Goal: Task Accomplishment & Management: Manage account settings

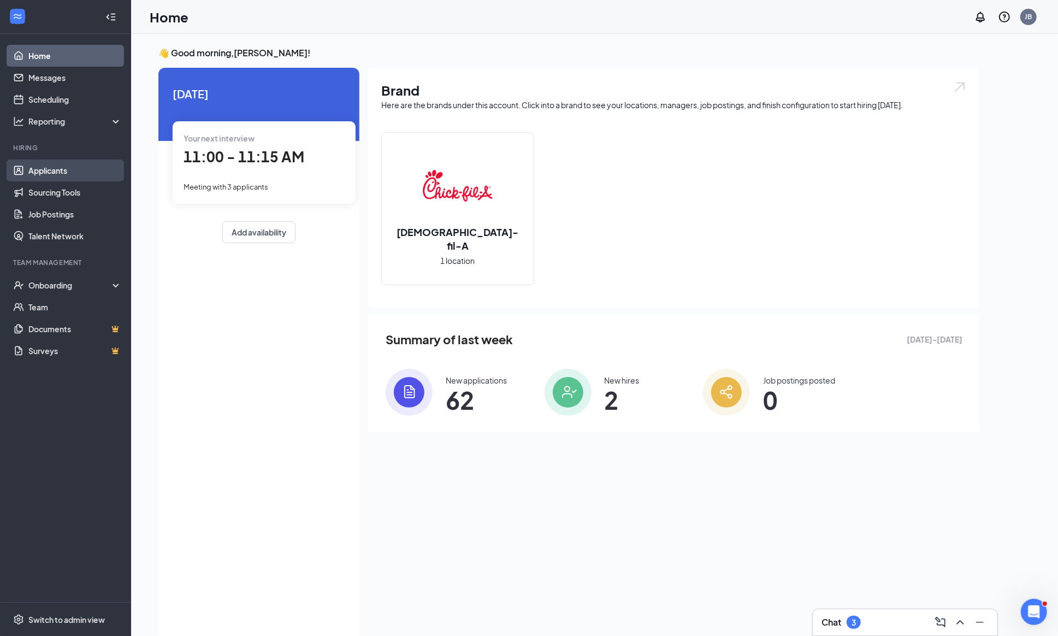
click at [42, 174] on link "Applicants" at bounding box center [74, 170] width 93 height 22
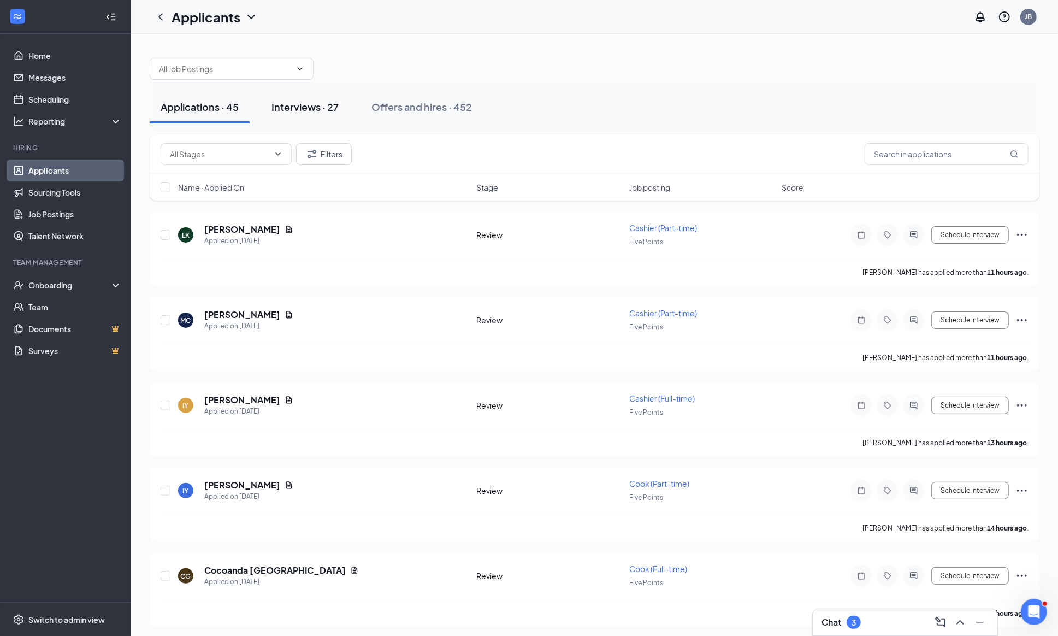
click at [287, 111] on div "Interviews · 27" at bounding box center [304, 107] width 67 height 14
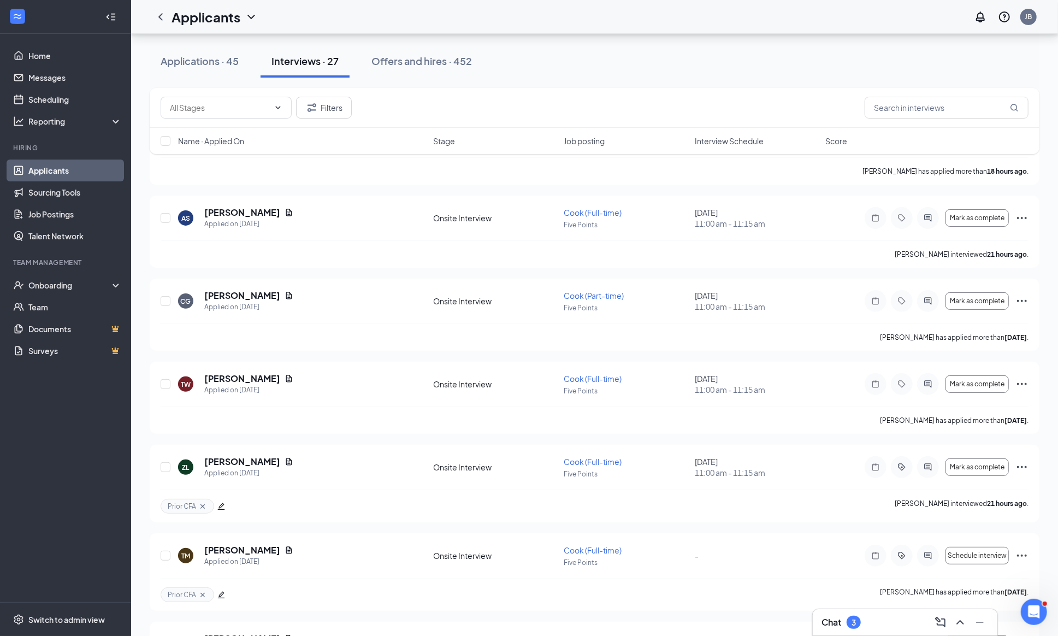
scroll to position [100, 0]
click at [236, 215] on h5 "[PERSON_NAME]" at bounding box center [242, 211] width 76 height 12
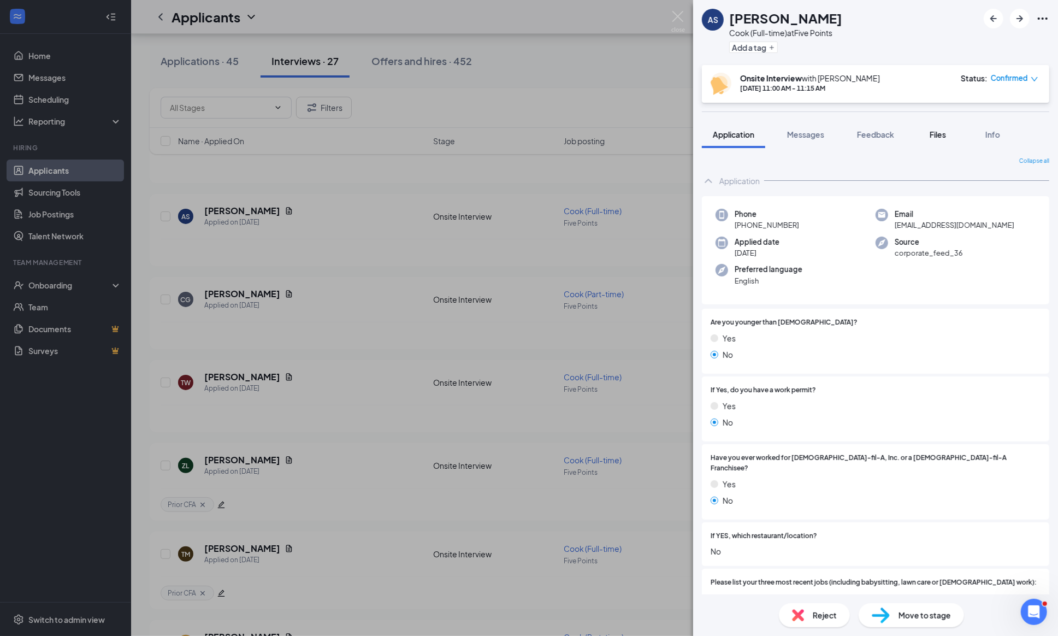
click at [946, 133] on span "Files" at bounding box center [937, 134] width 16 height 10
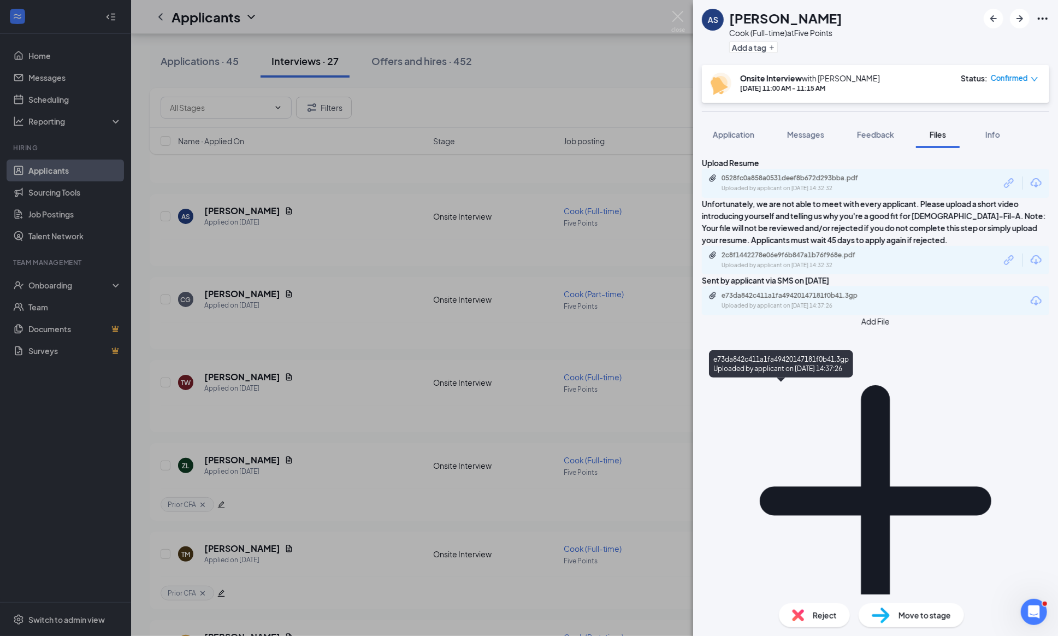
click at [826, 300] on div "e73da842c411a1fa49420147181f0b41.3gp" at bounding box center [797, 295] width 153 height 9
click at [861, 494] on div "Upload Resume 0528fc0a858a0531deef8b672d293bba.pdf Uploaded by applicant on [DA…" at bounding box center [875, 371] width 365 height 446
click at [892, 616] on div "Move to stage" at bounding box center [910, 615] width 105 height 24
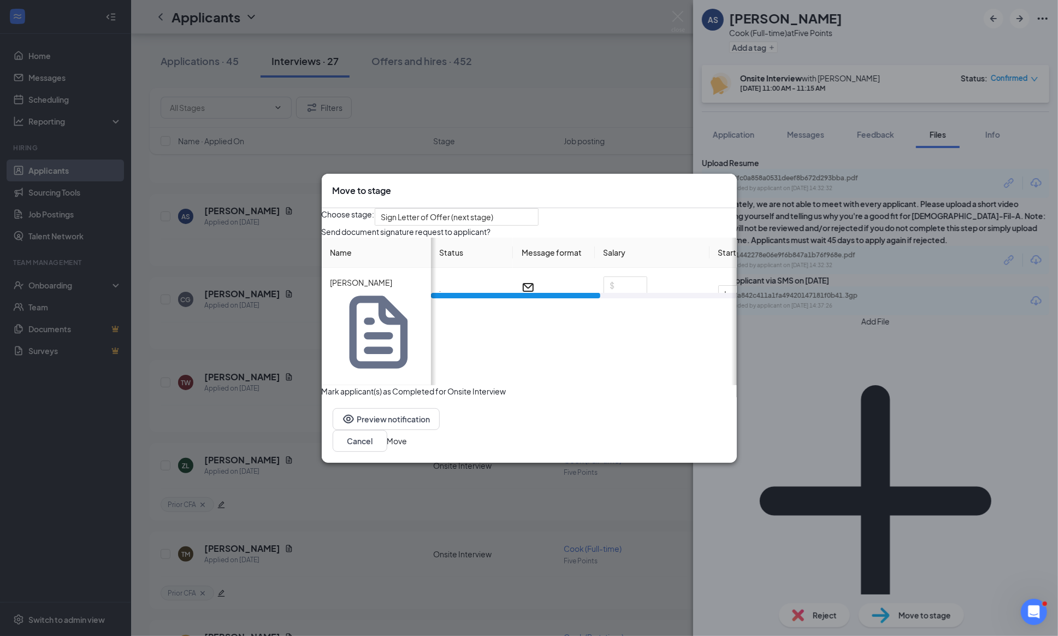
click at [726, 185] on icon "Cross" at bounding box center [726, 185] width 0 height 0
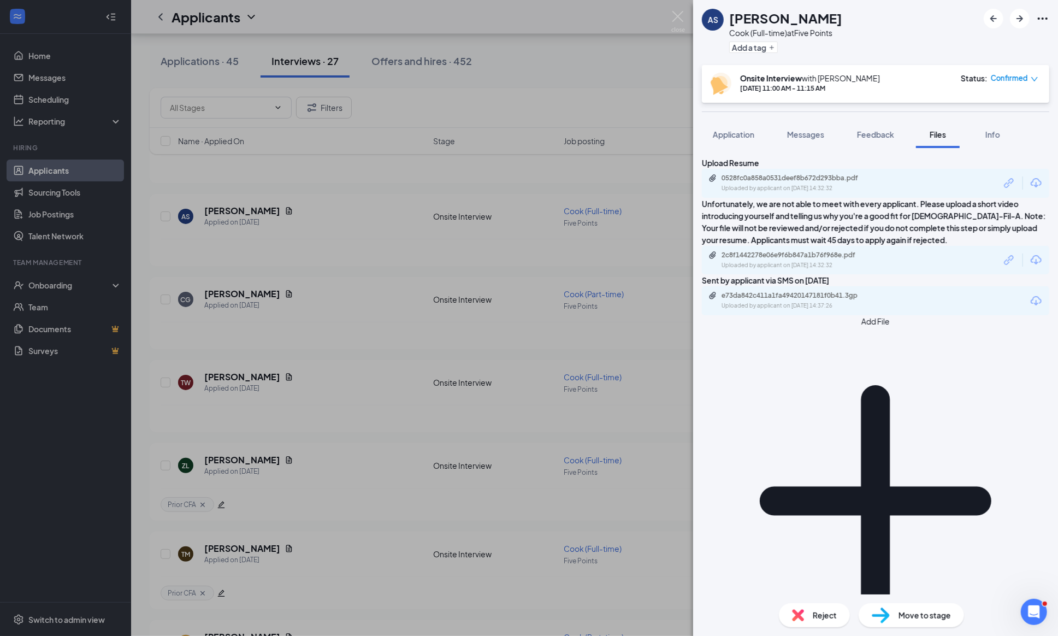
click at [923, 617] on span "Move to stage" at bounding box center [924, 615] width 52 height 12
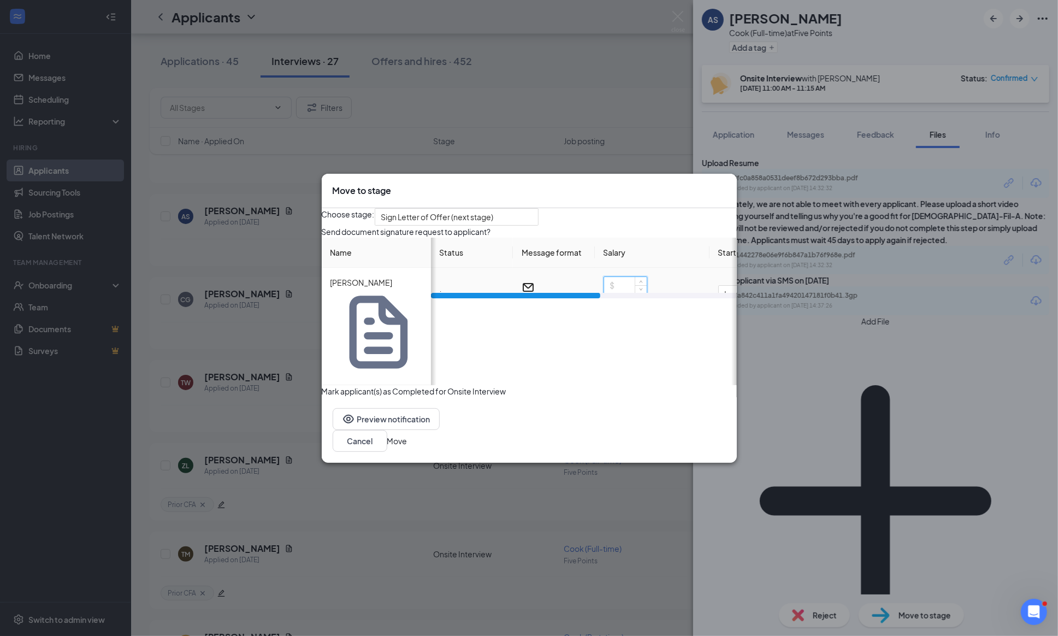
click at [629, 293] on input at bounding box center [625, 285] width 43 height 16
type input "13"
click at [677, 226] on div "Choose stage: Sign Letter of Offer (next stage)" at bounding box center [529, 216] width 415 height 17
click at [609, 302] on span "Immediately" at bounding box center [592, 294] width 74 height 16
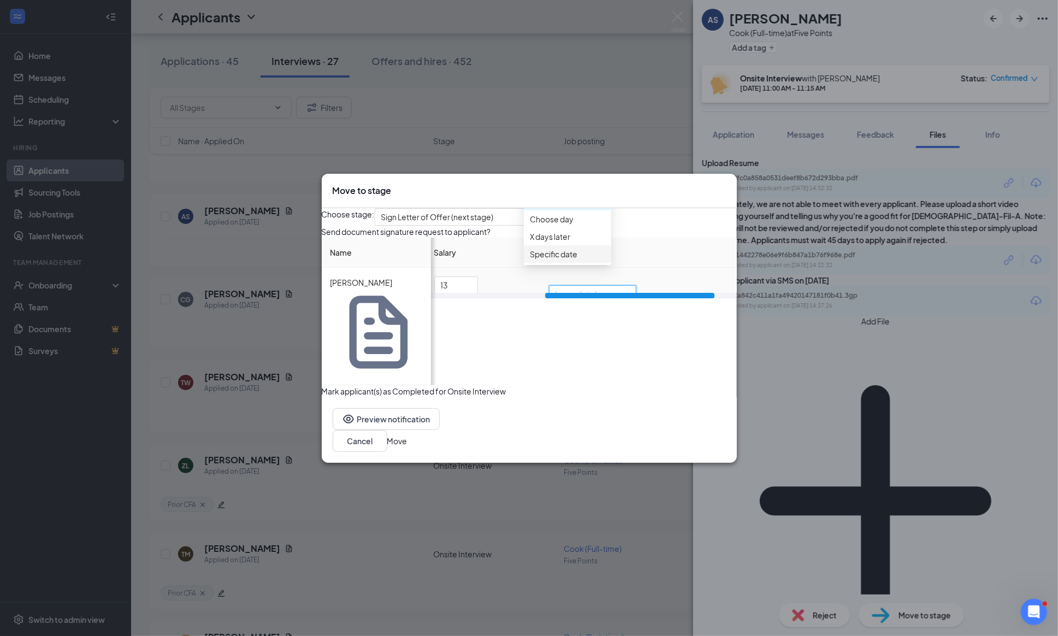
click at [577, 260] on span "Specific date" at bounding box center [554, 254] width 48 height 12
click at [629, 309] on div "[DATE]" at bounding box center [592, 303] width 73 height 12
type input "[DATE]"
click at [672, 301] on div "29" at bounding box center [665, 294] width 13 height 13
click at [407, 435] on button "Move" at bounding box center [397, 441] width 20 height 12
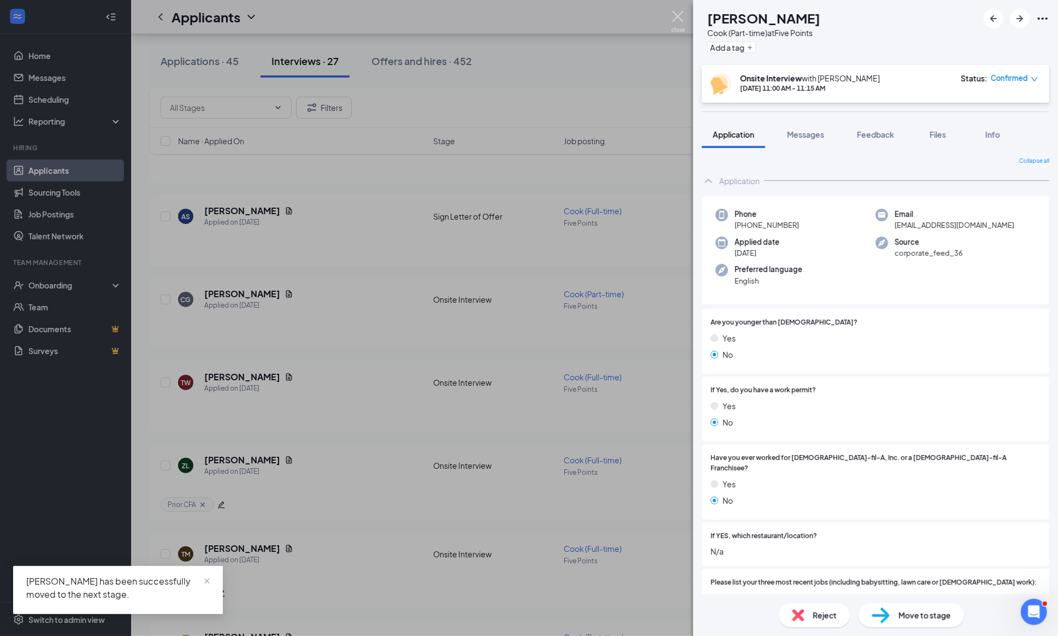
click at [684, 16] on img at bounding box center [678, 21] width 14 height 21
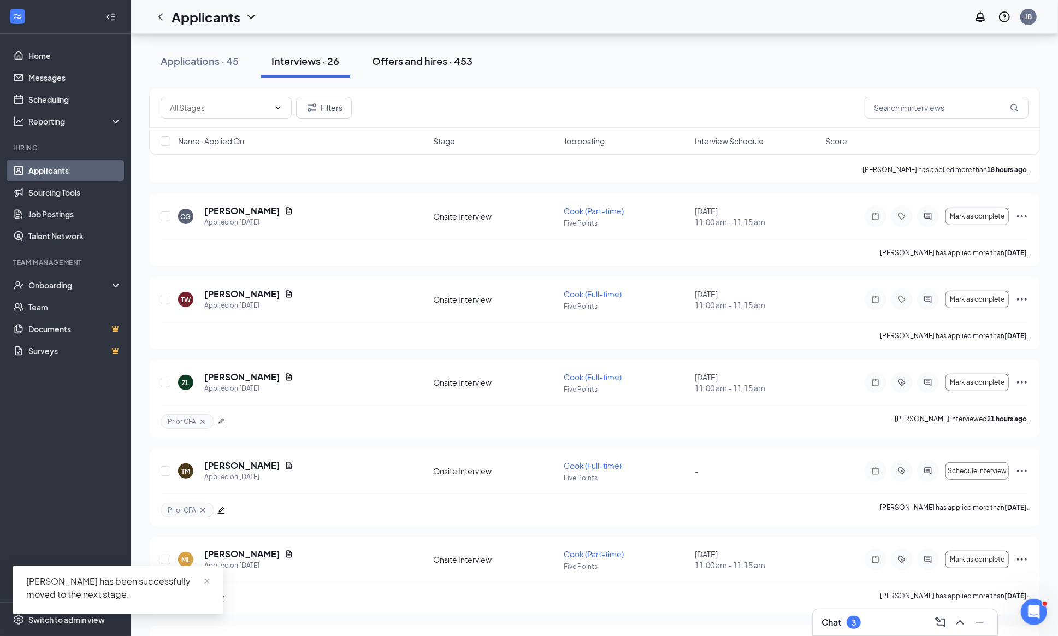
click at [394, 57] on div "Offers and hires · 453" at bounding box center [422, 61] width 100 height 14
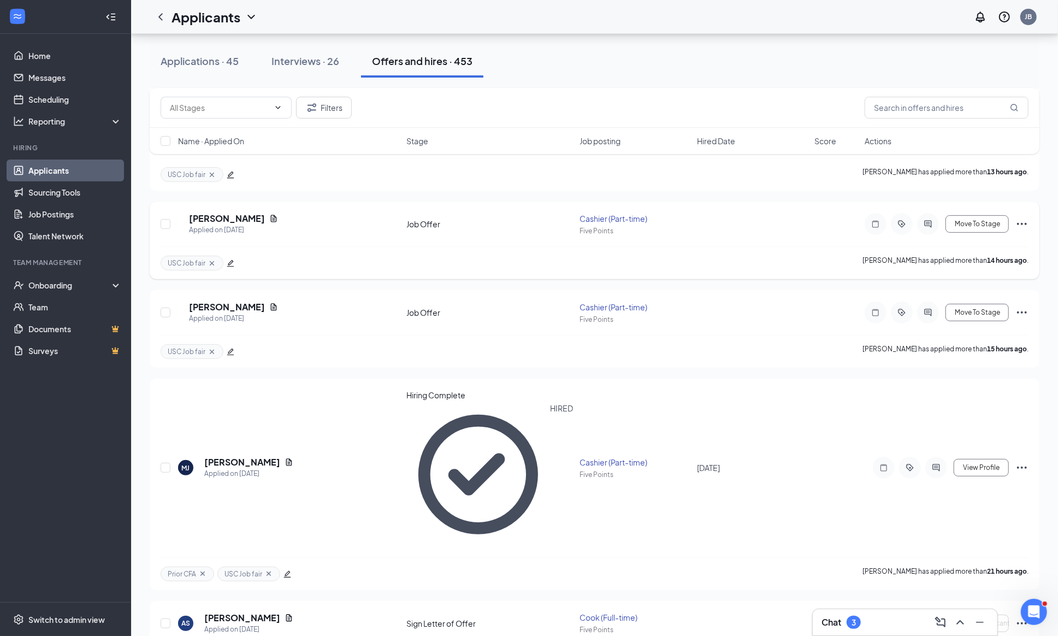
scroll to position [188, 0]
click at [925, 316] on icon "ActiveChat" at bounding box center [927, 311] width 13 height 9
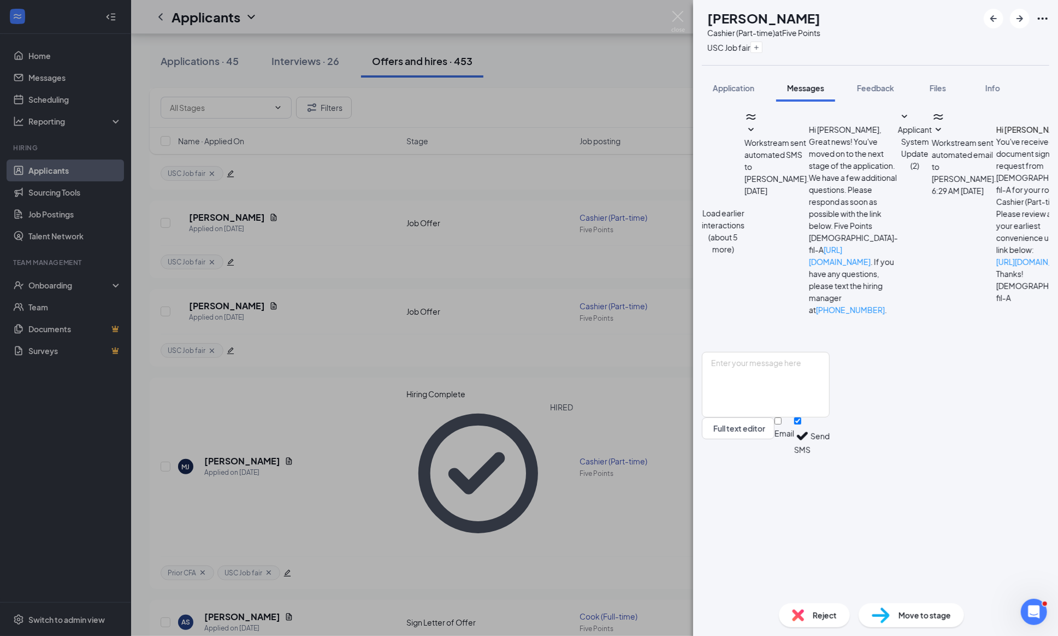
click at [902, 118] on icon "SmallChevronDown" at bounding box center [904, 116] width 5 height 3
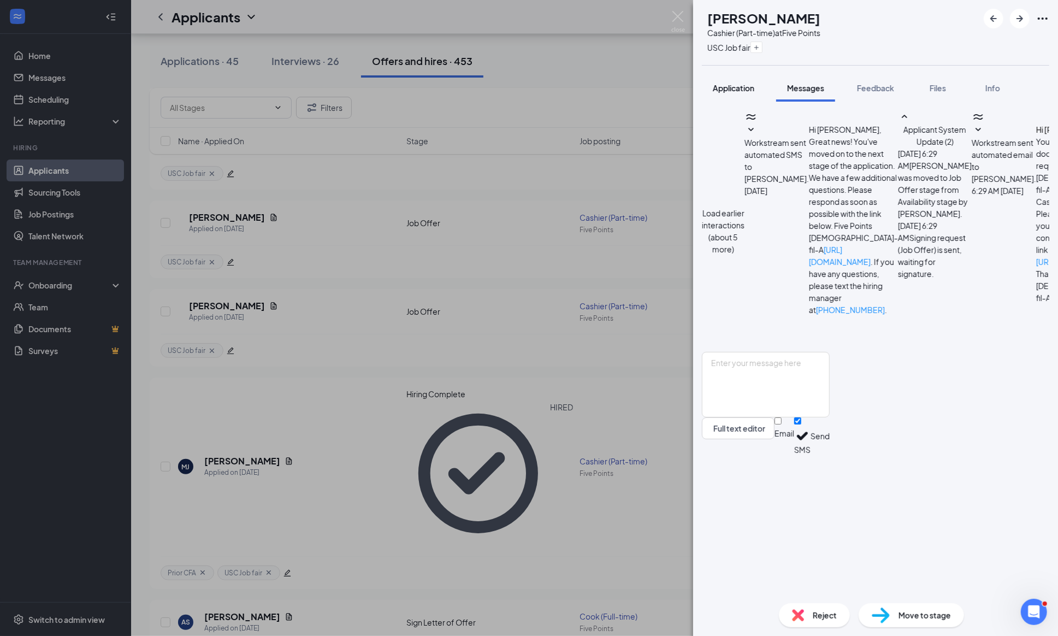
click at [748, 90] on span "Application" at bounding box center [734, 88] width 42 height 10
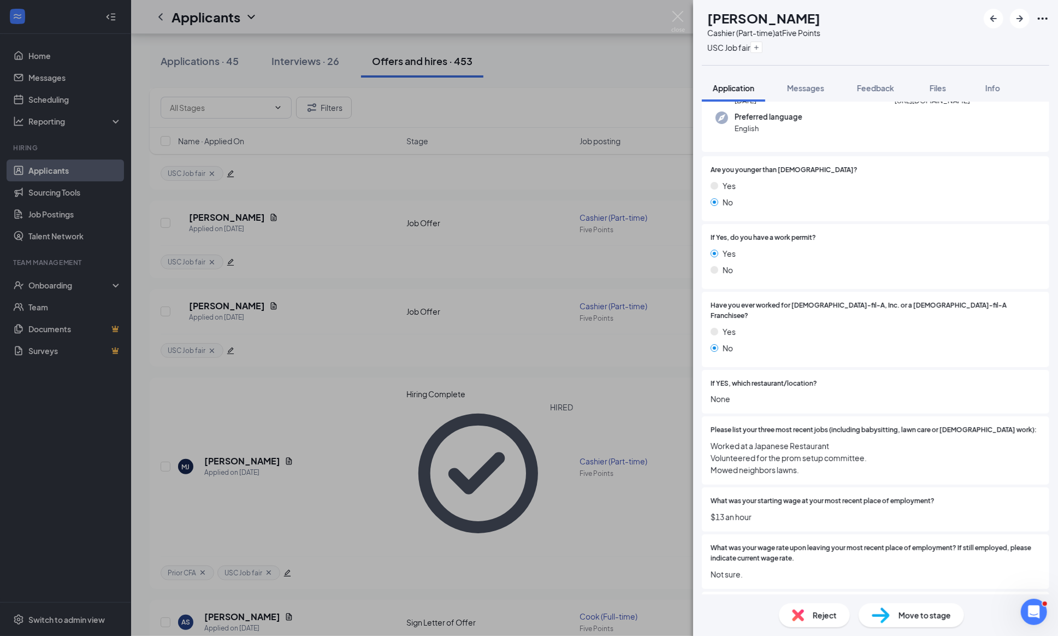
scroll to position [8, 0]
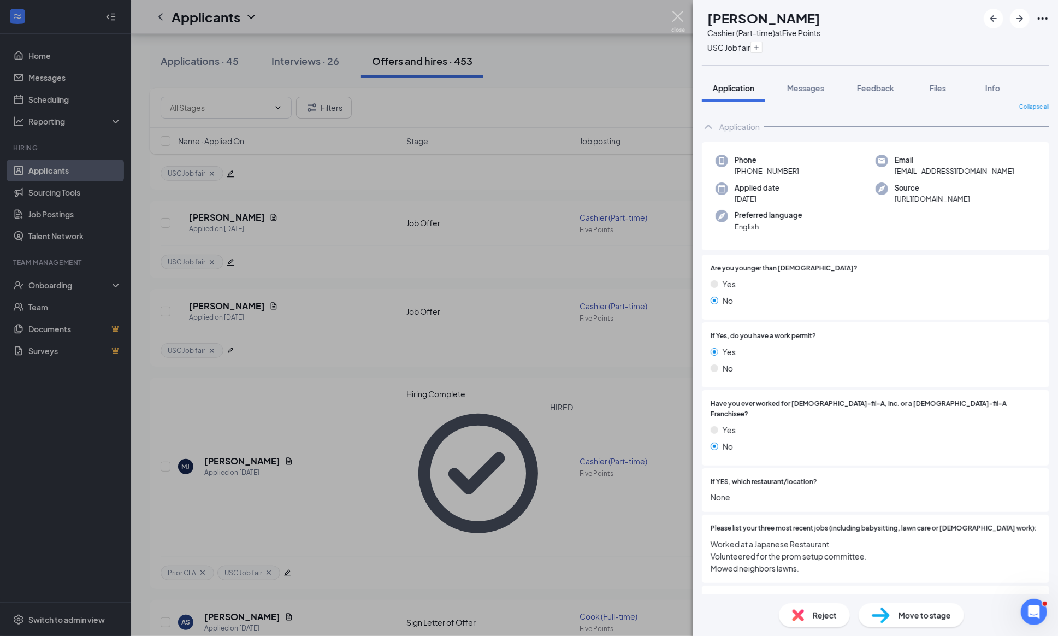
click at [674, 20] on img at bounding box center [678, 21] width 14 height 21
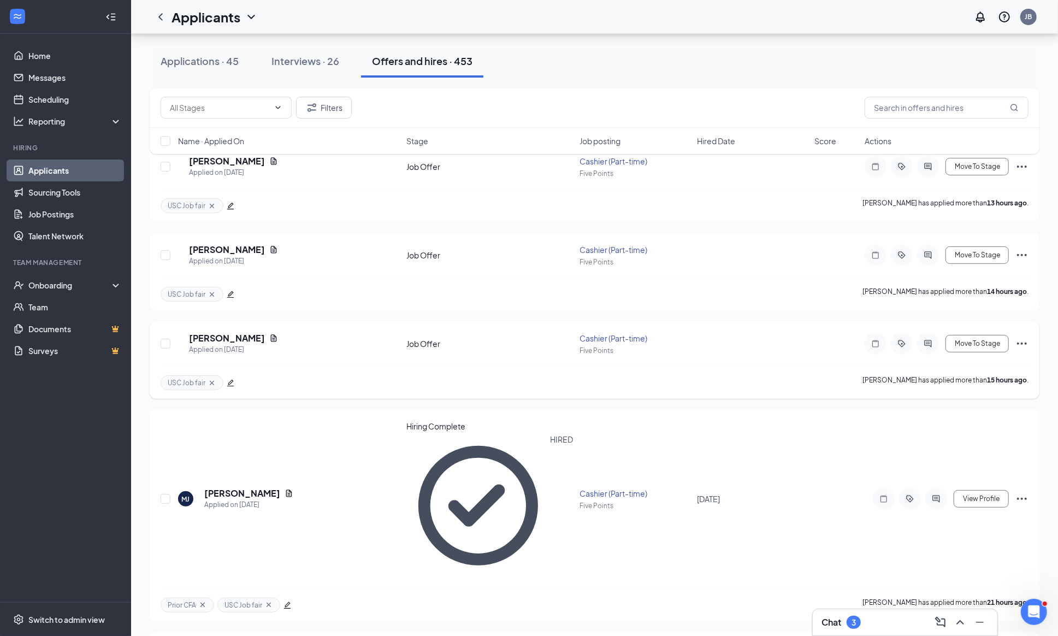
scroll to position [153, 0]
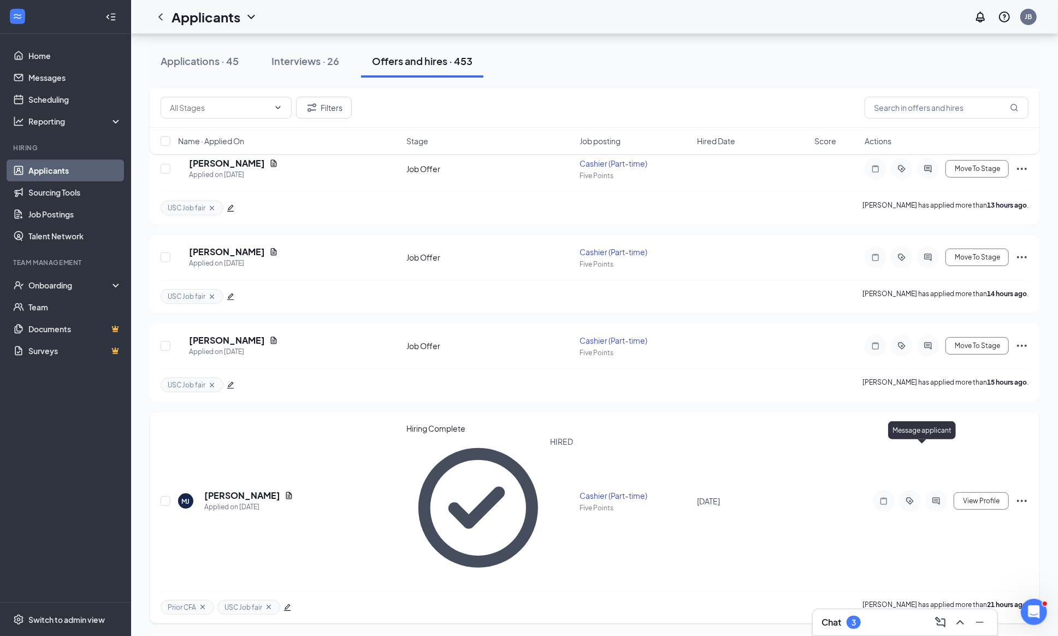
click at [933, 497] on icon "ActiveChat" at bounding box center [936, 500] width 7 height 7
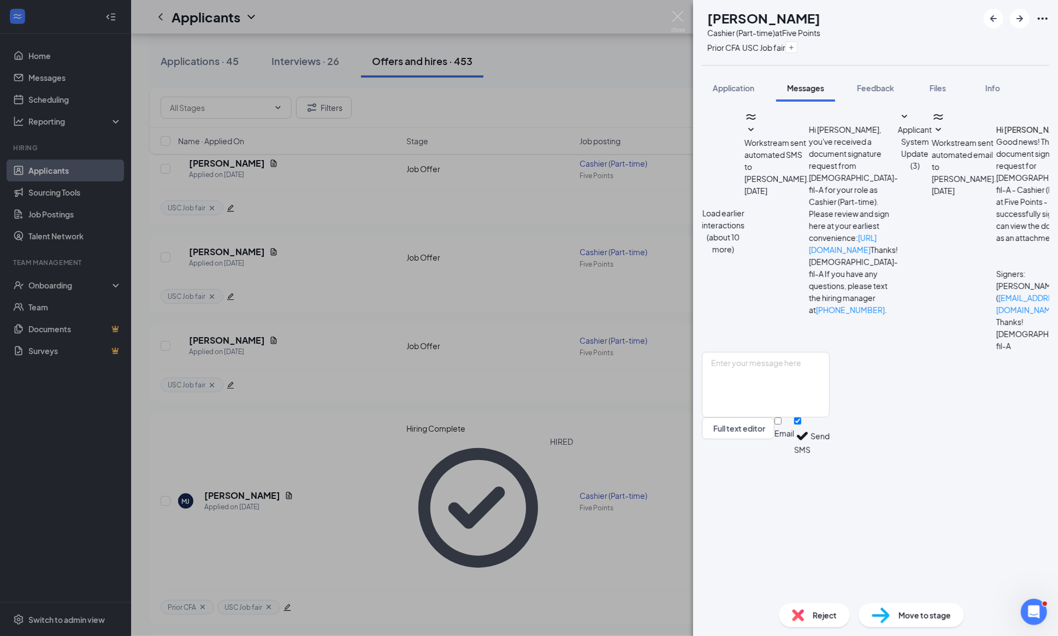
click at [678, 16] on img at bounding box center [678, 21] width 14 height 21
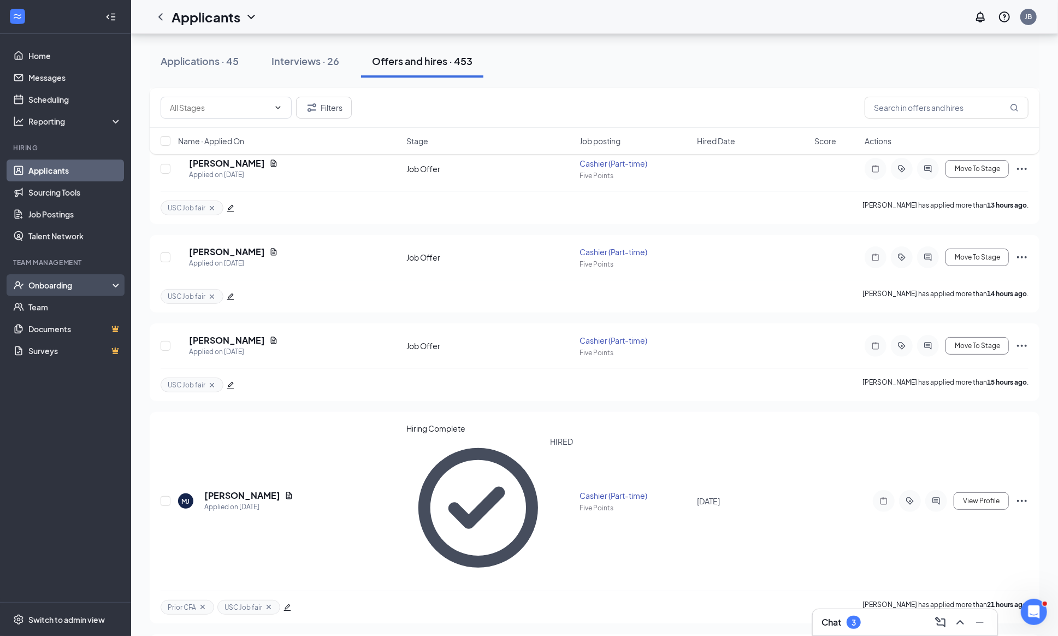
click at [60, 294] on div "Onboarding" at bounding box center [65, 285] width 131 height 22
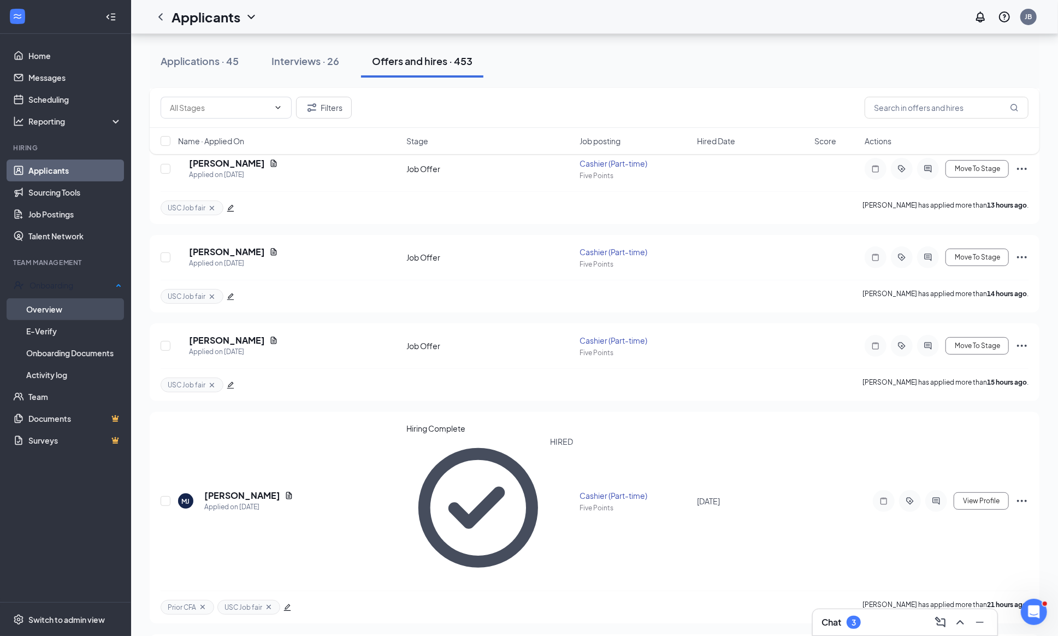
click at [51, 309] on link "Overview" at bounding box center [74, 309] width 96 height 22
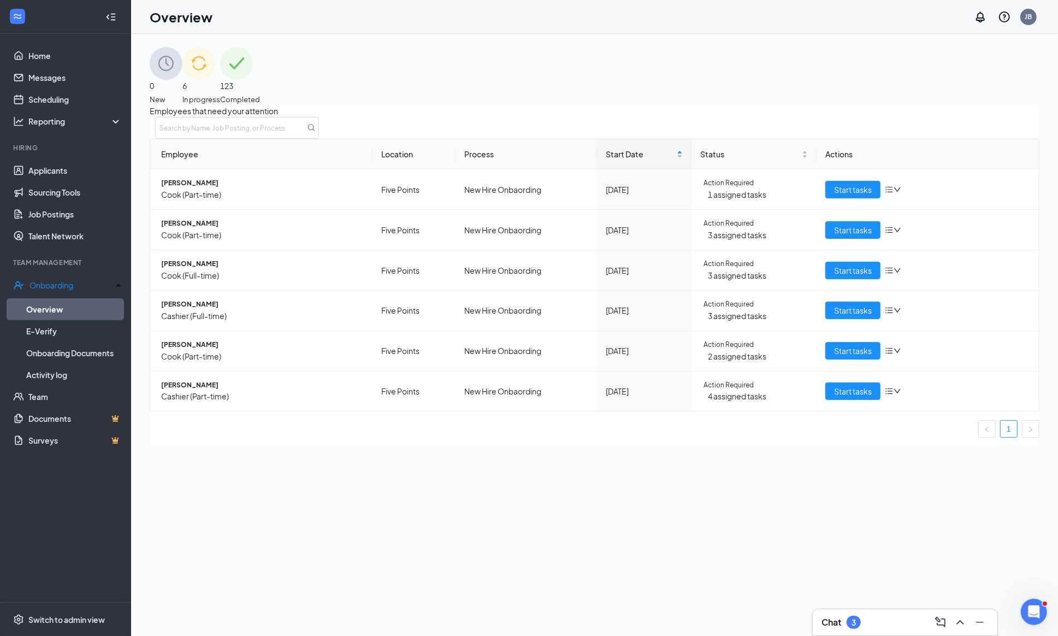
click at [220, 80] on span "6" at bounding box center [201, 86] width 38 height 12
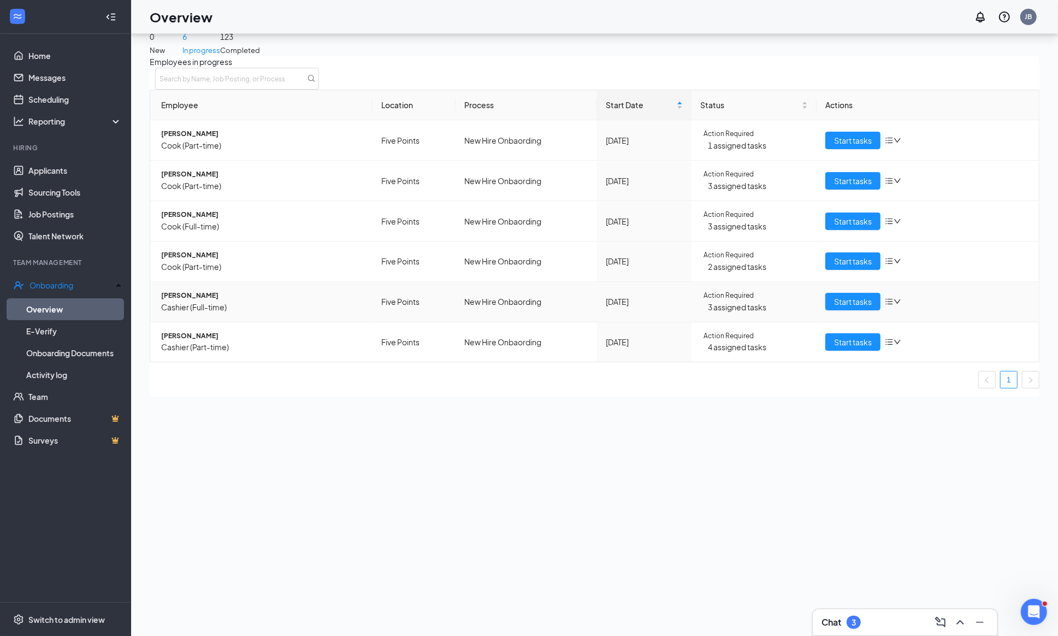
scroll to position [49, 0]
click at [835, 348] on span "Start tasks" at bounding box center [853, 342] width 38 height 12
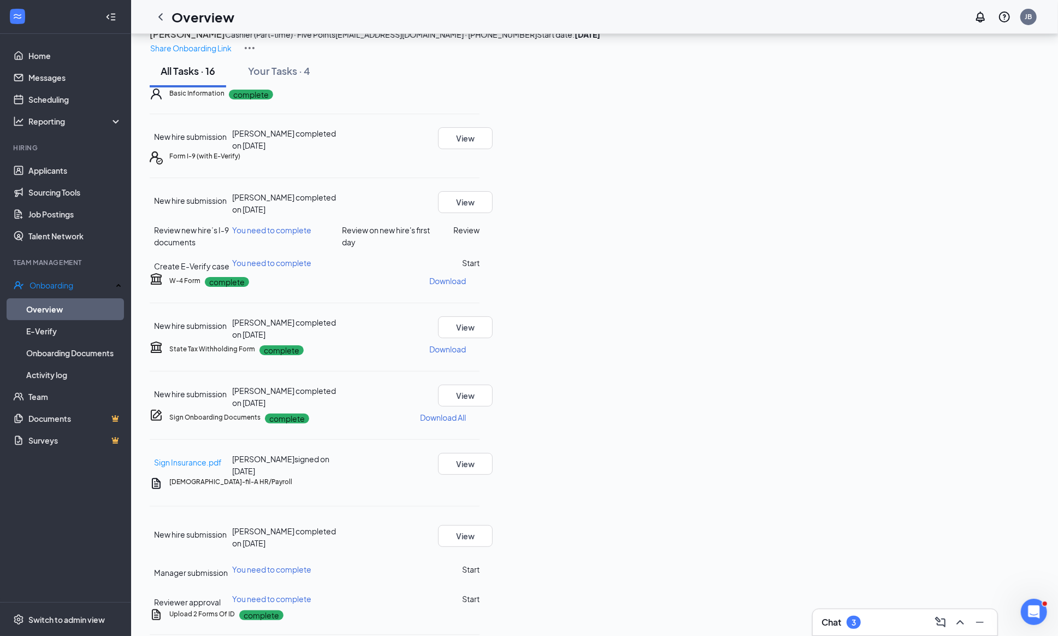
scroll to position [40, 0]
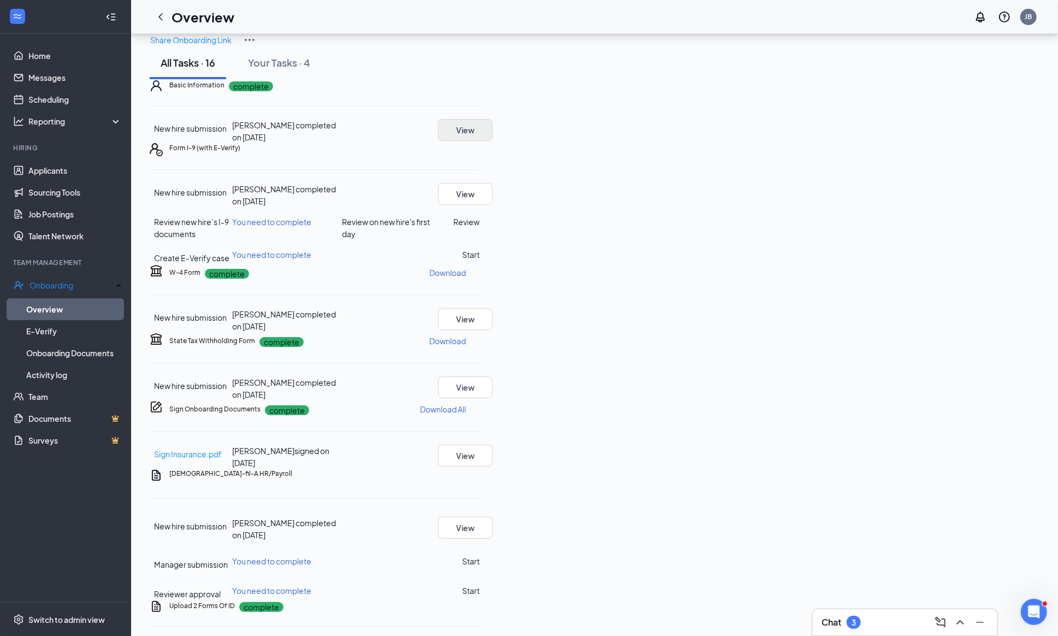
click at [493, 141] on button "View" at bounding box center [465, 130] width 55 height 22
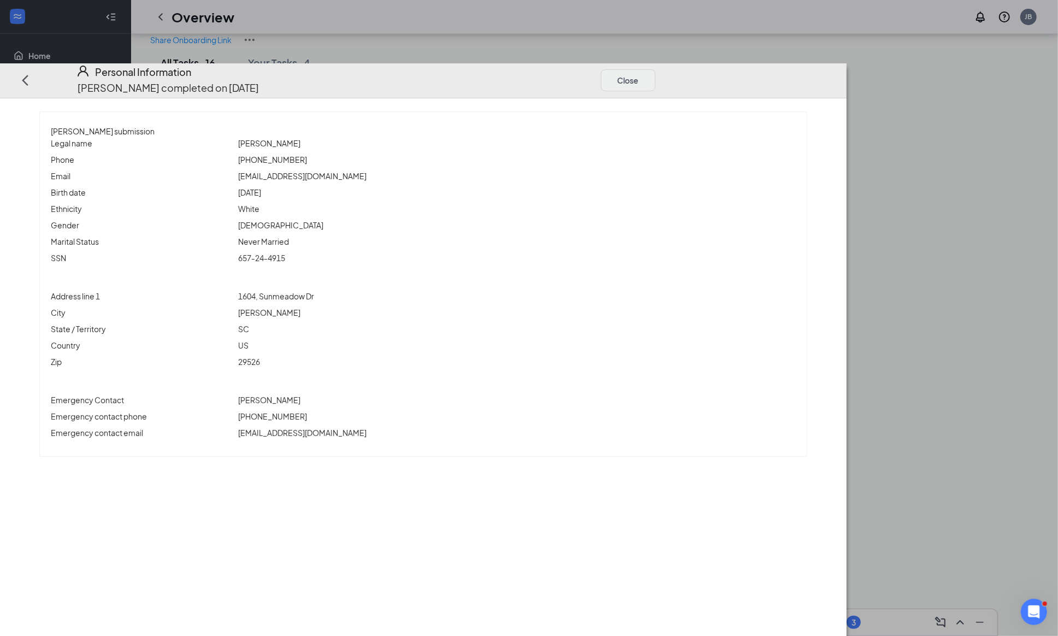
click at [655, 69] on button "Close" at bounding box center [628, 80] width 55 height 22
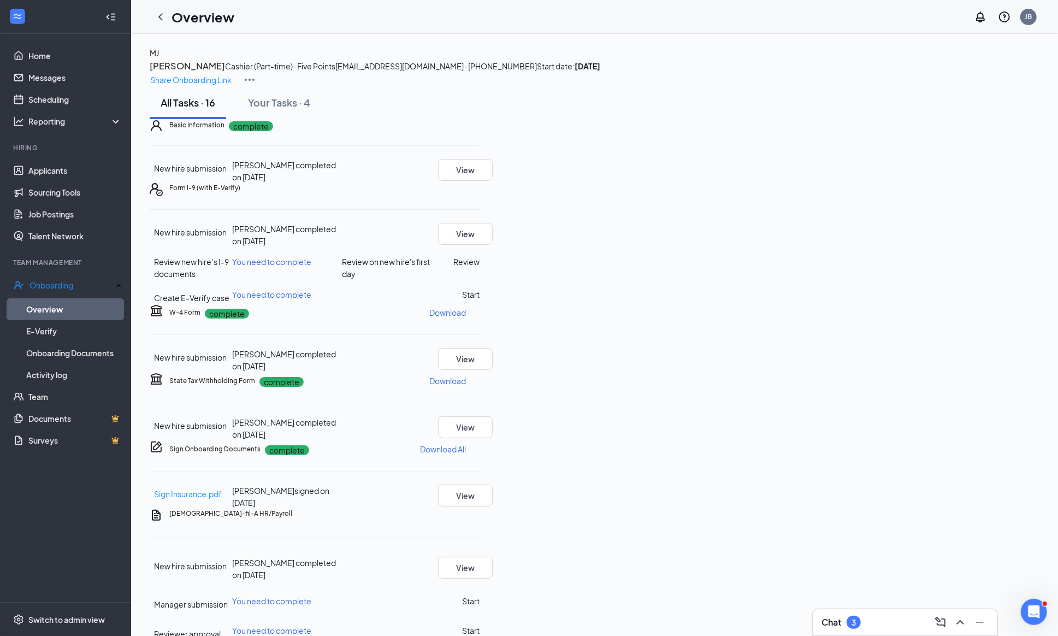
scroll to position [0, 0]
click at [47, 376] on link "Activity log" at bounding box center [74, 375] width 96 height 22
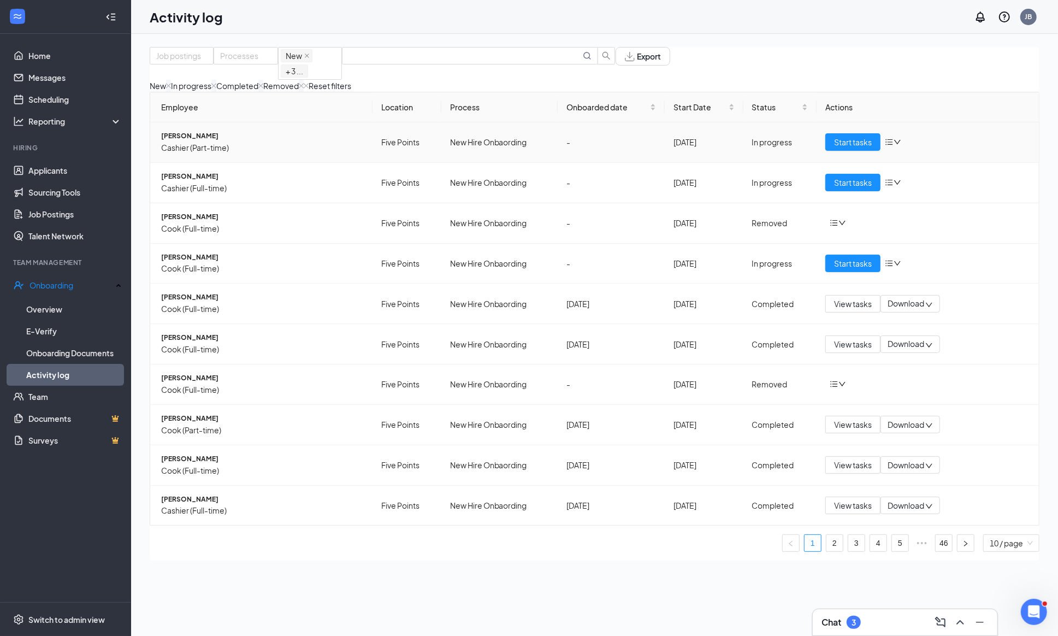
click at [897, 146] on icon "down" at bounding box center [897, 142] width 8 height 8
click at [185, 141] on span "[PERSON_NAME]" at bounding box center [262, 136] width 203 height 10
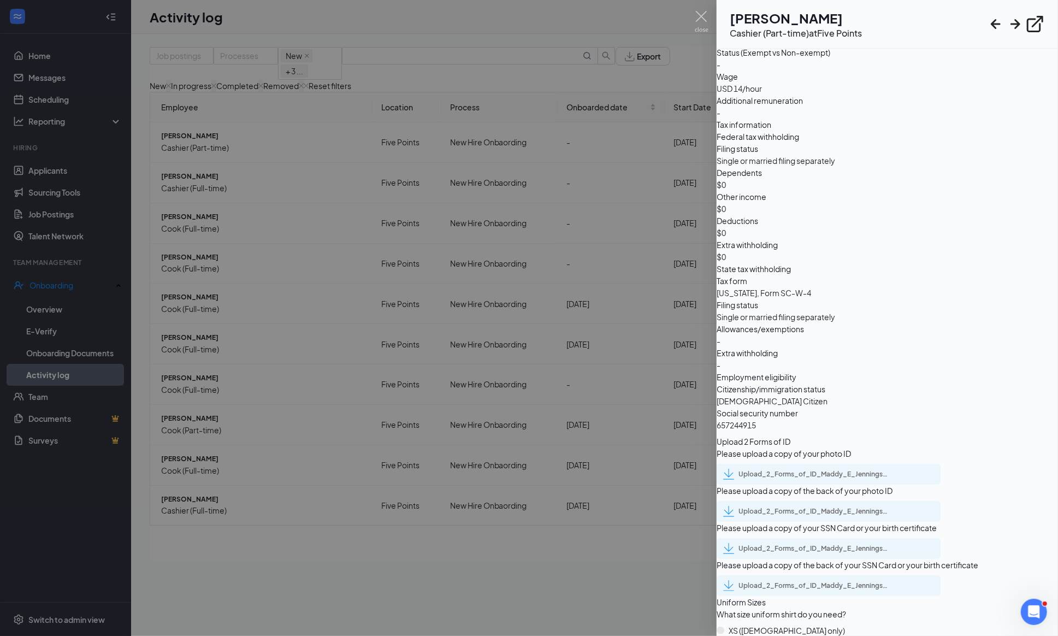
scroll to position [651, 0]
click at [699, 16] on img at bounding box center [702, 21] width 14 height 21
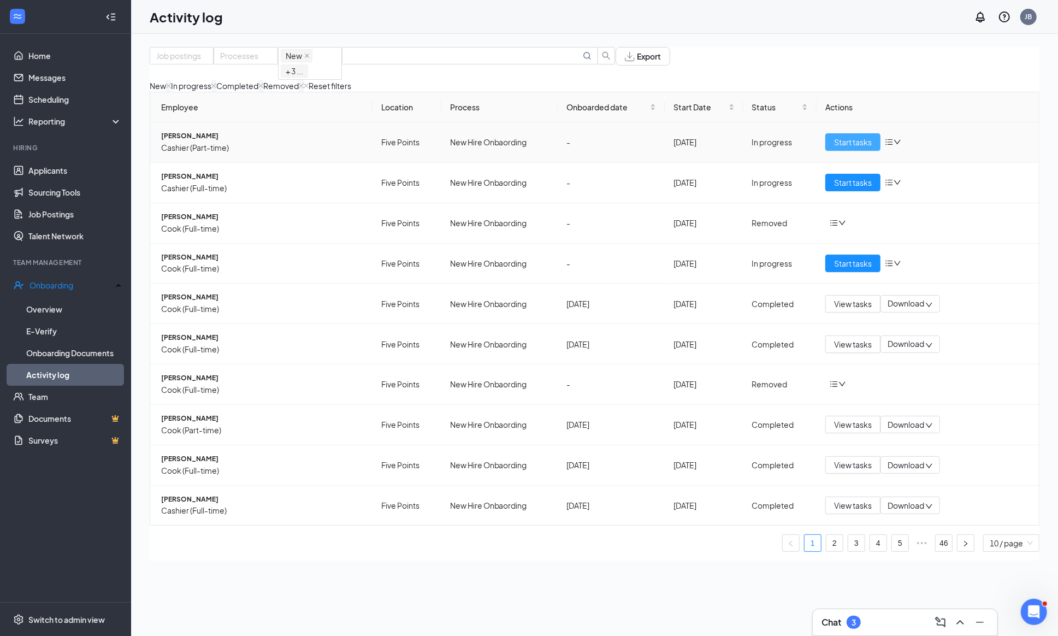
click at [869, 148] on span "Start tasks" at bounding box center [853, 142] width 38 height 12
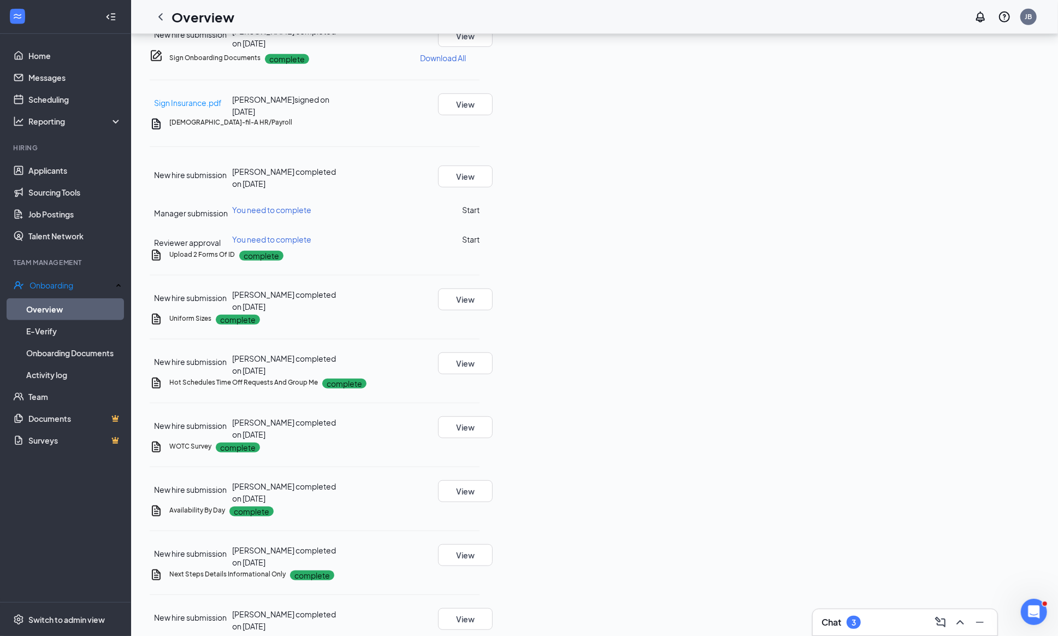
scroll to position [484, 0]
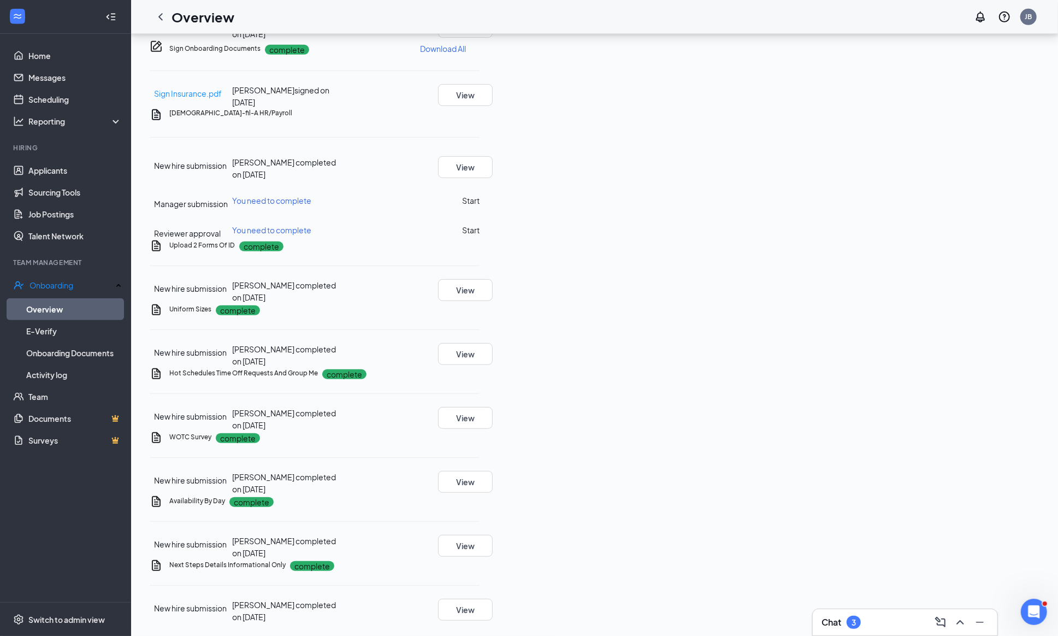
click at [479, 206] on button "Start" at bounding box center [470, 200] width 17 height 12
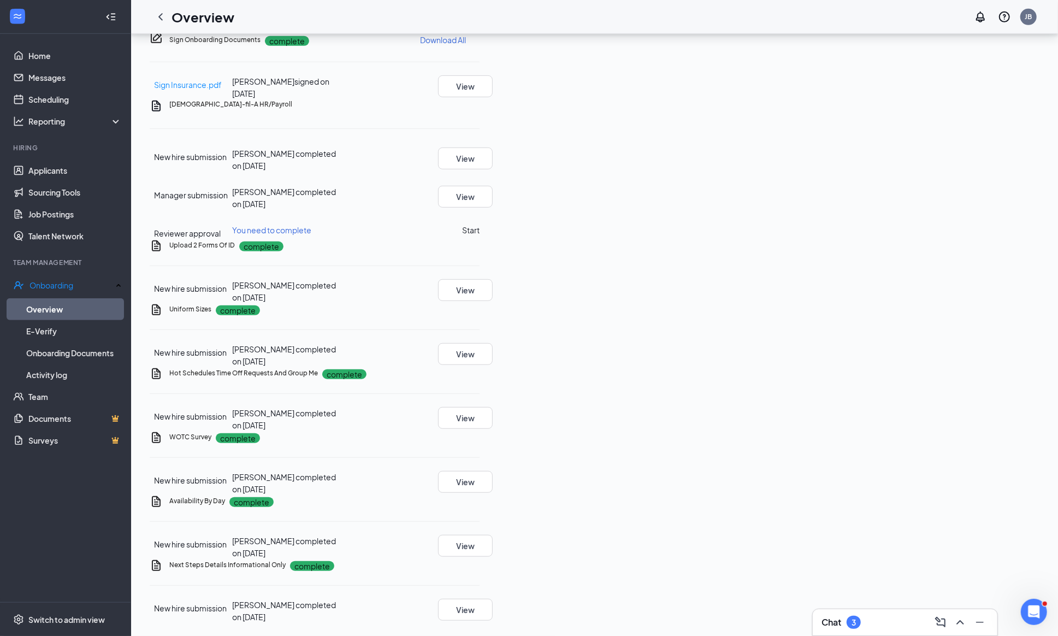
scroll to position [501, 0]
click at [479, 236] on button "Start" at bounding box center [470, 230] width 17 height 12
click at [479, 224] on button "Start" at bounding box center [470, 230] width 17 height 12
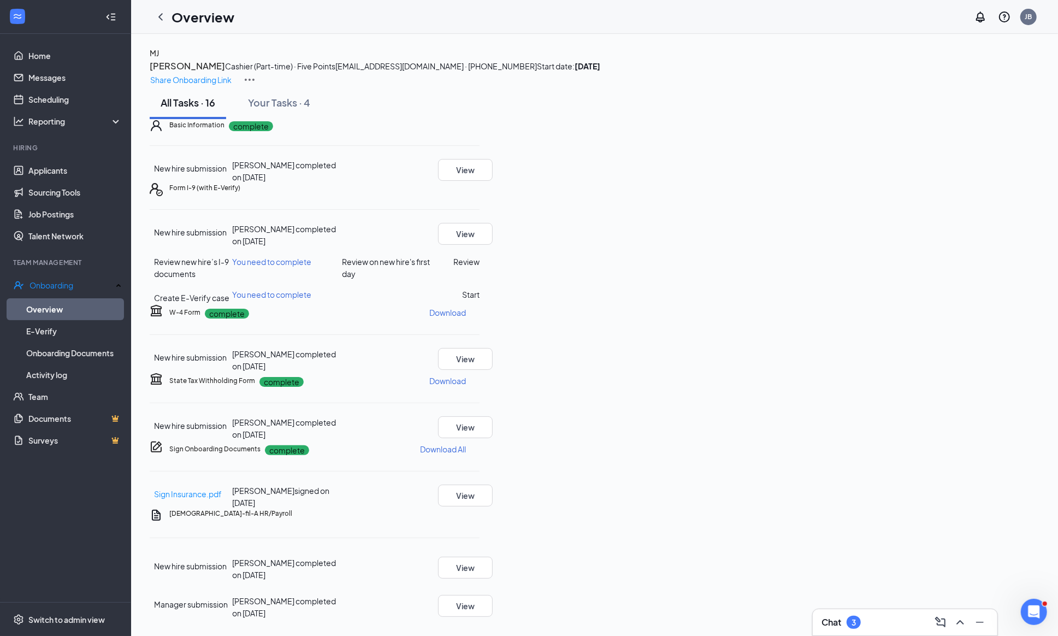
scroll to position [0, 0]
click at [157, 15] on icon "ChevronLeft" at bounding box center [160, 16] width 13 height 13
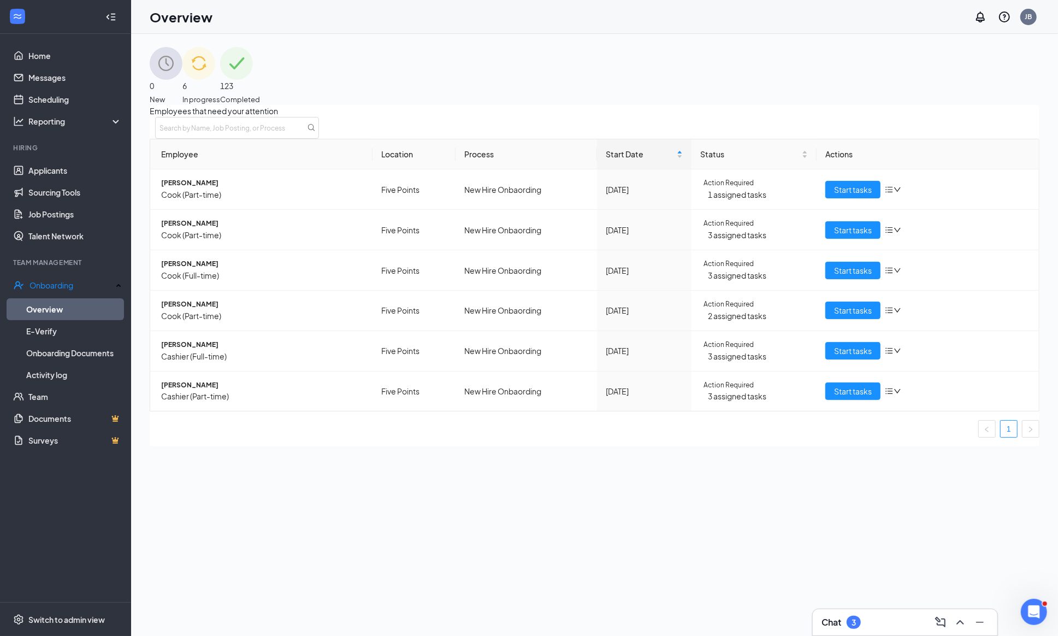
click at [260, 81] on span "123" at bounding box center [240, 86] width 40 height 12
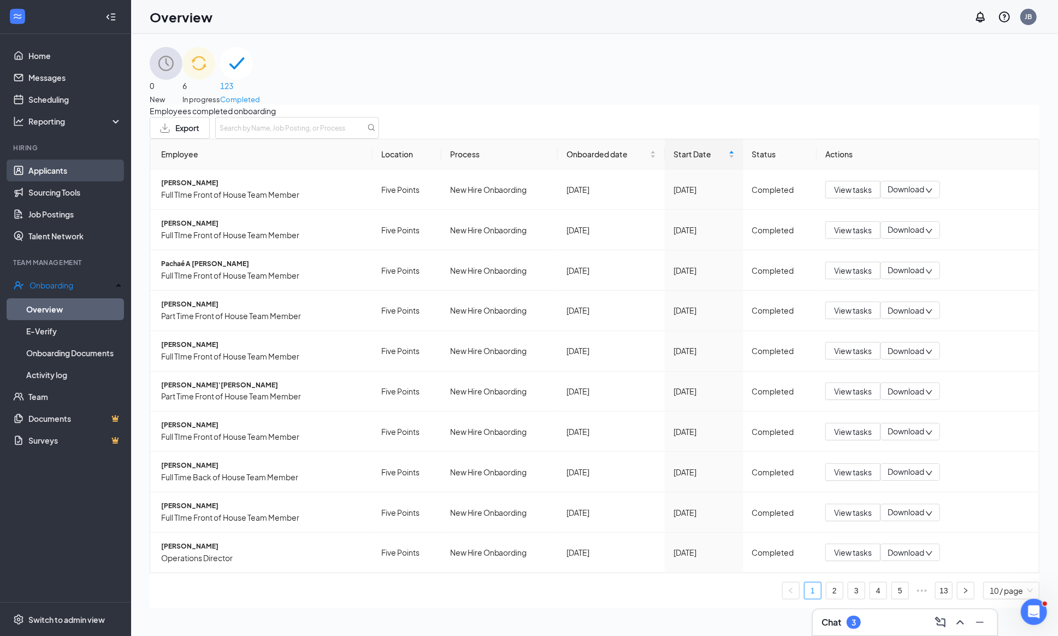
click at [51, 171] on link "Applicants" at bounding box center [74, 170] width 93 height 22
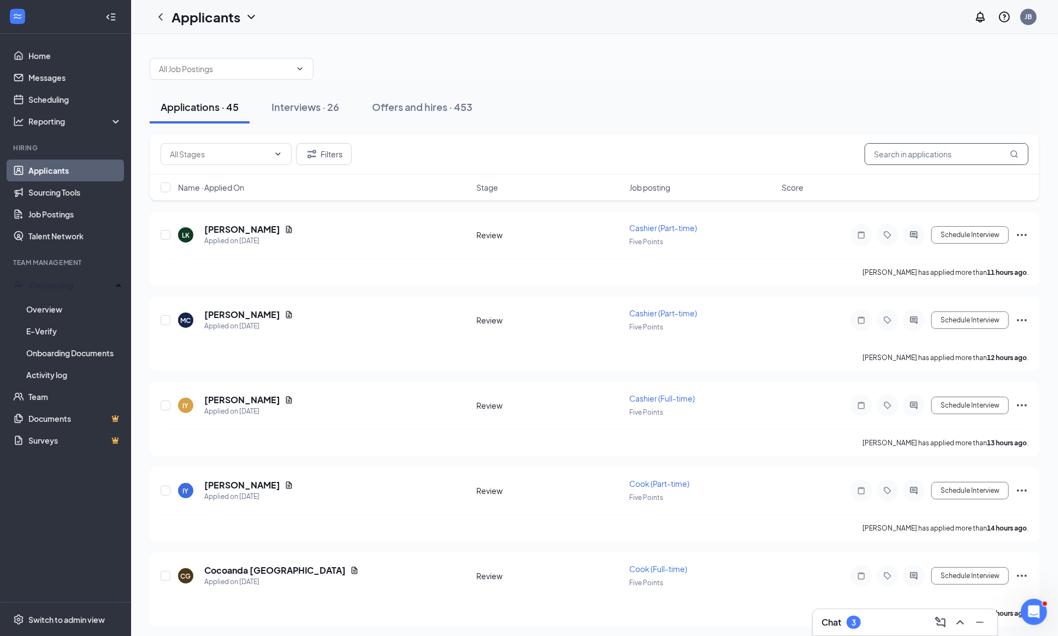
click at [921, 158] on input "text" at bounding box center [946, 154] width 164 height 22
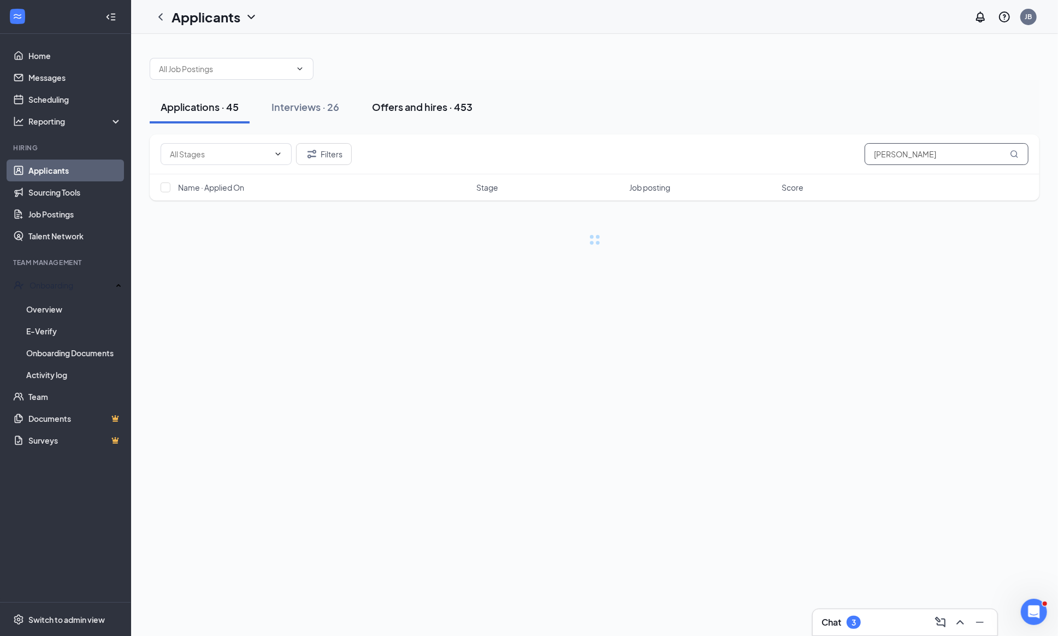
type input "[PERSON_NAME]"
click at [389, 108] on div "Offers and hires · 453" at bounding box center [422, 107] width 100 height 14
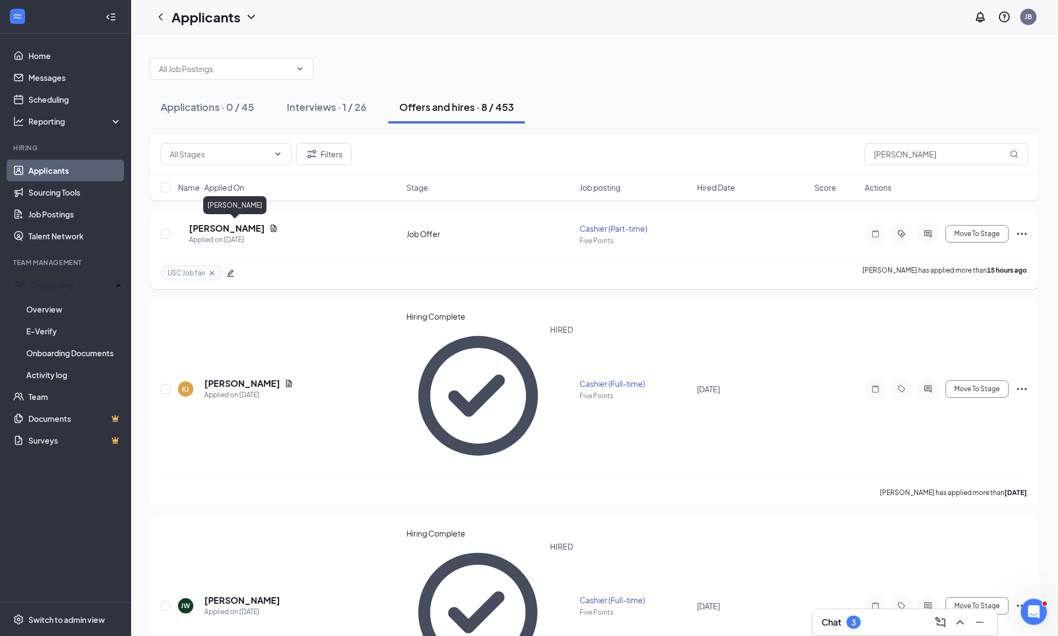
click at [219, 226] on h5 "[PERSON_NAME]" at bounding box center [227, 228] width 76 height 12
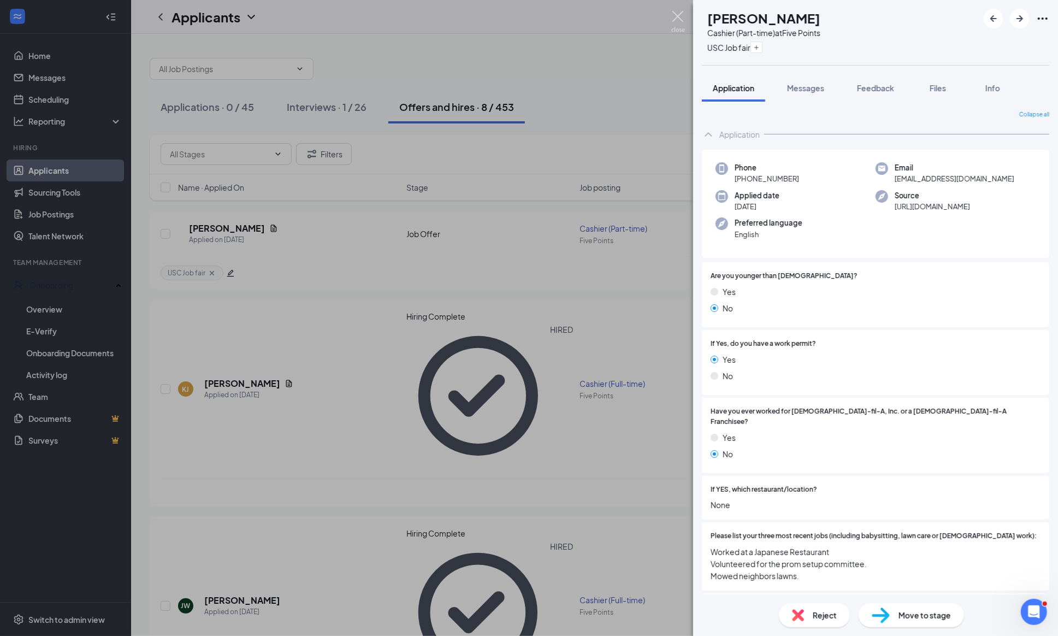
click at [673, 10] on div "JS [PERSON_NAME] (Part-time) at Five Points USC Job fair Application Messages F…" at bounding box center [529, 318] width 1058 height 636
click at [675, 12] on img at bounding box center [678, 21] width 14 height 21
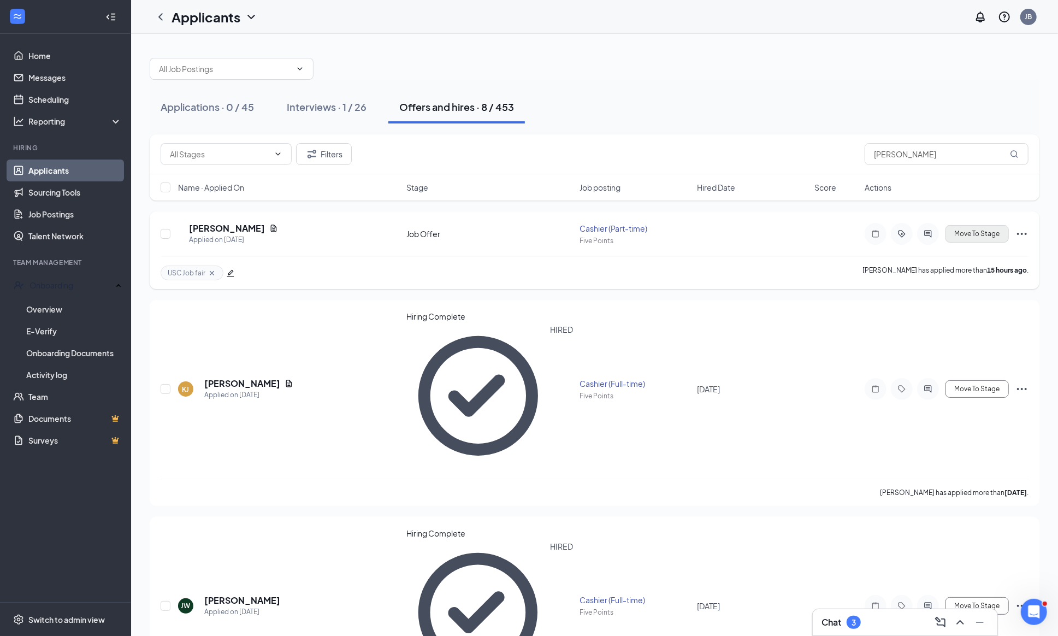
click at [965, 236] on span "Move To Stage" at bounding box center [977, 234] width 45 height 8
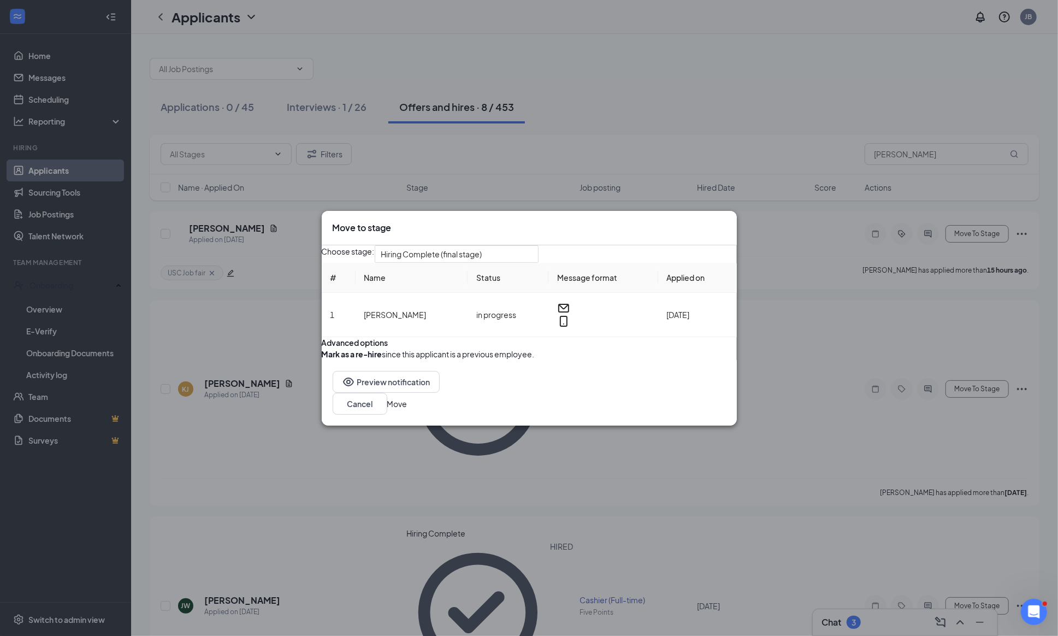
click at [407, 410] on button "Move" at bounding box center [397, 404] width 20 height 12
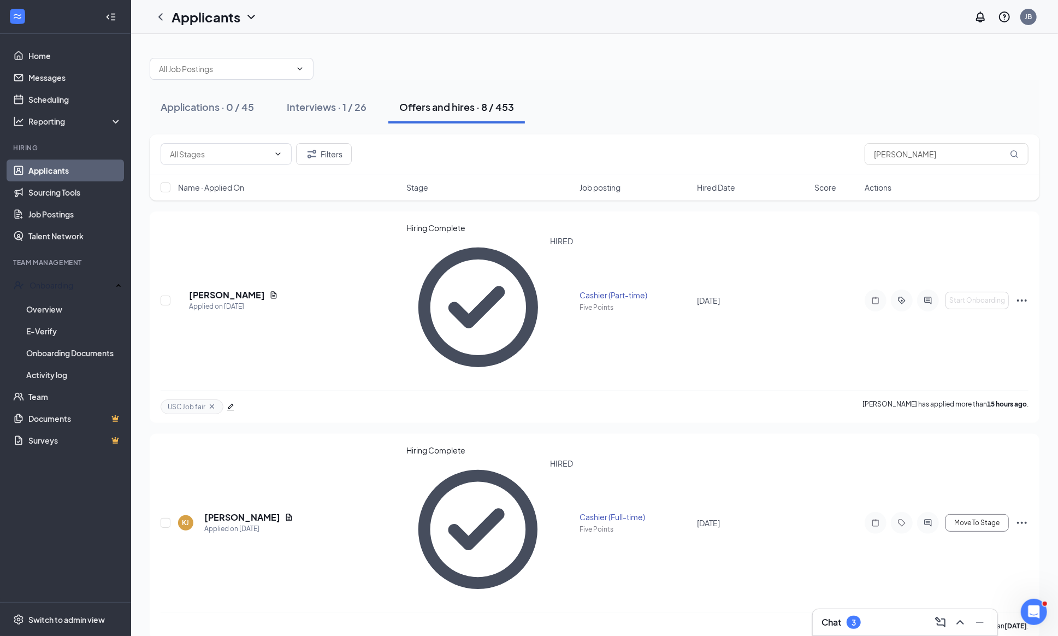
click at [420, 179] on div "Name · Applied On Stage Job posting Hired Date Score Actions" at bounding box center [595, 187] width 890 height 26
click at [416, 188] on span "Stage" at bounding box center [417, 187] width 22 height 11
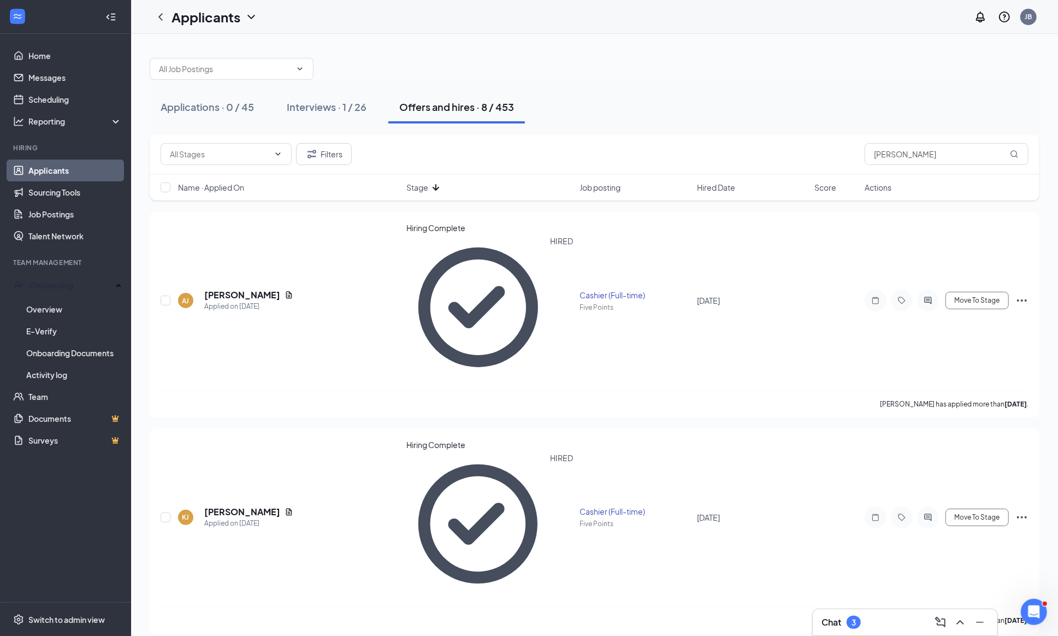
click at [416, 188] on span "Stage" at bounding box center [417, 187] width 22 height 11
click at [728, 188] on span "Hired Date" at bounding box center [716, 187] width 38 height 11
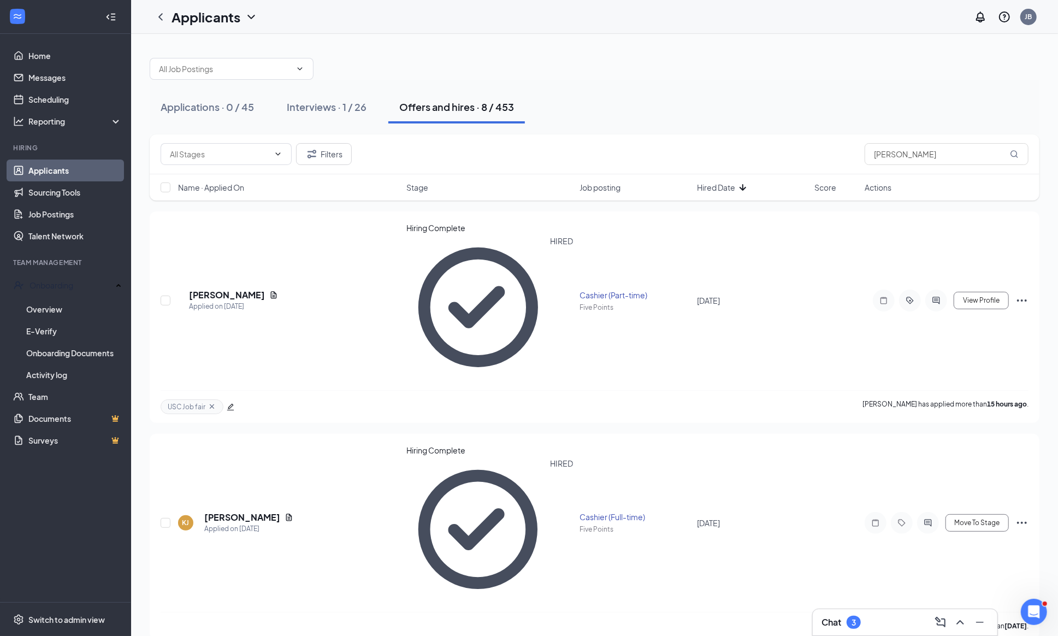
scroll to position [1, 0]
click at [716, 188] on span "Hired Date" at bounding box center [716, 186] width 38 height 11
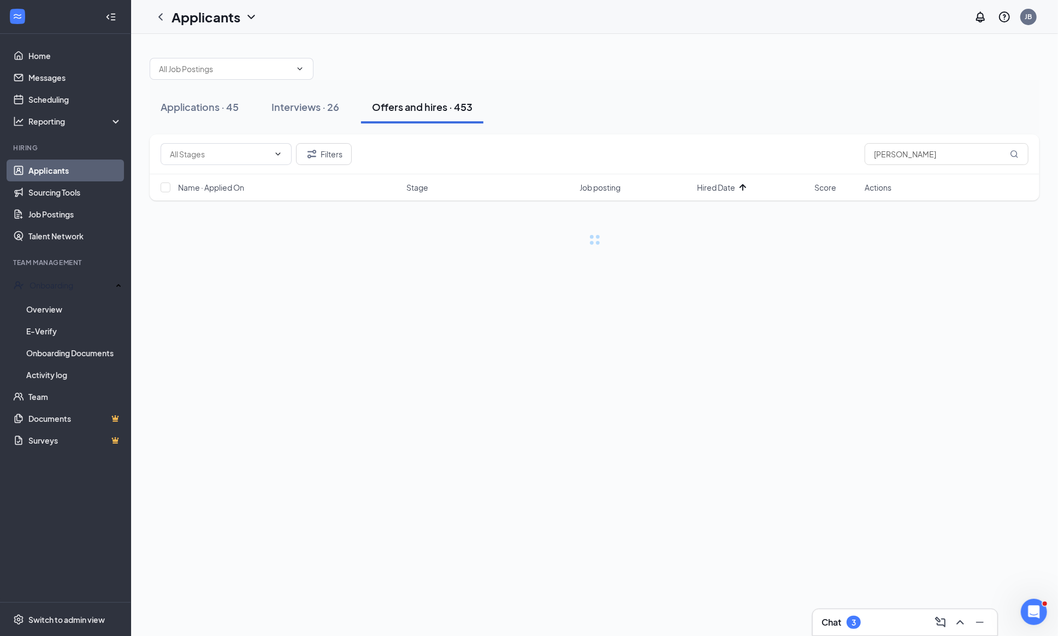
scroll to position [0, 0]
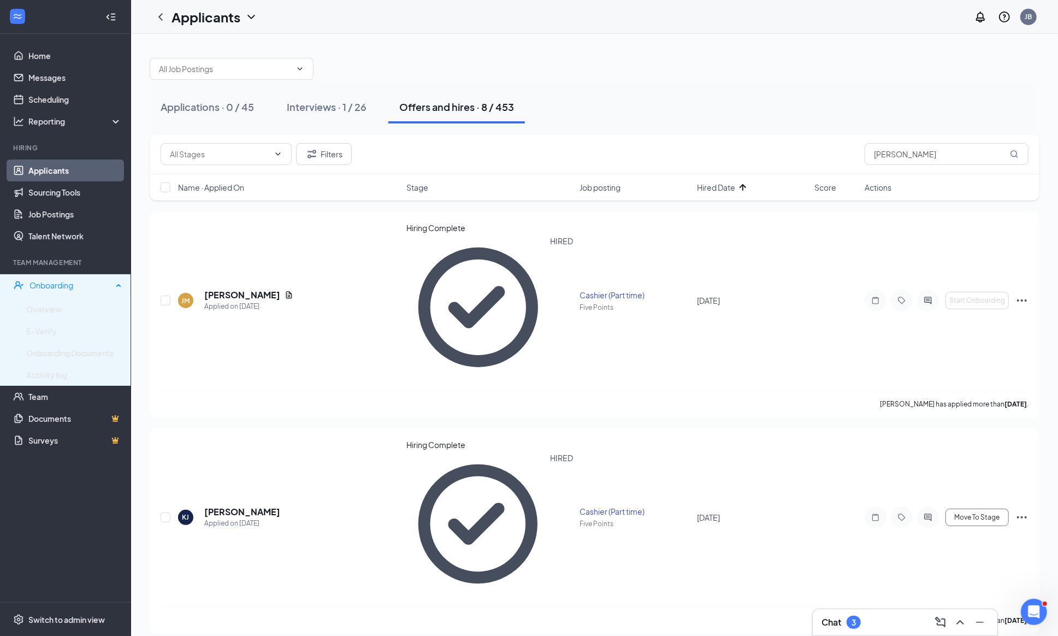
click at [46, 283] on div "Onboarding" at bounding box center [70, 285] width 83 height 11
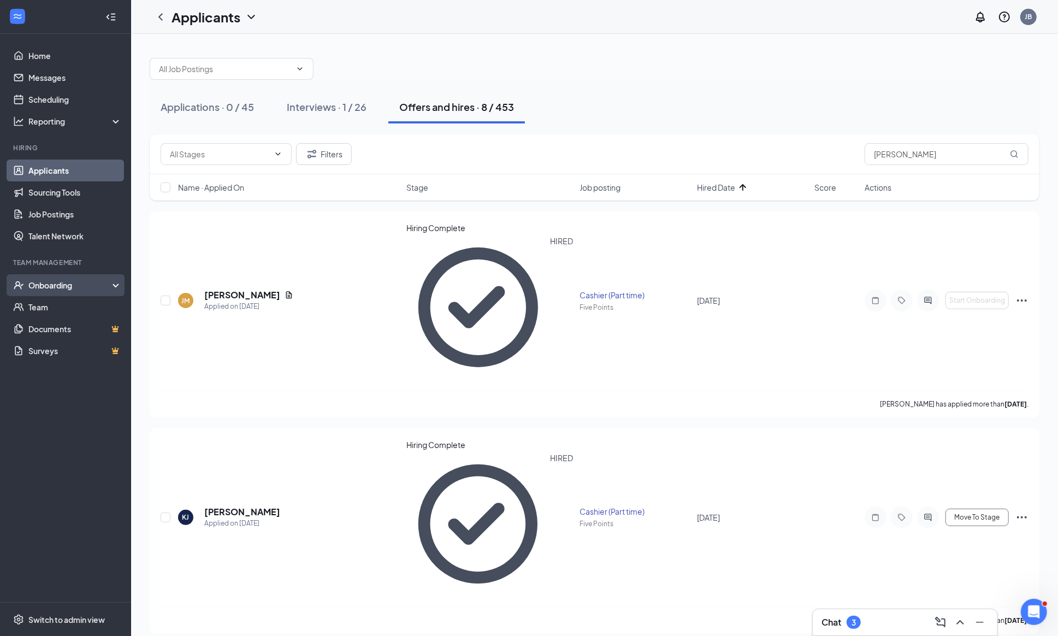
click at [46, 284] on div "Onboarding" at bounding box center [70, 285] width 84 height 11
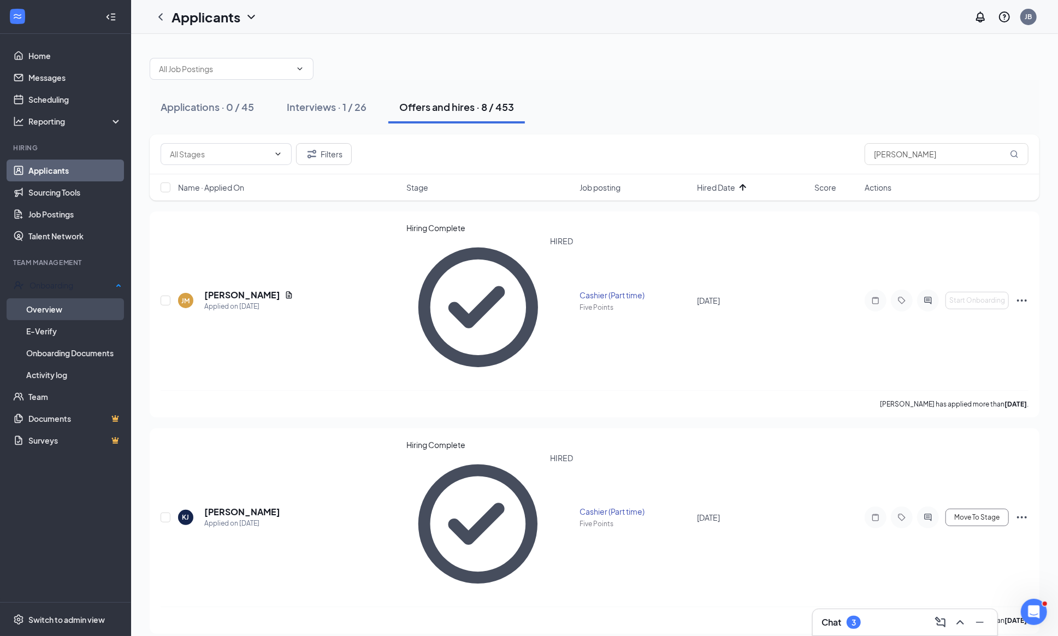
click at [44, 302] on link "Overview" at bounding box center [74, 309] width 96 height 22
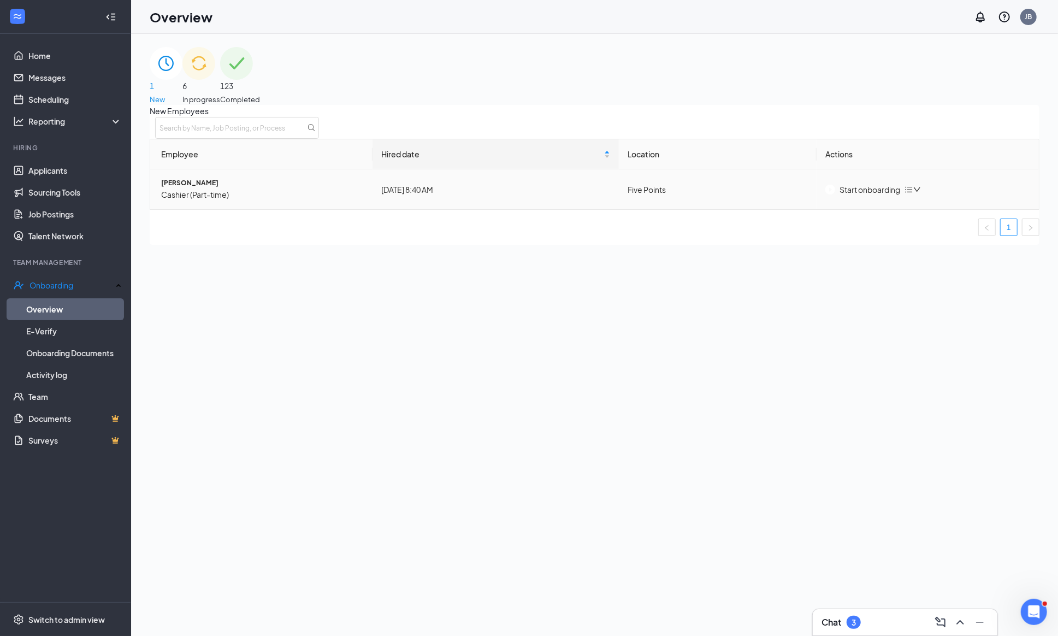
click at [857, 195] on button "Start onboarding" at bounding box center [862, 189] width 75 height 12
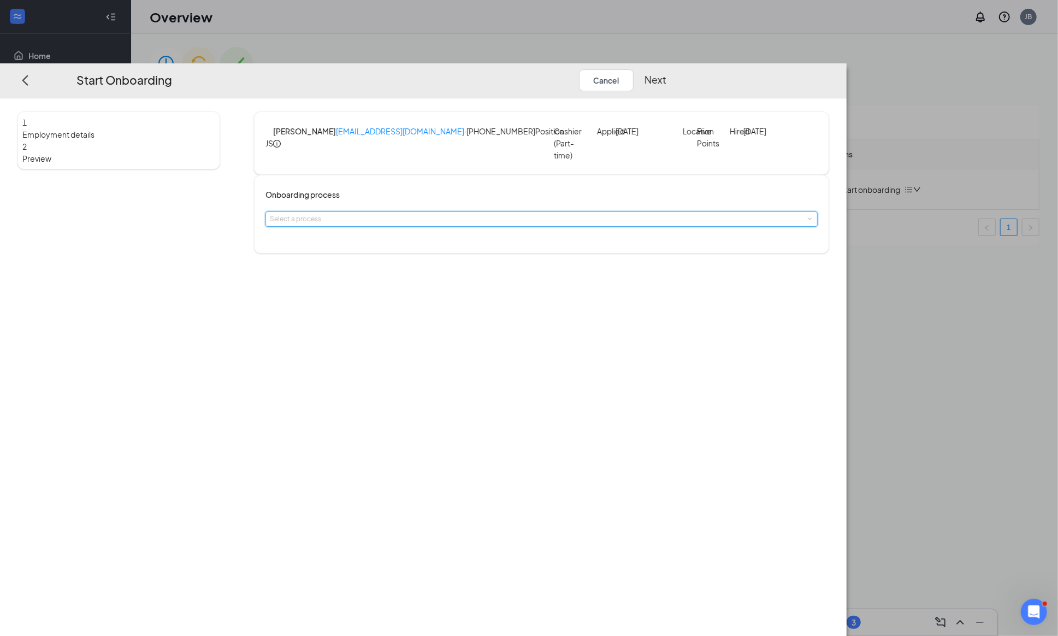
click at [807, 221] on span at bounding box center [809, 219] width 5 height 5
click at [513, 242] on li "New Hire Onbaording" at bounding box center [464, 244] width 179 height 18
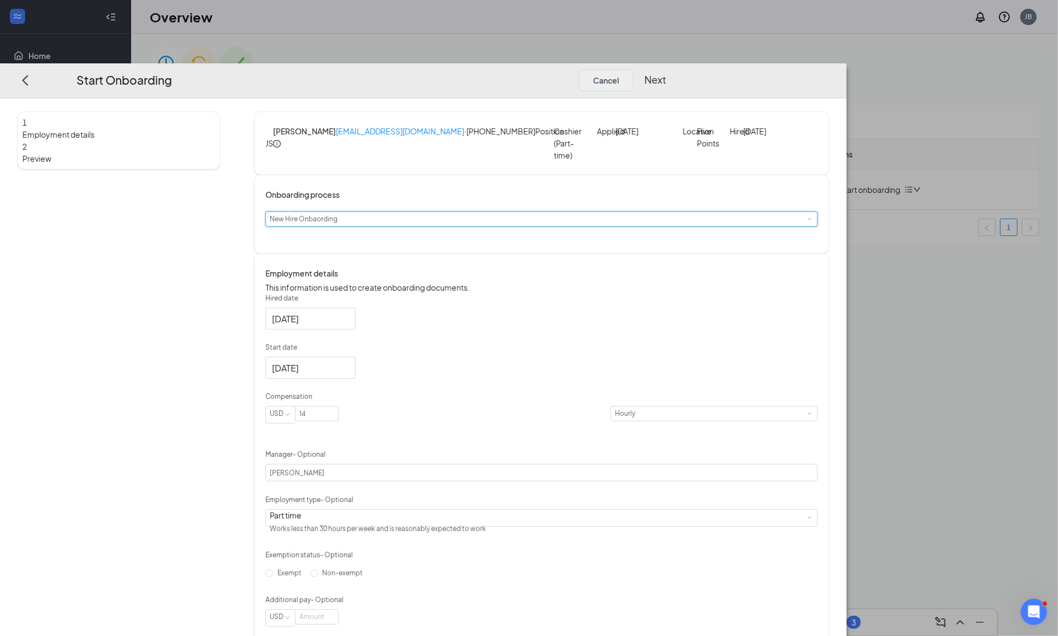
click at [633, 69] on button "Cancel" at bounding box center [606, 80] width 55 height 22
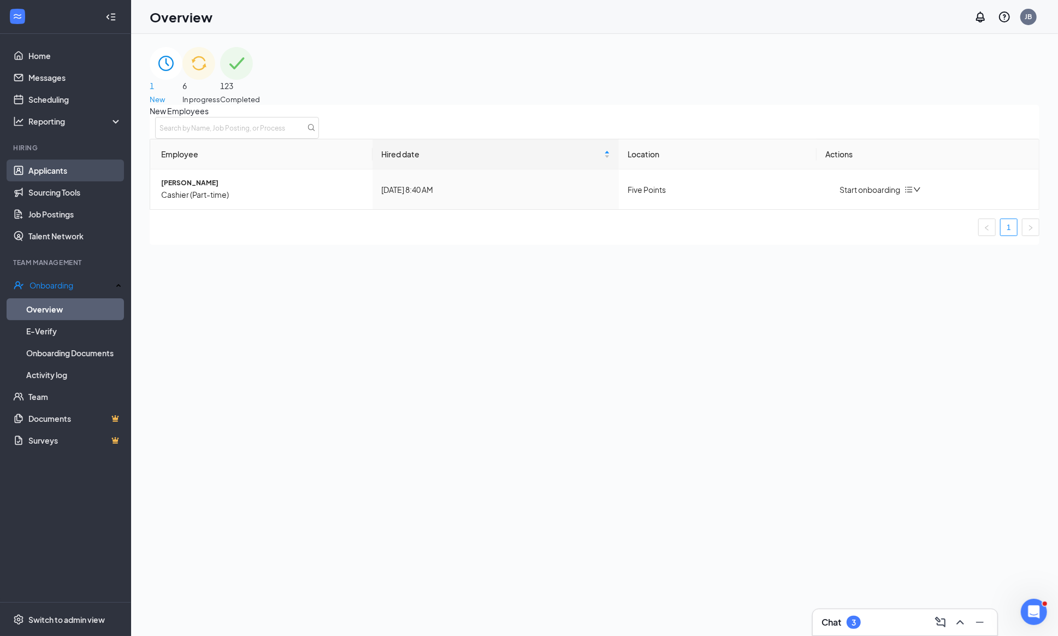
click at [54, 173] on link "Applicants" at bounding box center [74, 170] width 93 height 22
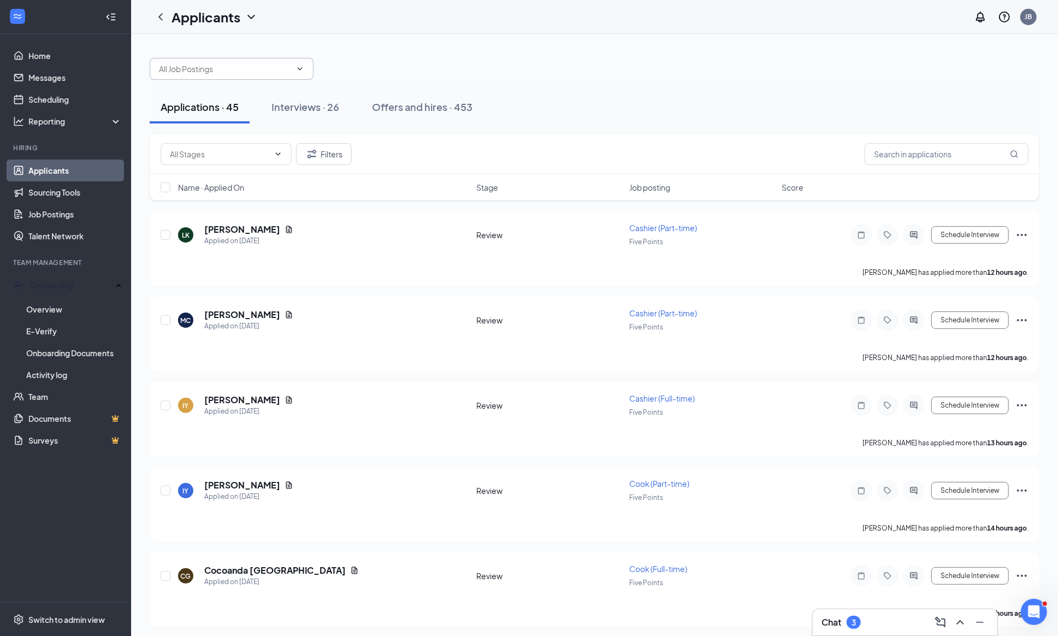
click at [244, 68] on input "text" at bounding box center [225, 69] width 132 height 12
click at [420, 84] on div "Applications · 45 Interviews · 26 Offers and hires · 453" at bounding box center [595, 107] width 890 height 55
click at [898, 158] on input "text" at bounding box center [946, 154] width 164 height 22
type input "shank"
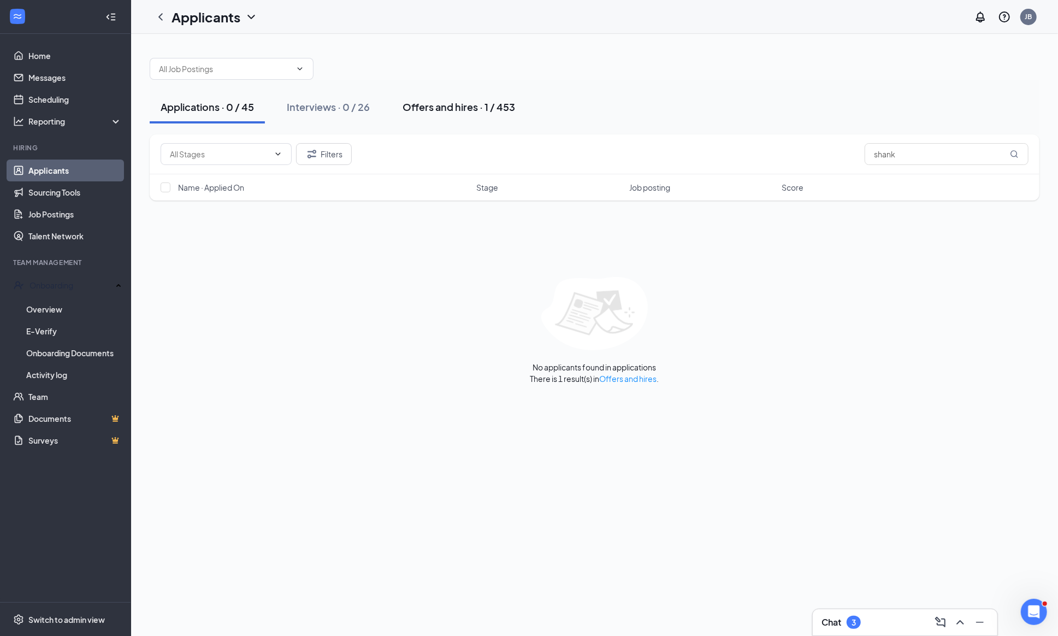
click at [444, 105] on div "Offers and hires · 1 / 453" at bounding box center [458, 107] width 112 height 14
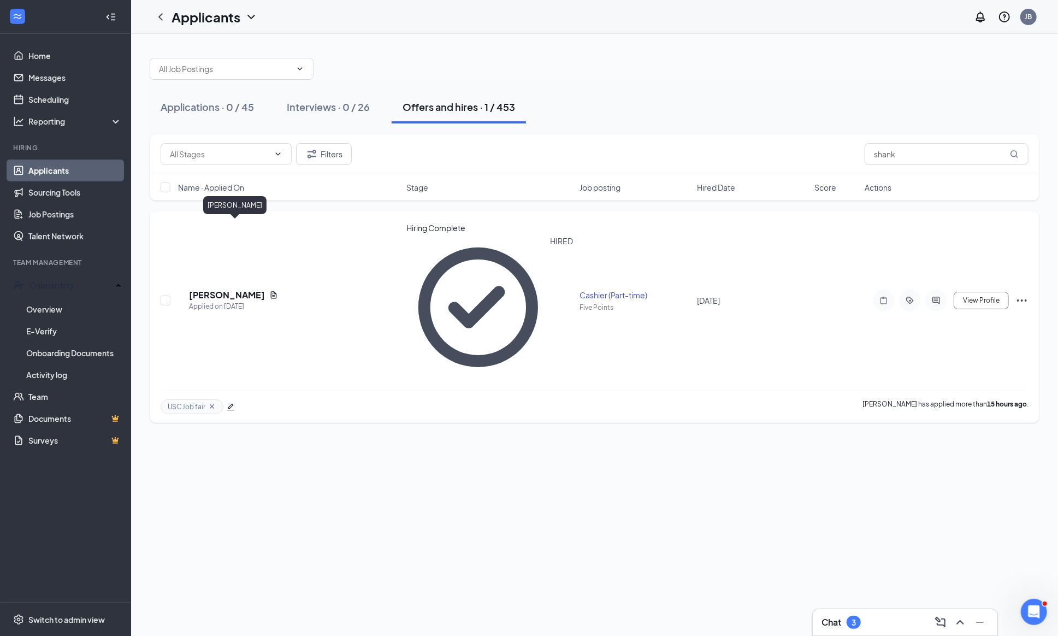
click at [236, 289] on h5 "[PERSON_NAME]" at bounding box center [227, 295] width 76 height 12
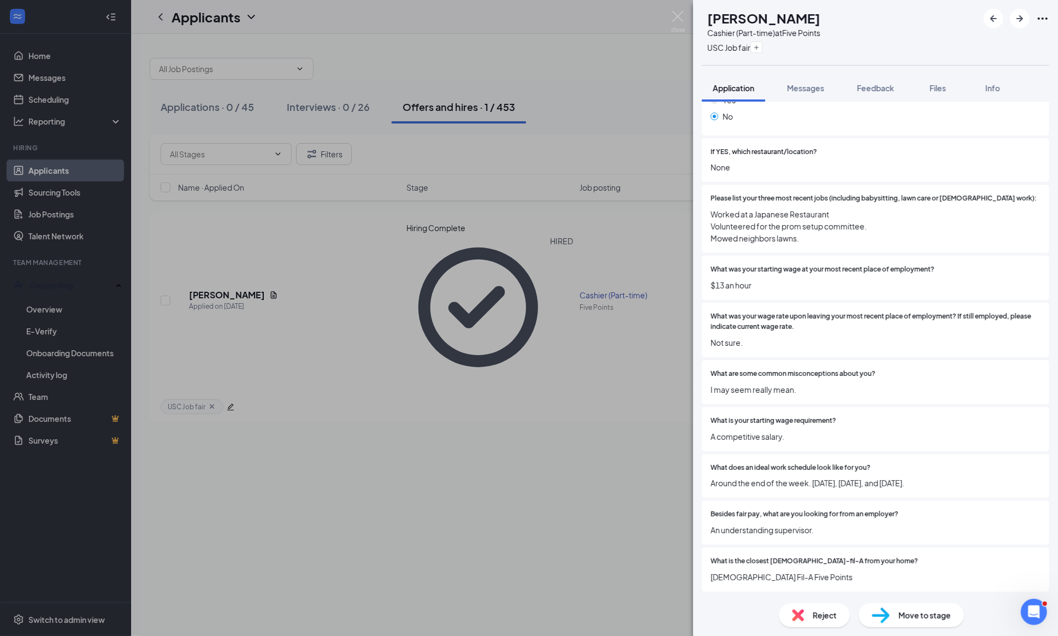
scroll to position [336, 0]
click at [680, 13] on img at bounding box center [678, 21] width 14 height 21
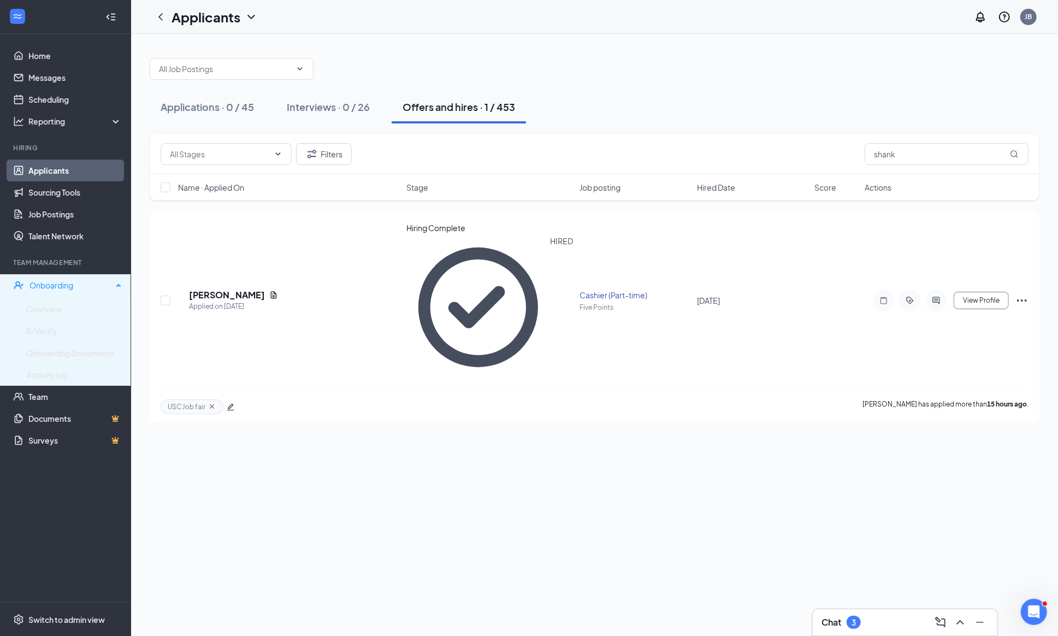
click at [37, 284] on div "Onboarding" at bounding box center [70, 285] width 83 height 11
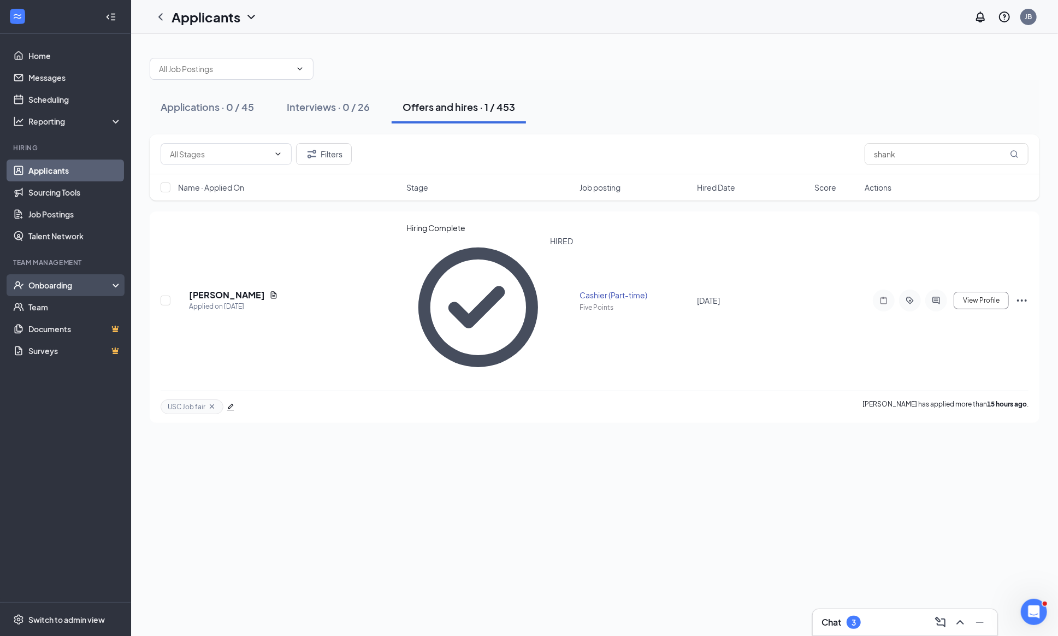
click at [39, 281] on div "Onboarding" at bounding box center [70, 285] width 84 height 11
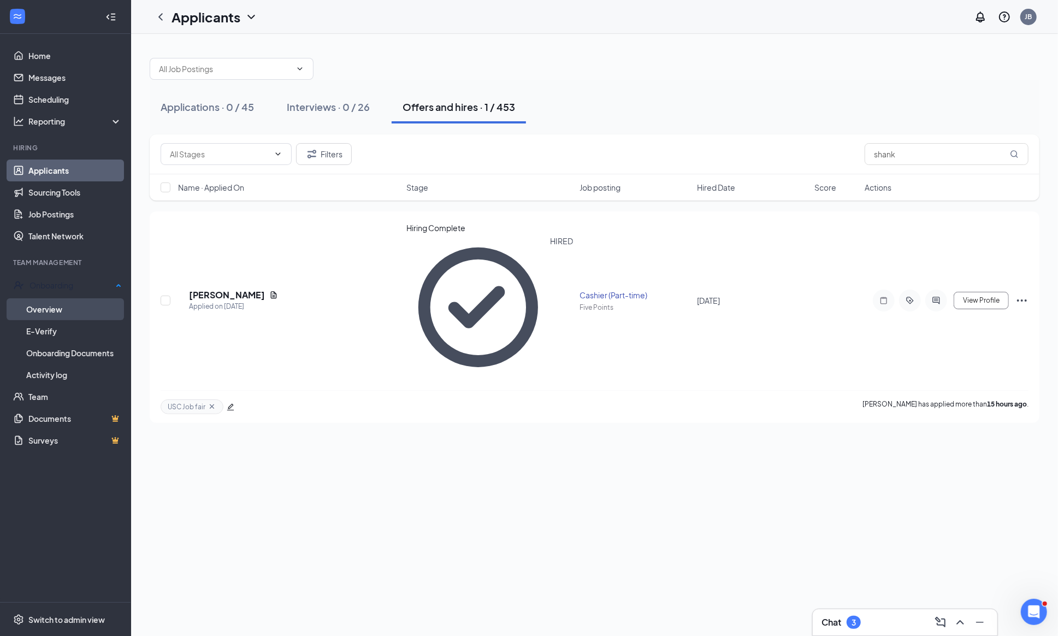
click at [36, 308] on link "Overview" at bounding box center [74, 309] width 96 height 22
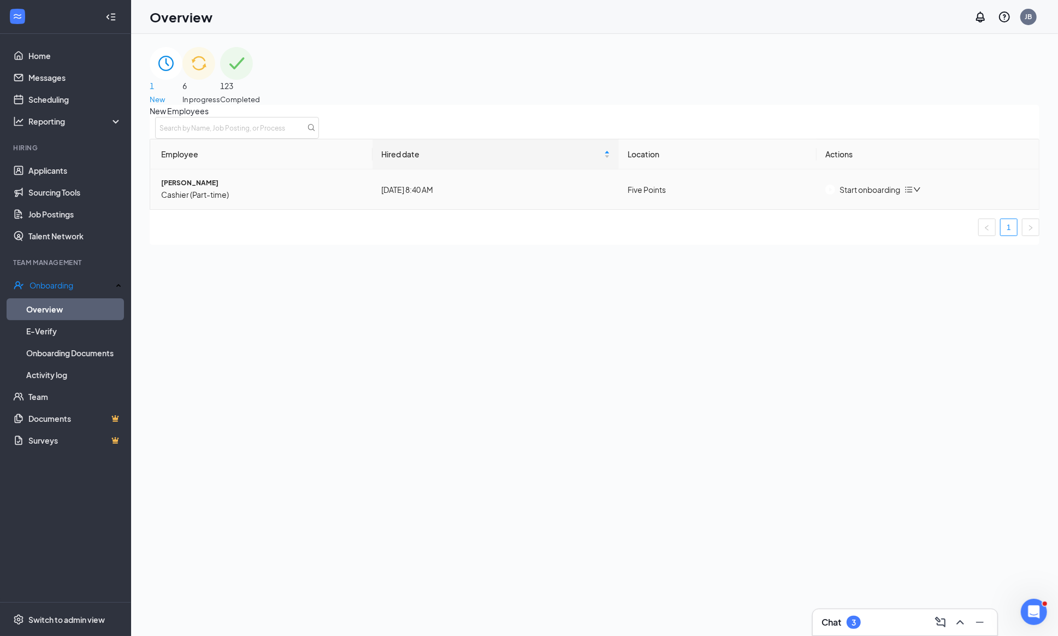
click at [852, 195] on div "Start onboarding" at bounding box center [862, 189] width 75 height 12
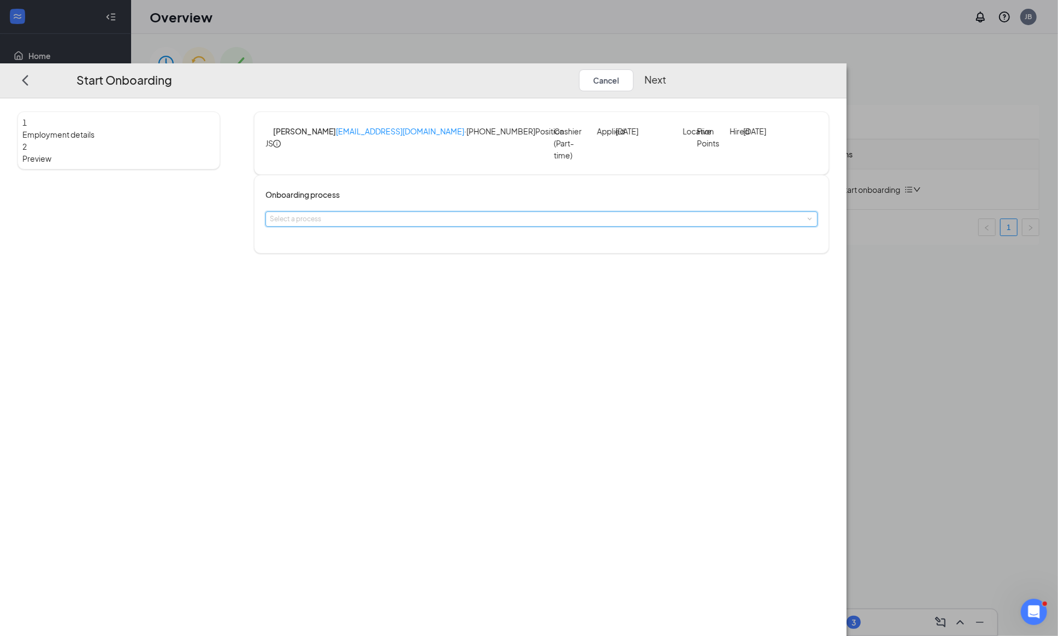
click at [548, 222] on div "Select a process" at bounding box center [541, 218] width 552 height 15
click at [443, 242] on span "New Hire Onbaording" at bounding box center [413, 244] width 68 height 8
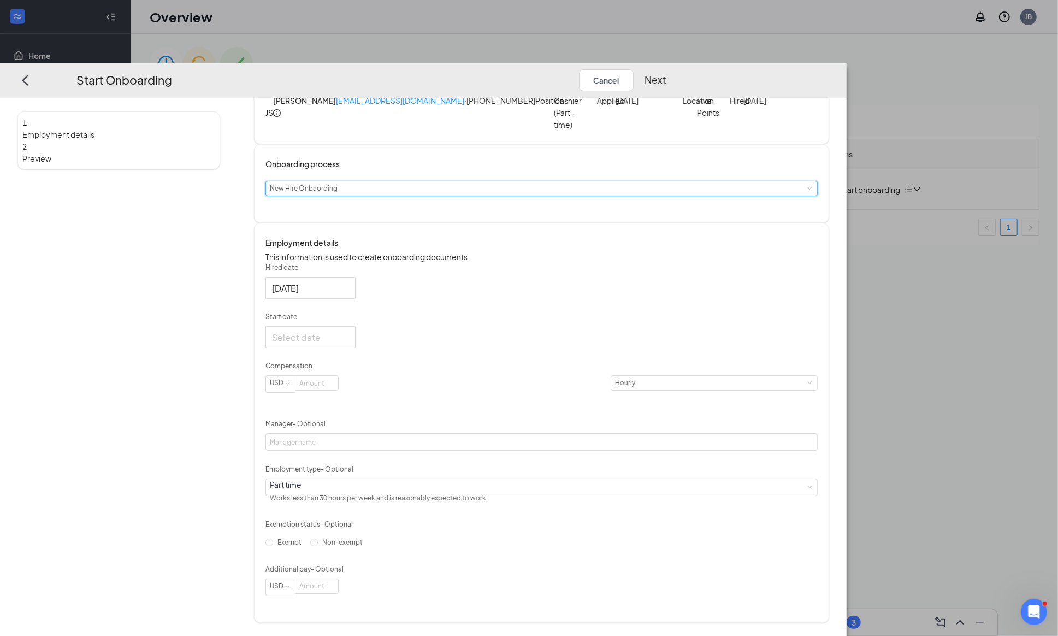
scroll to position [55, 0]
click at [349, 335] on div at bounding box center [310, 337] width 77 height 14
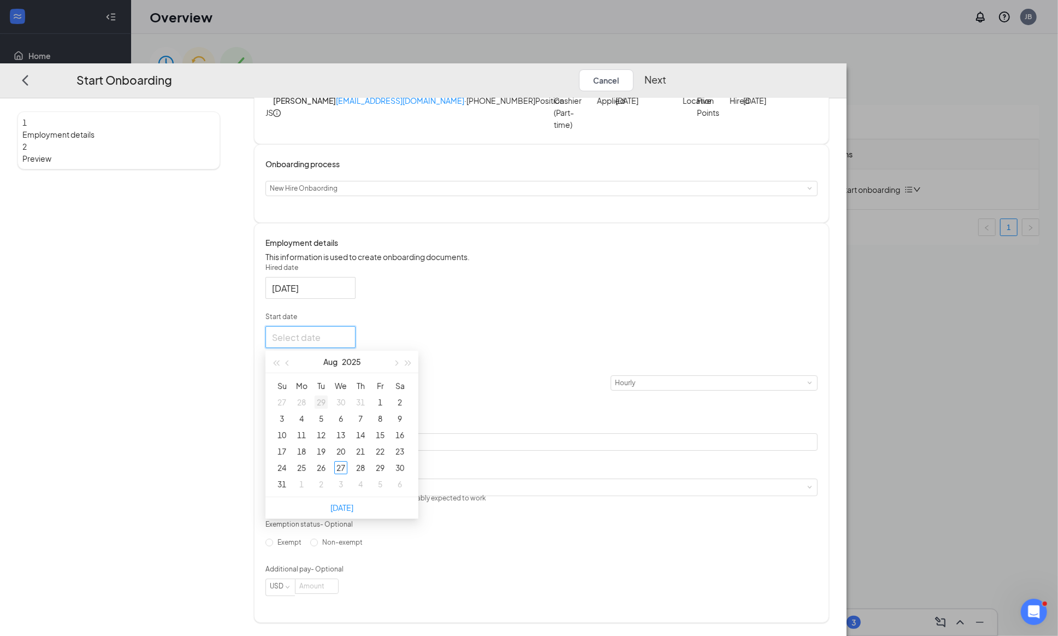
type input "[DATE]"
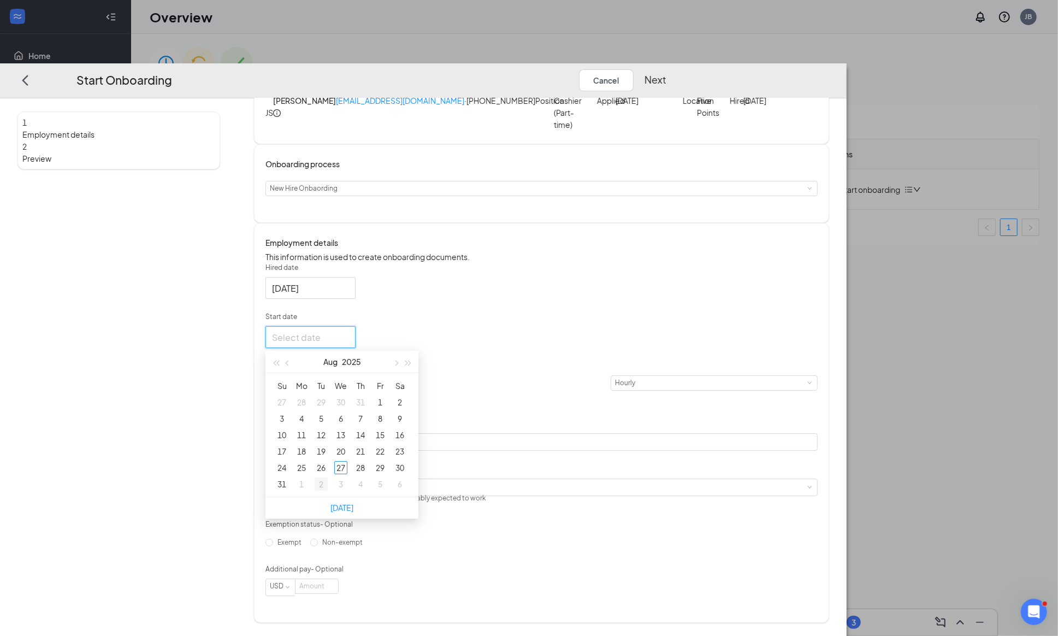
type input "[DATE]"
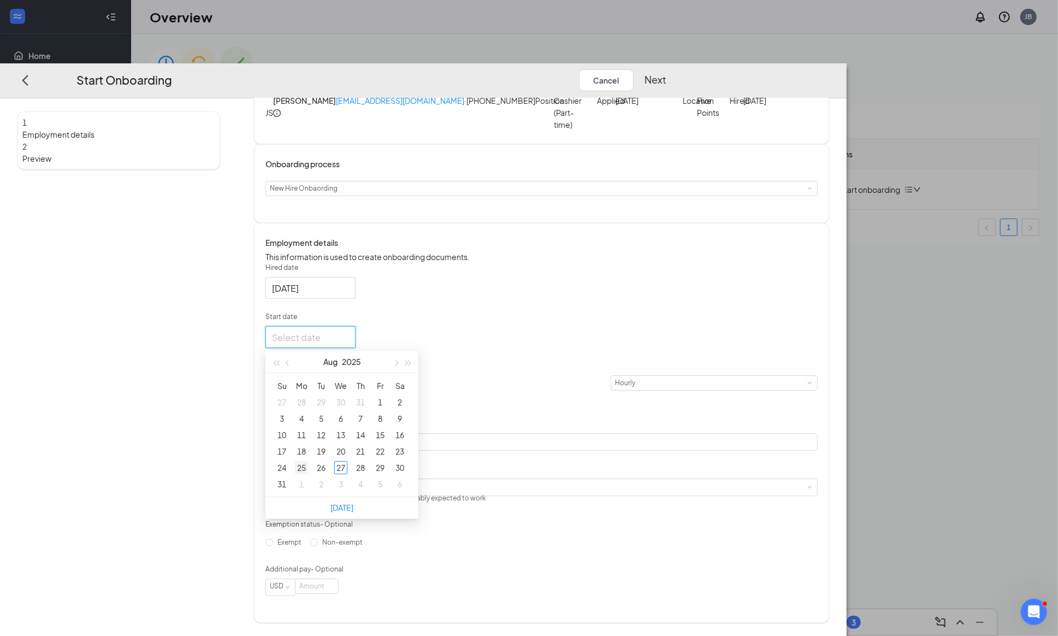
type input "[DATE]"
click at [328, 481] on div "2" at bounding box center [321, 484] width 13 height 13
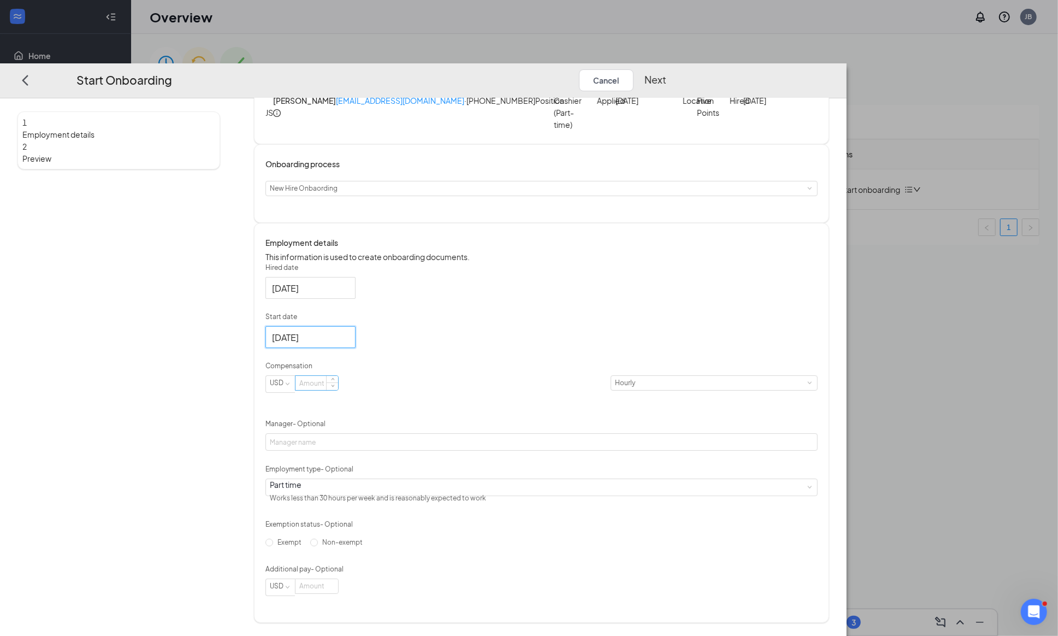
click at [338, 390] on input at bounding box center [316, 383] width 43 height 14
type input "13"
click at [642, 324] on div "Hired date [DATE] Start date [DATE] [DATE] Su Mo Tu We Th Fr Sa 31 1 2 3 4 5 6 …" at bounding box center [541, 429] width 552 height 333
click at [500, 436] on input "Manager - Optional" at bounding box center [541, 442] width 552 height 17
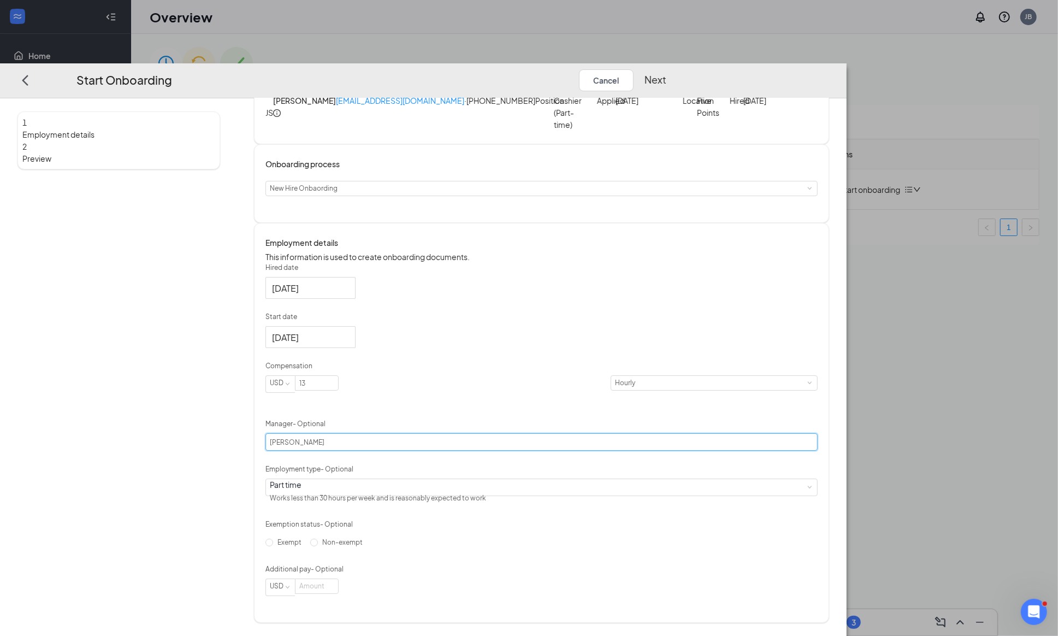
type input "[PERSON_NAME]"
click at [694, 410] on div "Hired date [DATE] Start date [DATE] [DATE] Su Mo Tu We Th Fr Sa 31 1 2 3 4 5 6 …" at bounding box center [541, 429] width 552 height 333
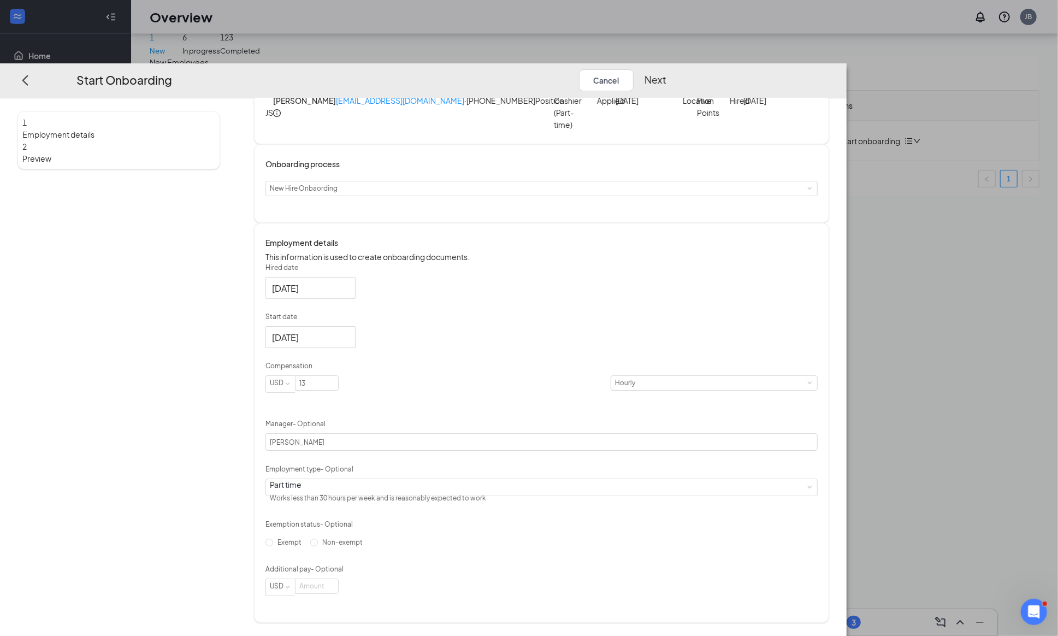
click at [666, 69] on button "Next" at bounding box center [655, 80] width 22 height 22
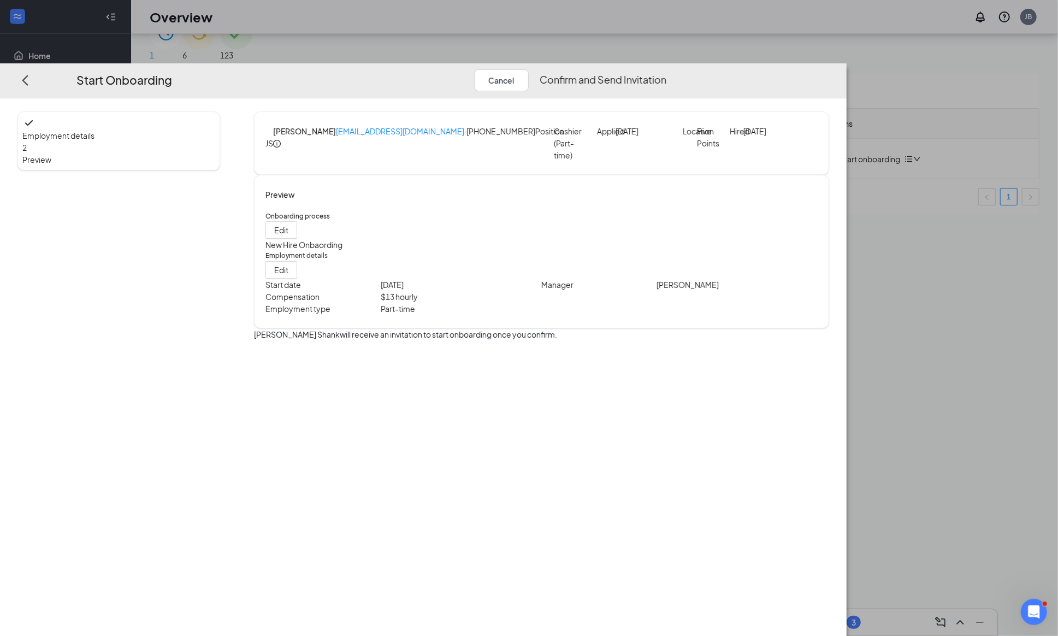
scroll to position [29, 0]
click at [666, 69] on button "Confirm and Send Invitation" at bounding box center [603, 80] width 127 height 22
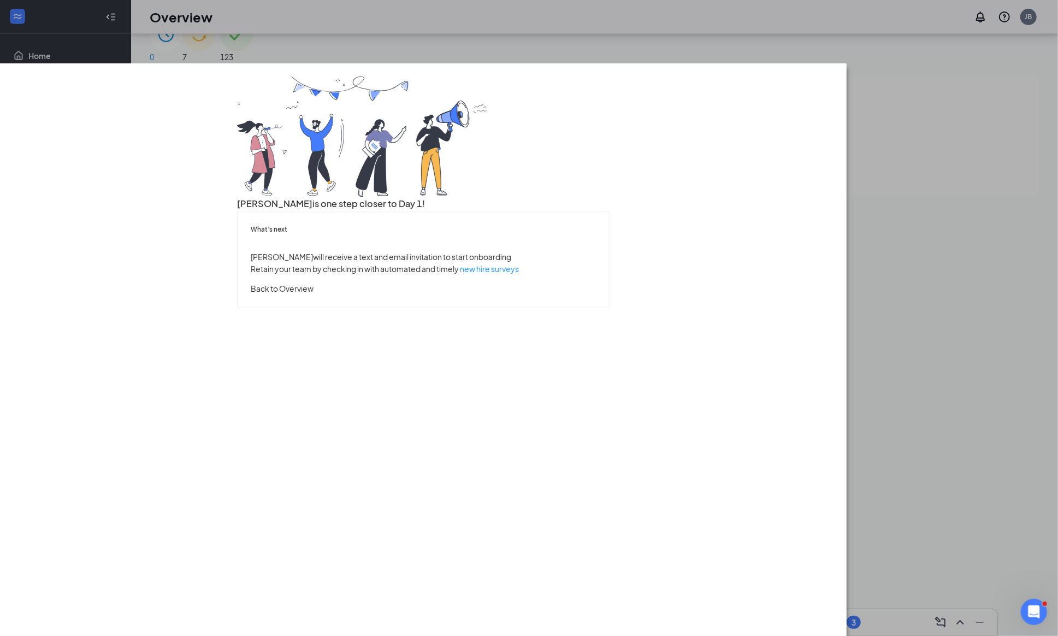
click at [313, 294] on button "Back to Overview" at bounding box center [282, 288] width 63 height 12
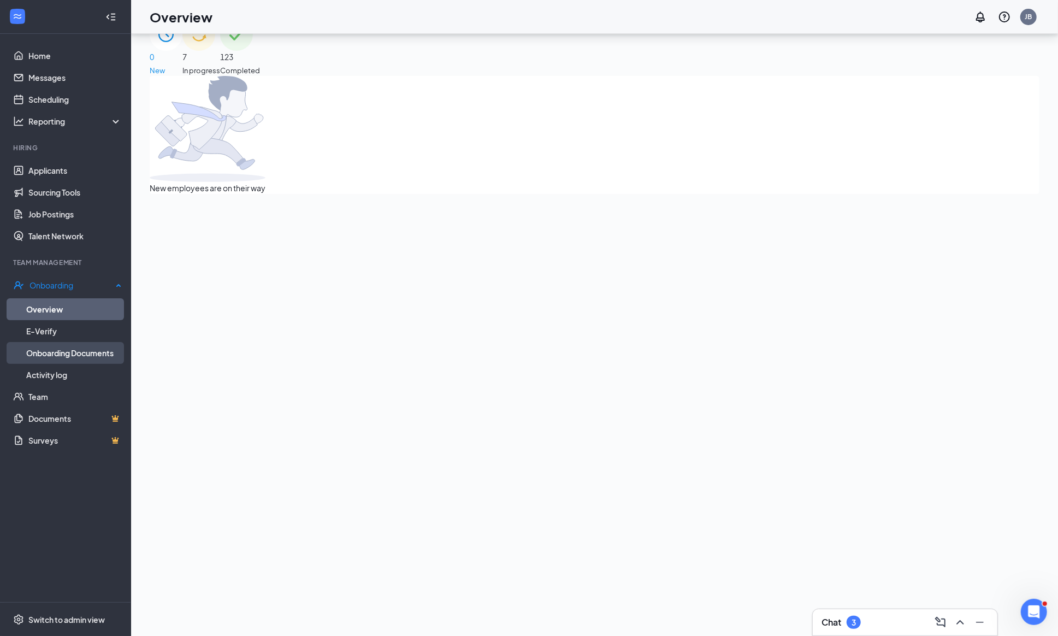
click at [42, 348] on link "Onboarding Documents" at bounding box center [74, 353] width 96 height 22
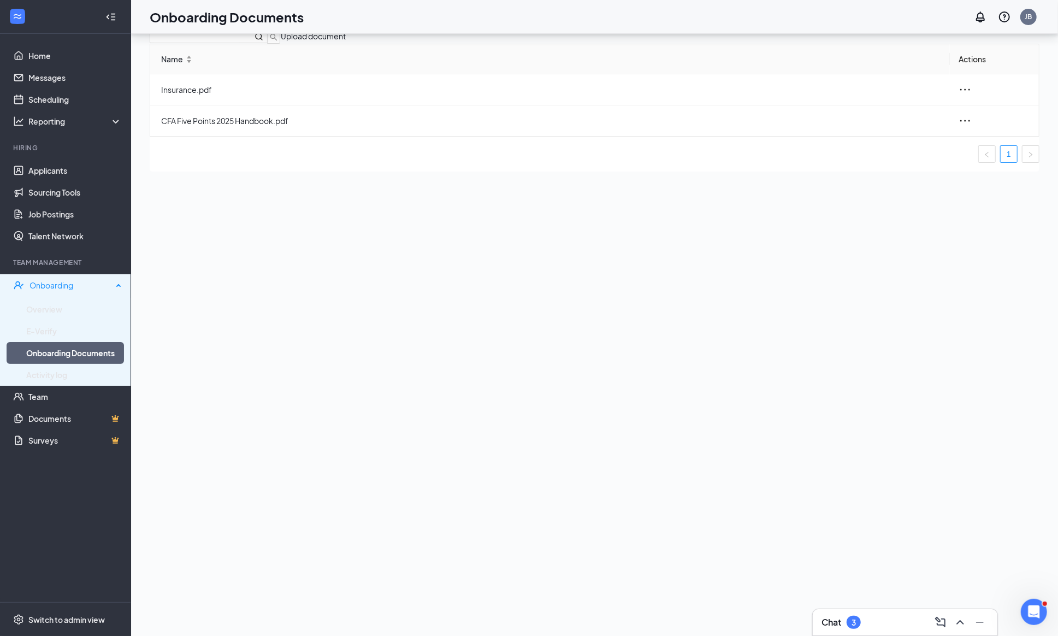
click at [43, 283] on div "Onboarding" at bounding box center [70, 285] width 83 height 11
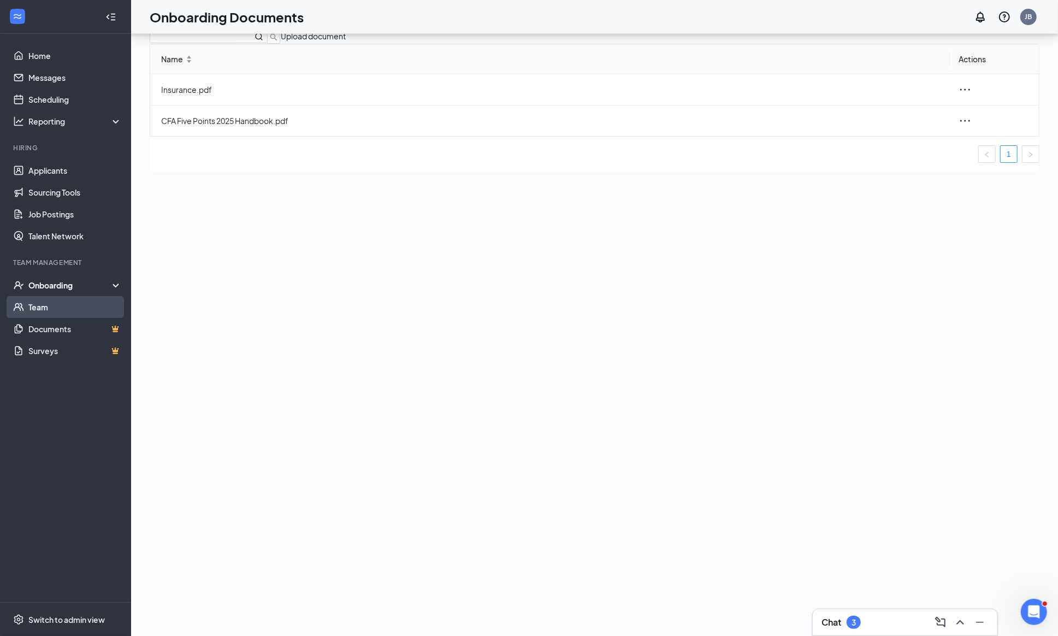
click at [38, 300] on link "Team" at bounding box center [74, 307] width 93 height 22
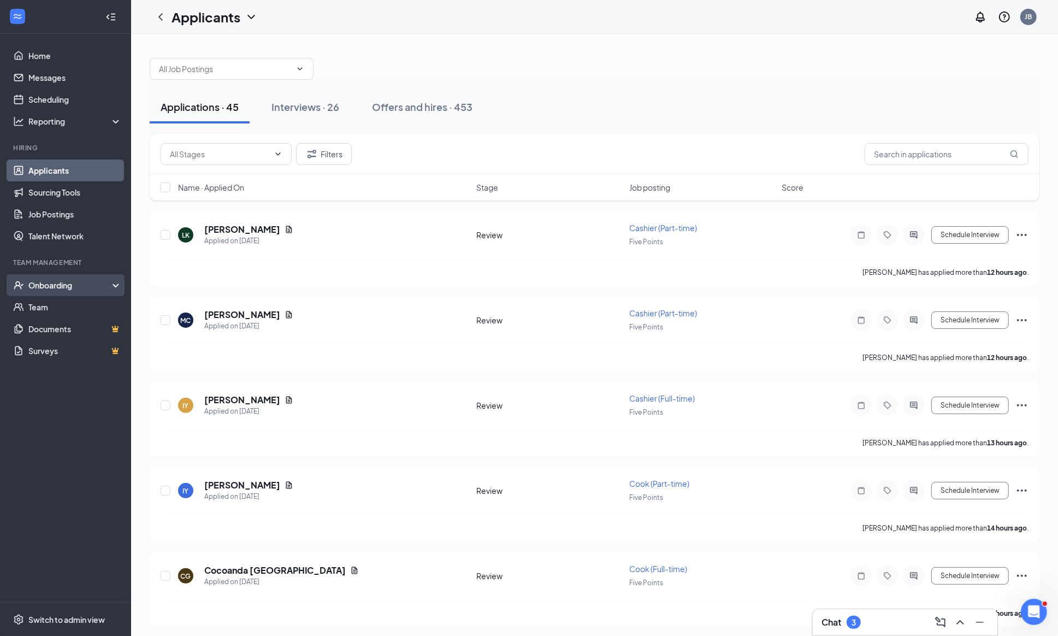
click at [46, 285] on div "Onboarding" at bounding box center [70, 285] width 84 height 11
click at [39, 307] on link "Overview" at bounding box center [74, 307] width 93 height 22
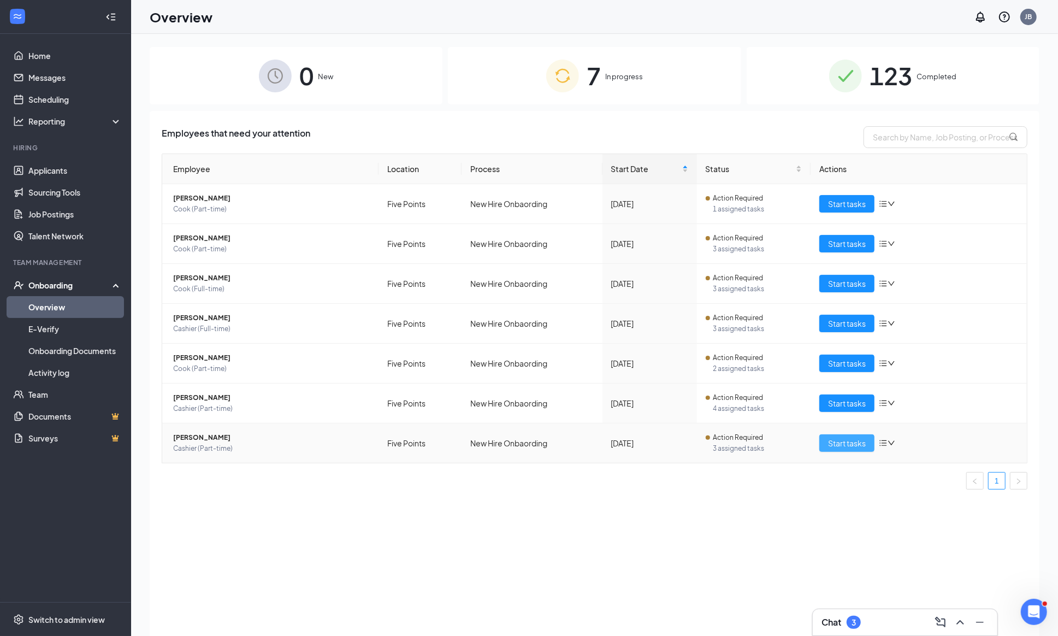
click at [835, 449] on span "Start tasks" at bounding box center [847, 443] width 38 height 12
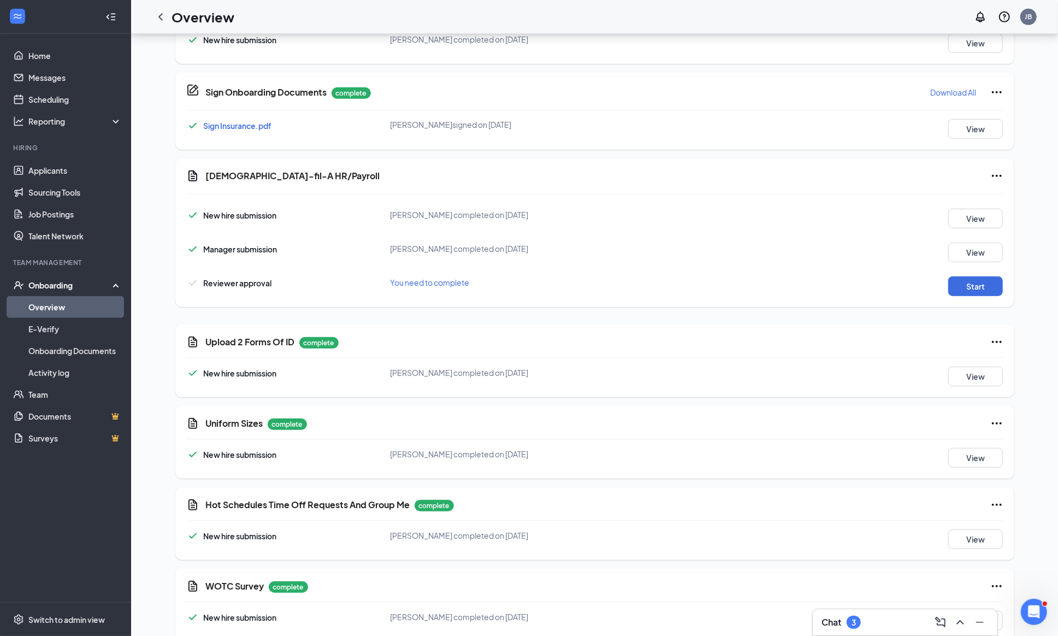
scroll to position [521, 0]
click at [968, 289] on button "Start" at bounding box center [975, 287] width 55 height 20
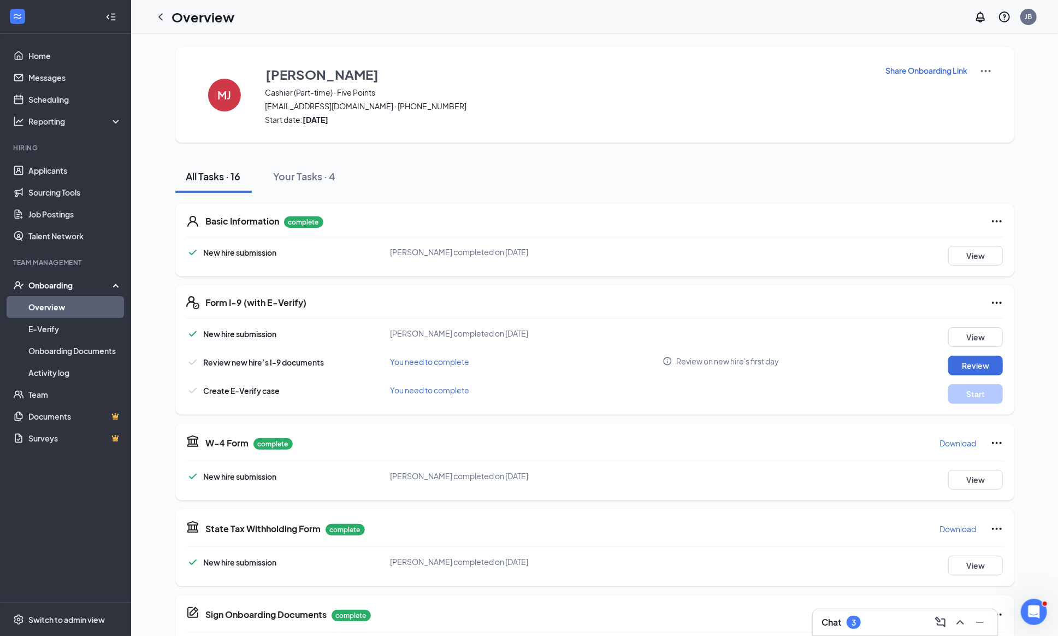
scroll to position [0, 0]
click at [44, 169] on link "Applicants" at bounding box center [74, 170] width 93 height 22
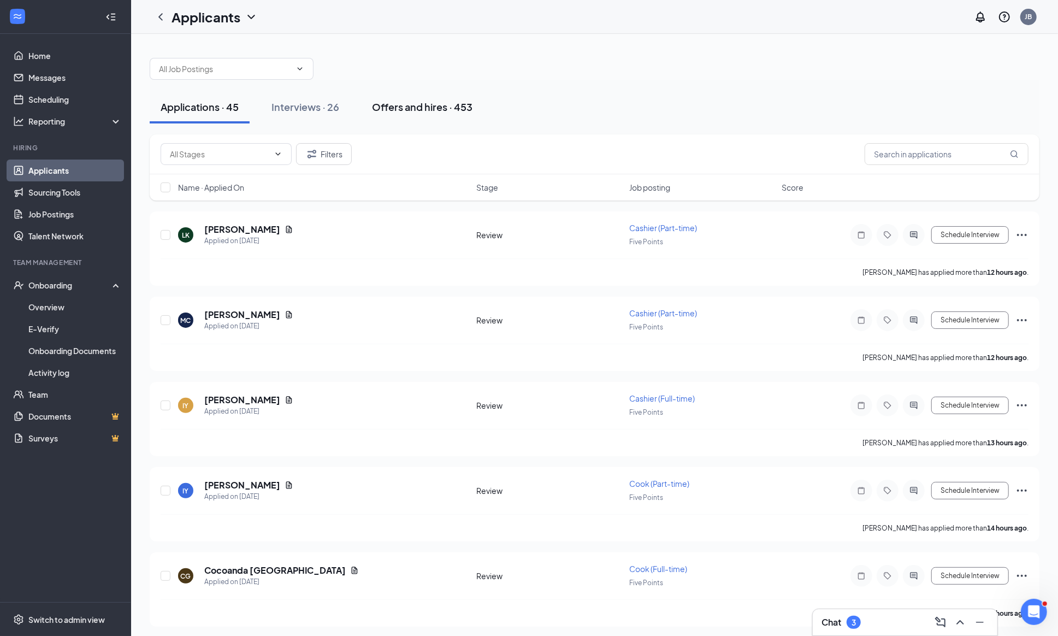
click at [399, 103] on div "Offers and hires · 453" at bounding box center [422, 107] width 100 height 14
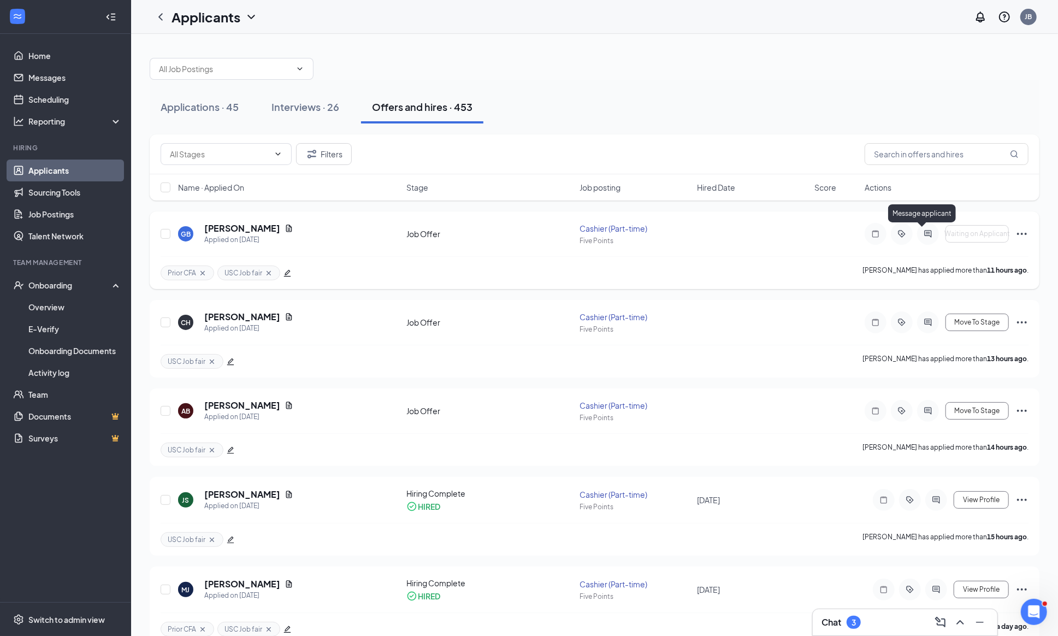
click at [927, 234] on icon "ActiveChat" at bounding box center [927, 233] width 7 height 7
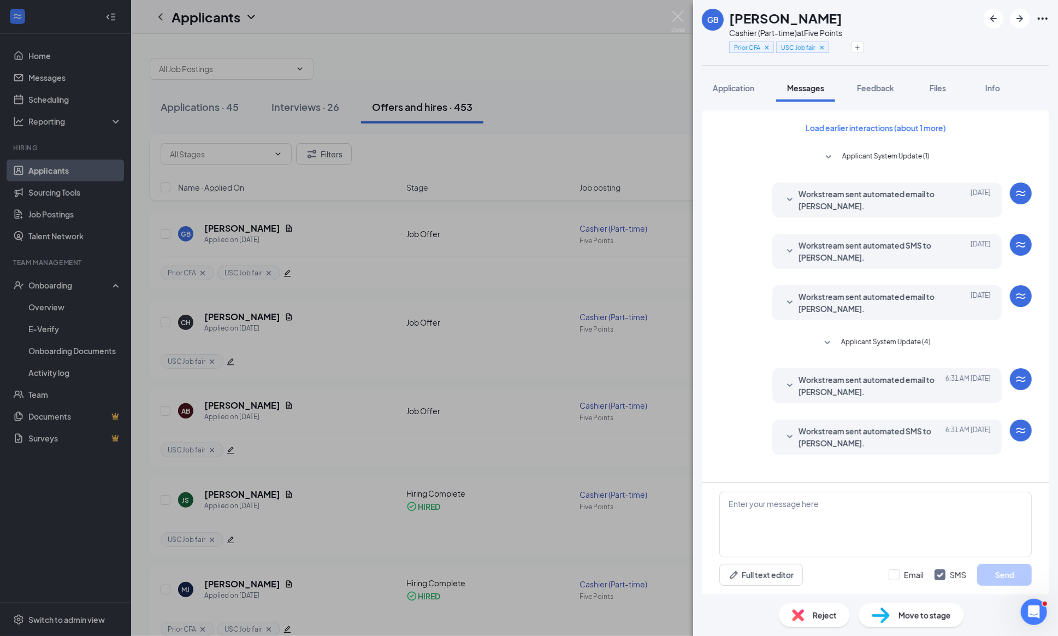
click at [791, 434] on icon "SmallChevronDown" at bounding box center [789, 436] width 13 height 13
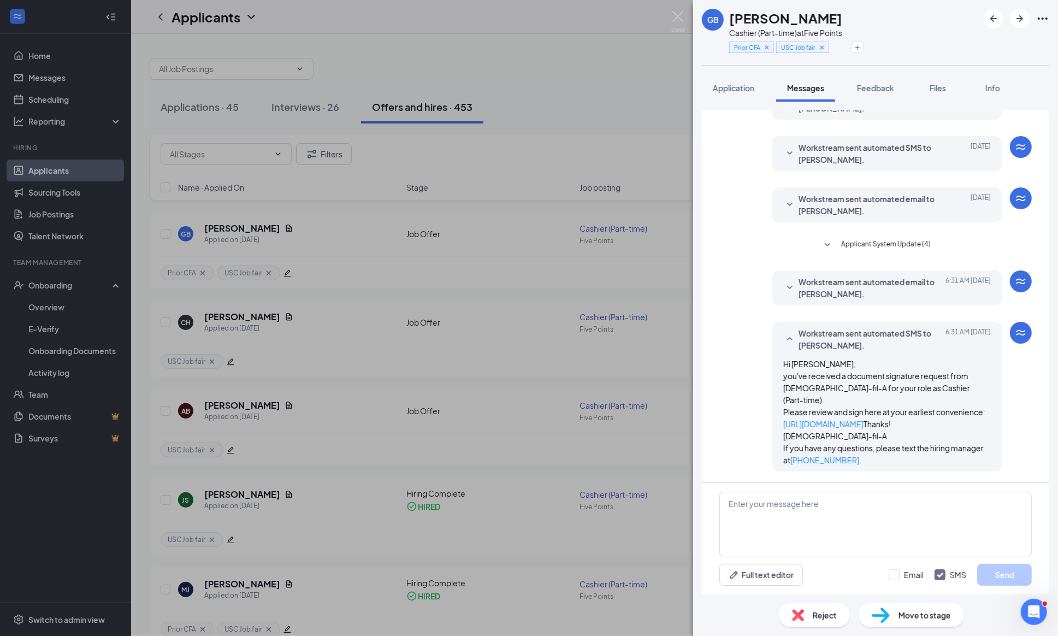
scroll to position [105, 0]
click at [673, 15] on img at bounding box center [678, 21] width 14 height 21
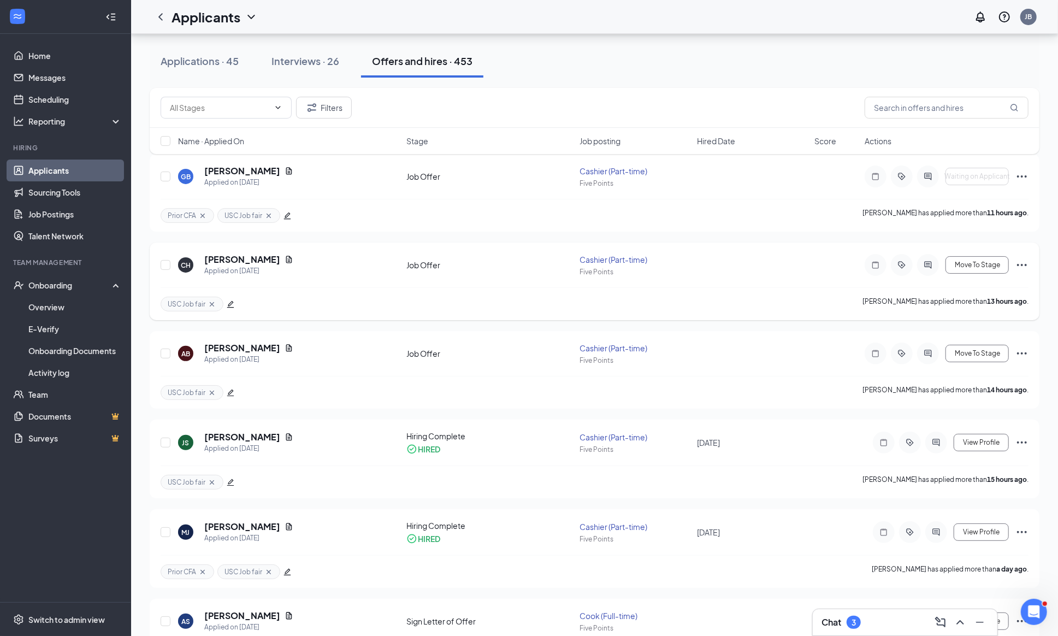
scroll to position [62, 0]
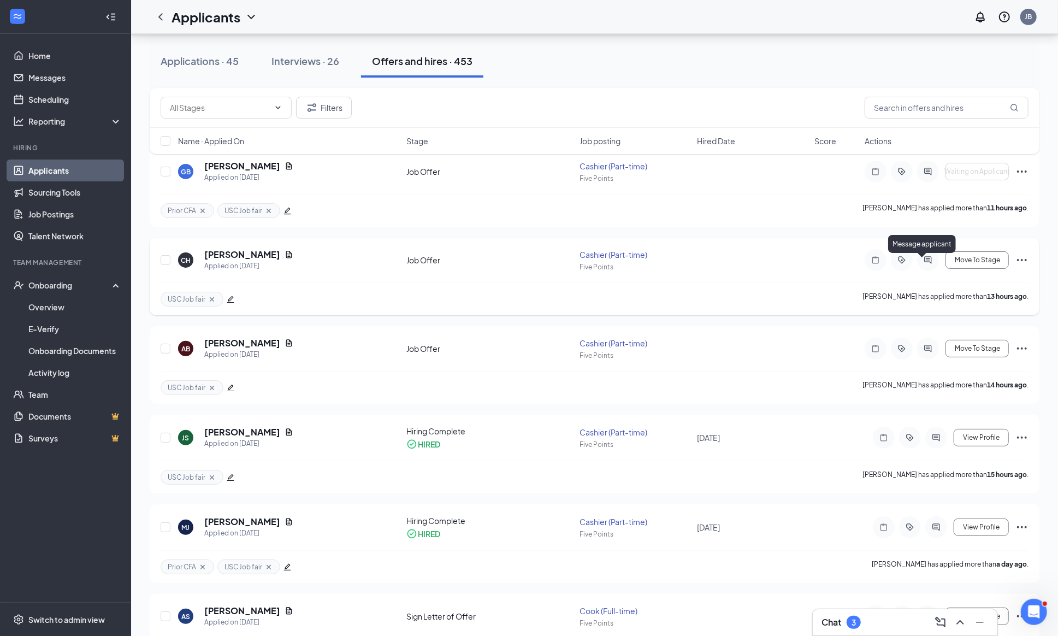
click at [929, 263] on icon "ActiveChat" at bounding box center [927, 259] width 7 height 7
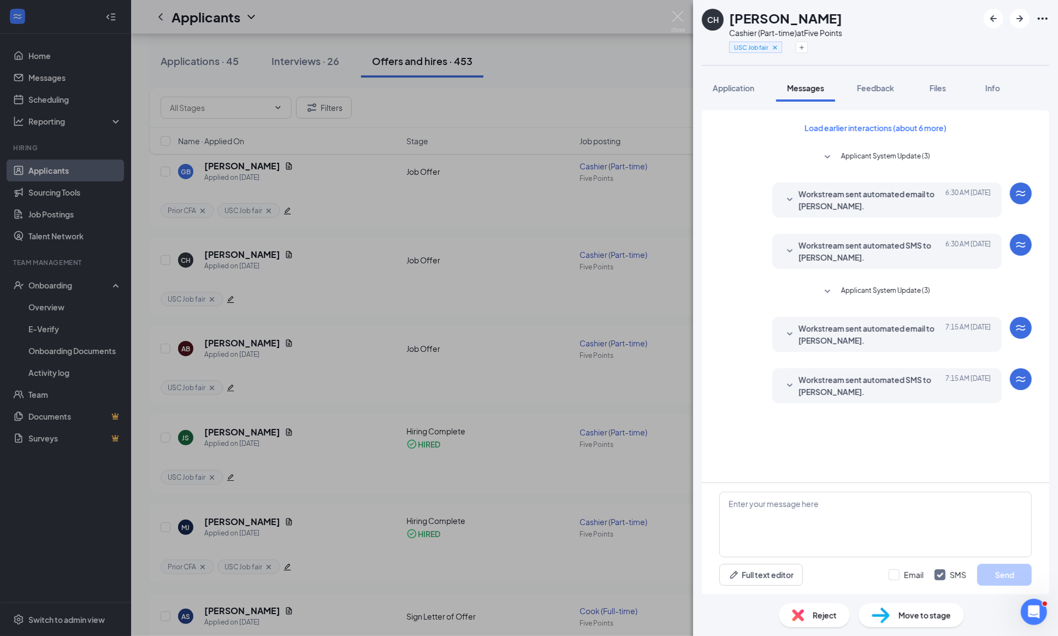
click at [825, 292] on icon "SmallChevronDown" at bounding box center [827, 290] width 5 height 3
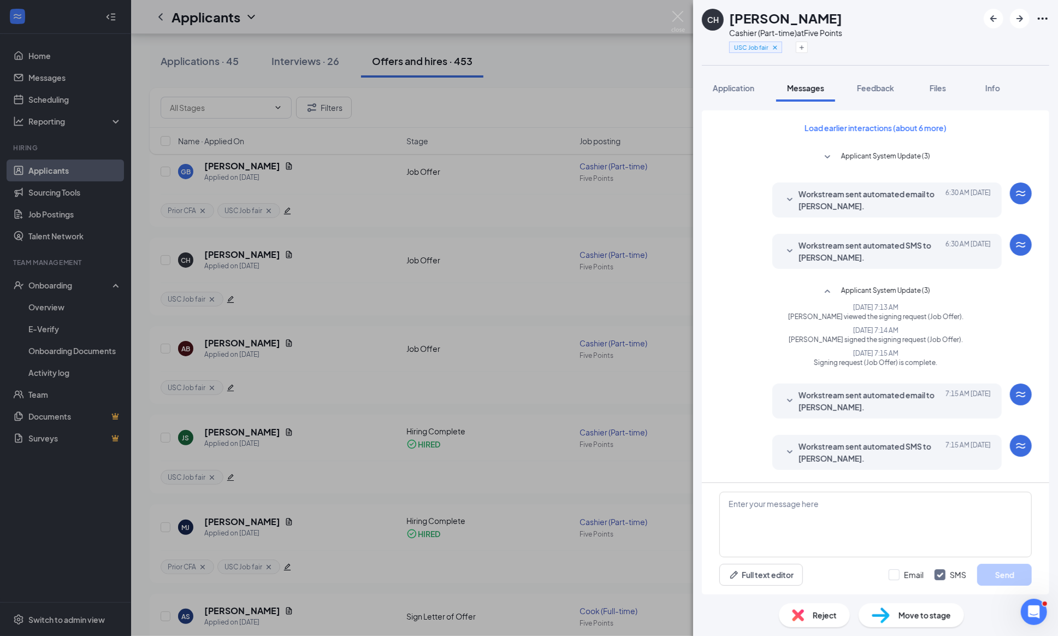
scroll to position [33, 0]
click at [750, 93] on button "Application" at bounding box center [733, 87] width 63 height 27
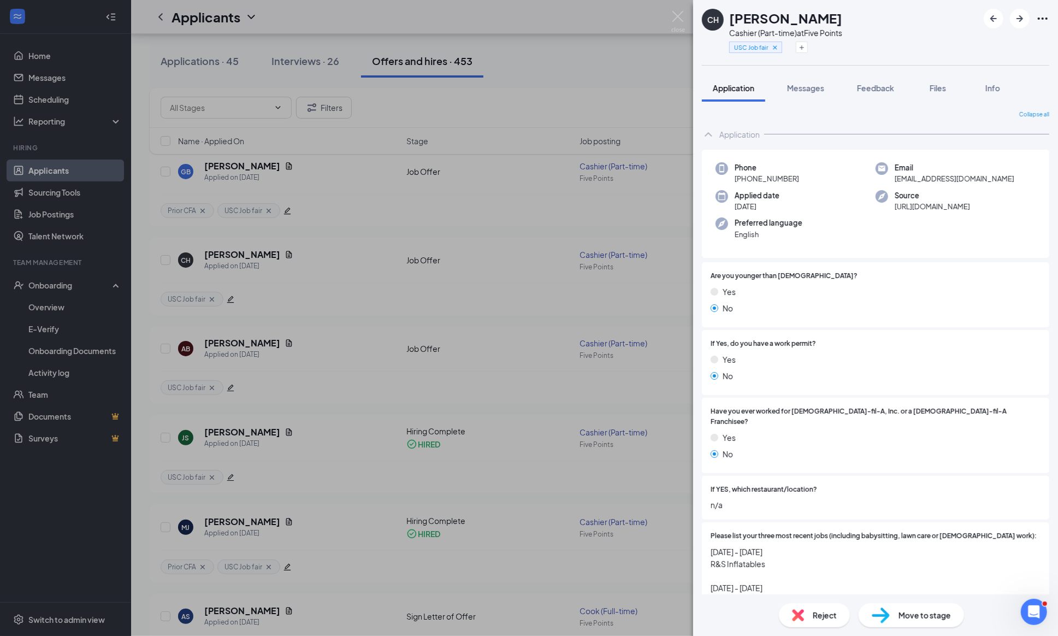
click at [894, 617] on div "Move to stage" at bounding box center [910, 615] width 105 height 24
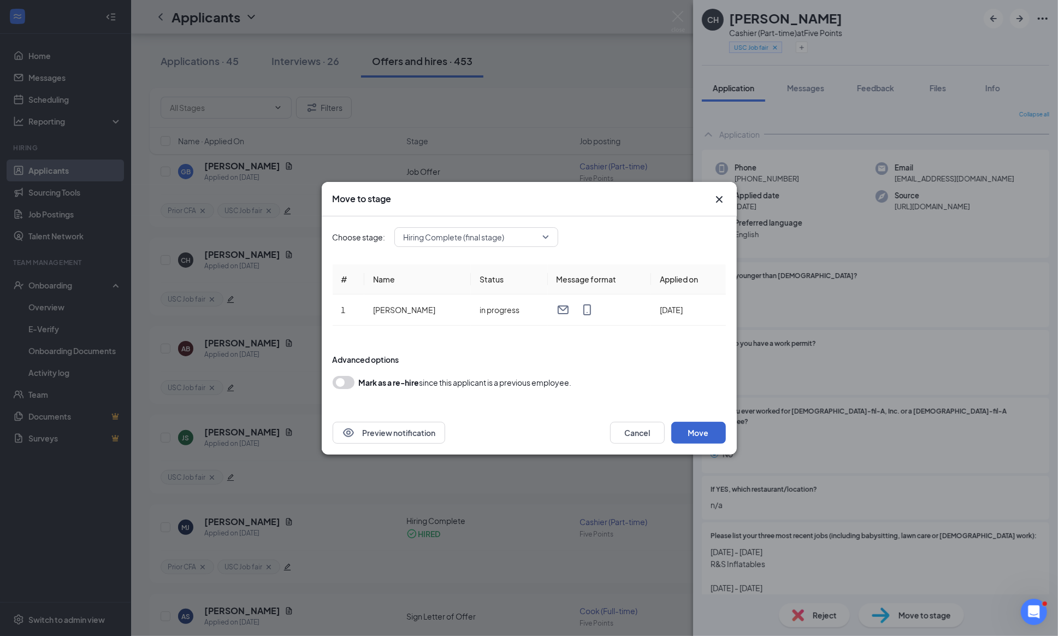
click at [700, 435] on button "Move" at bounding box center [698, 433] width 55 height 22
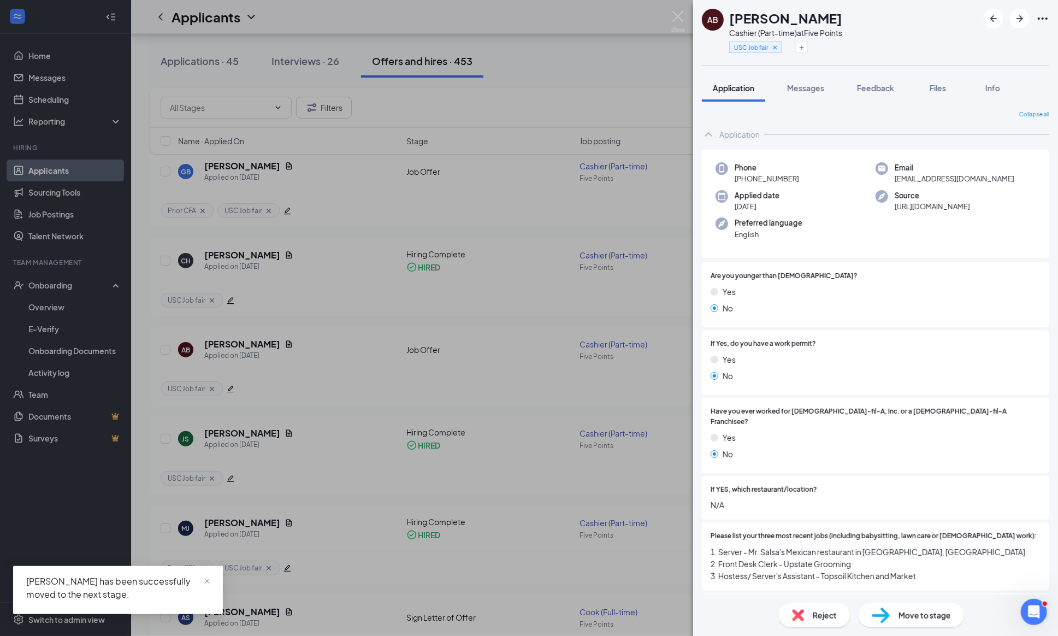
click at [40, 287] on div "AB Addy Bonesso Cashier (Part-time) at Five Points USC Job fair Application Mes…" at bounding box center [529, 318] width 1058 height 636
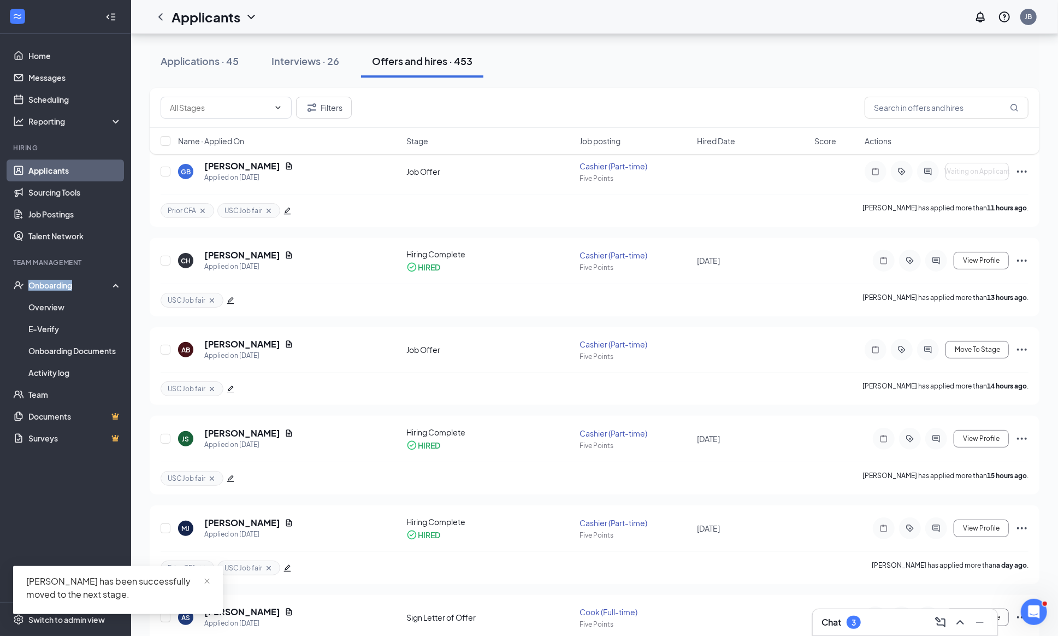
click at [40, 287] on div "Onboarding" at bounding box center [70, 285] width 84 height 11
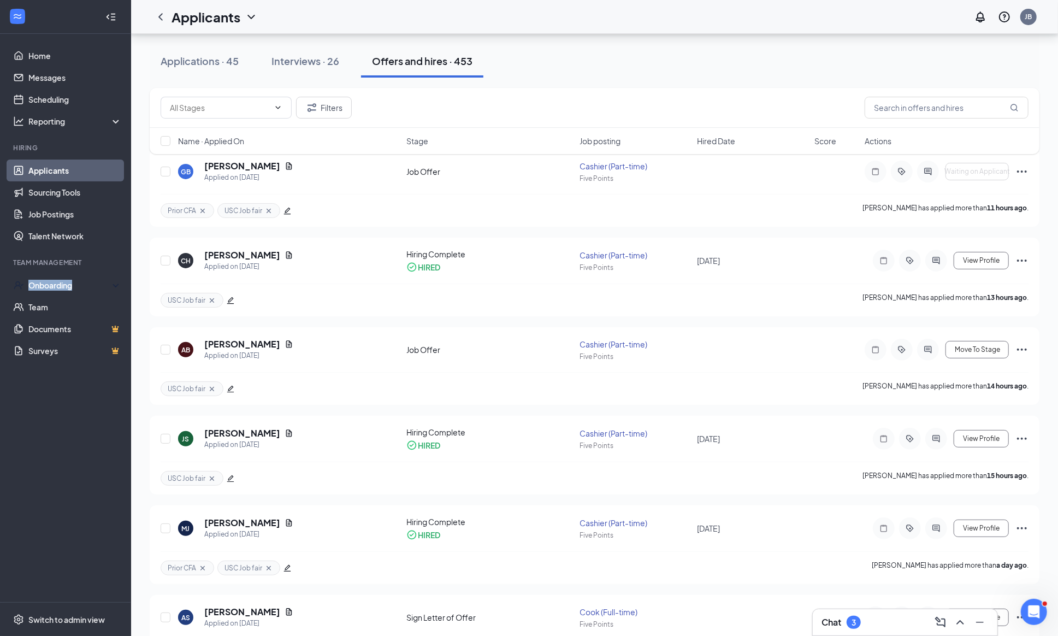
click at [40, 287] on div "Onboarding" at bounding box center [70, 285] width 84 height 11
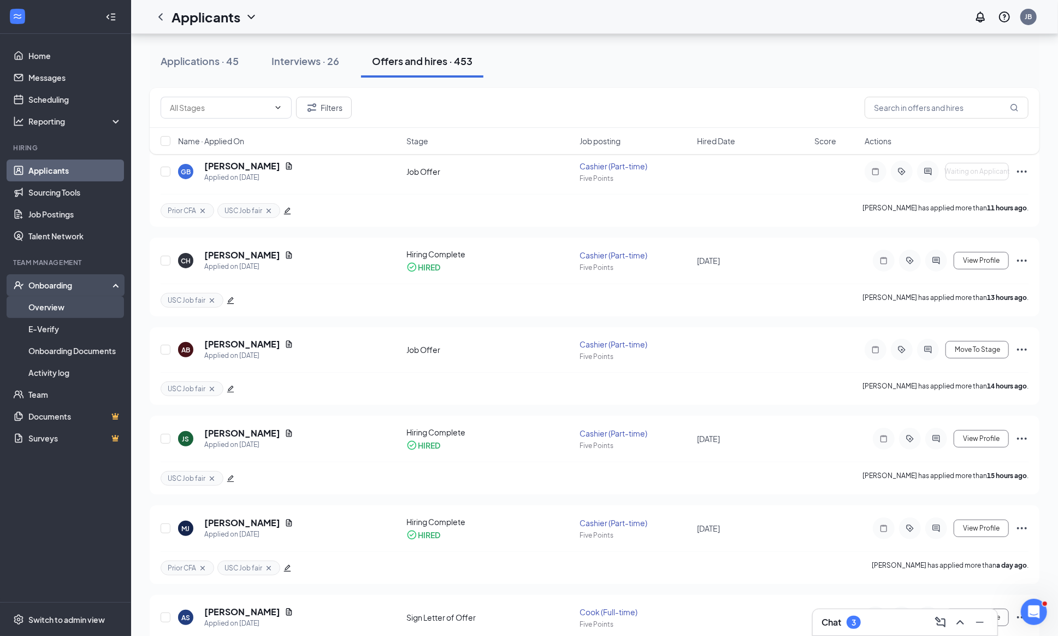
click at [39, 302] on link "Overview" at bounding box center [74, 307] width 93 height 22
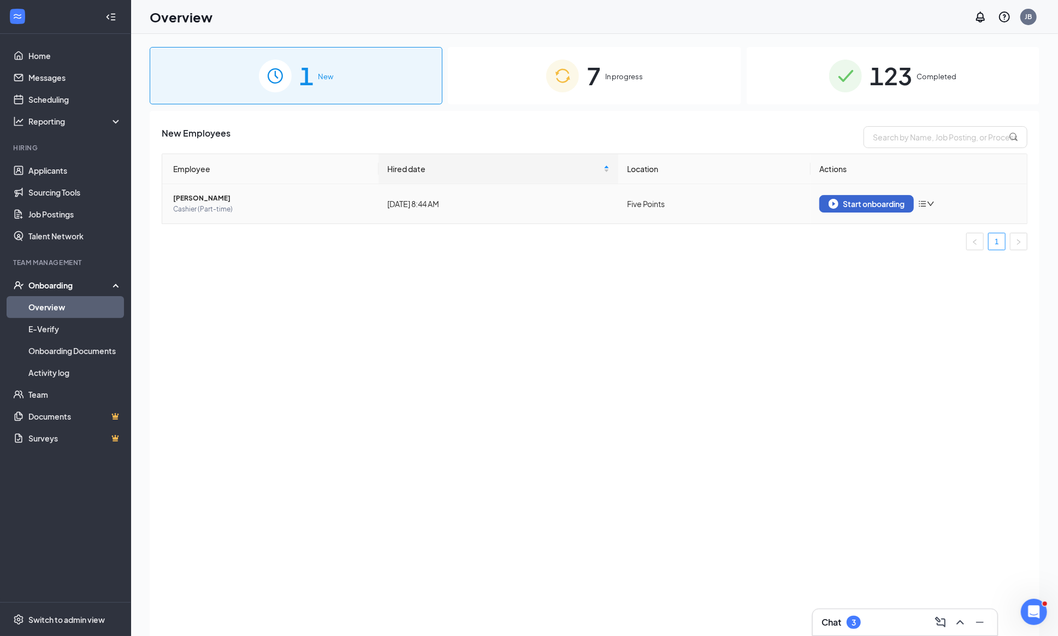
click at [841, 201] on button "Start onboarding" at bounding box center [866, 203] width 94 height 17
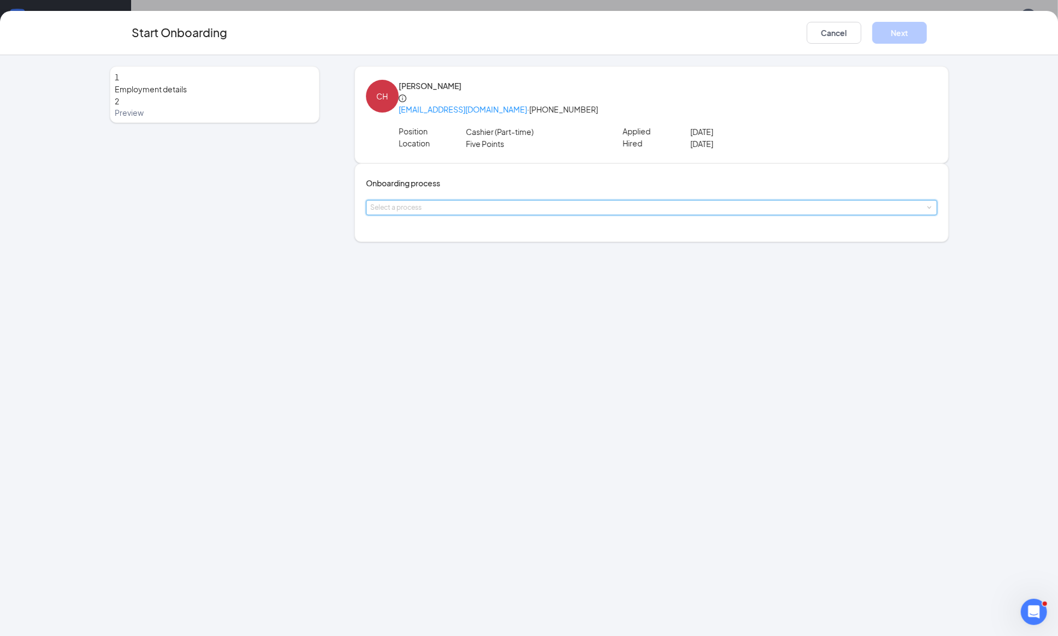
click at [926, 210] on span at bounding box center [928, 207] width 5 height 5
click at [444, 244] on span "New Hire Onbaording" at bounding box center [417, 245] width 77 height 10
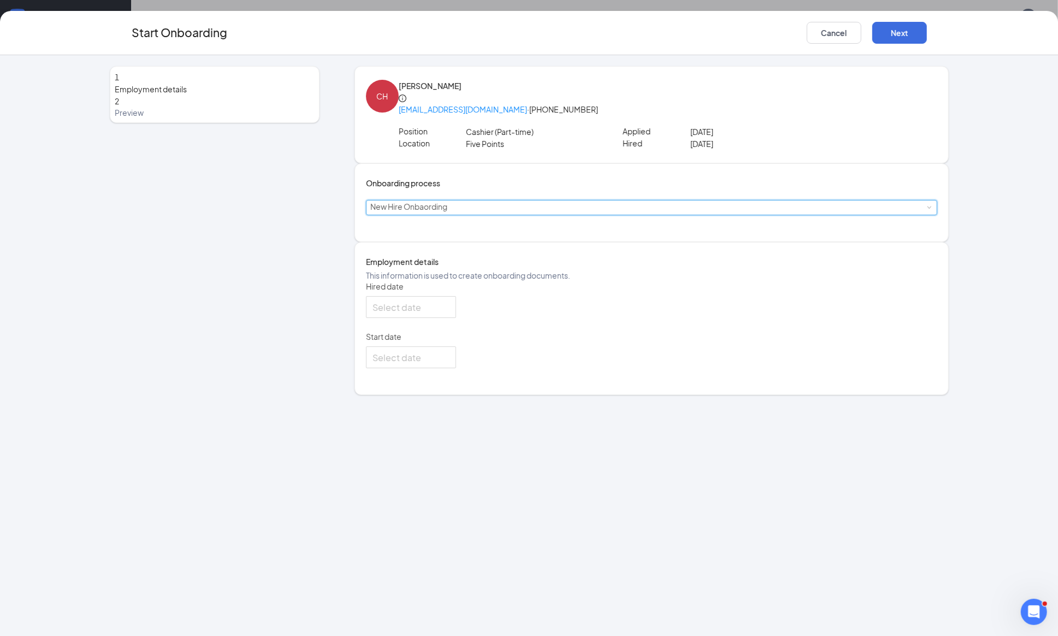
type input "[DATE]"
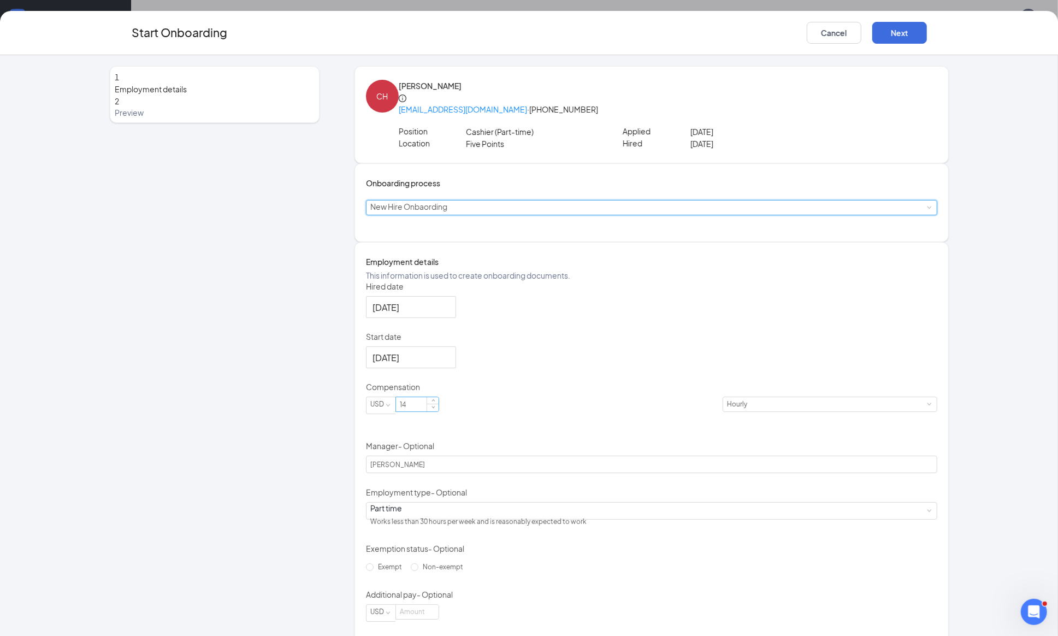
click at [438, 411] on input "14" at bounding box center [417, 404] width 43 height 14
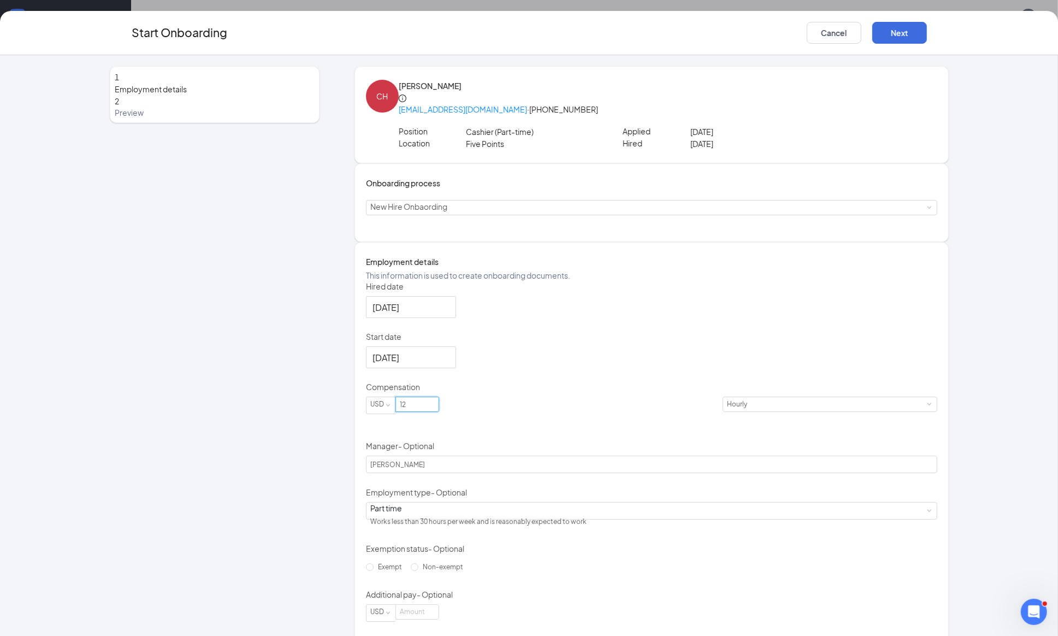
type input "12"
click at [608, 360] on div "Hired date Aug 26, 2025 Start date Sep 2, 2025 Compensation USD 12 Hourly Manag…" at bounding box center [651, 451] width 571 height 341
click at [894, 28] on button "Next" at bounding box center [899, 33] width 55 height 22
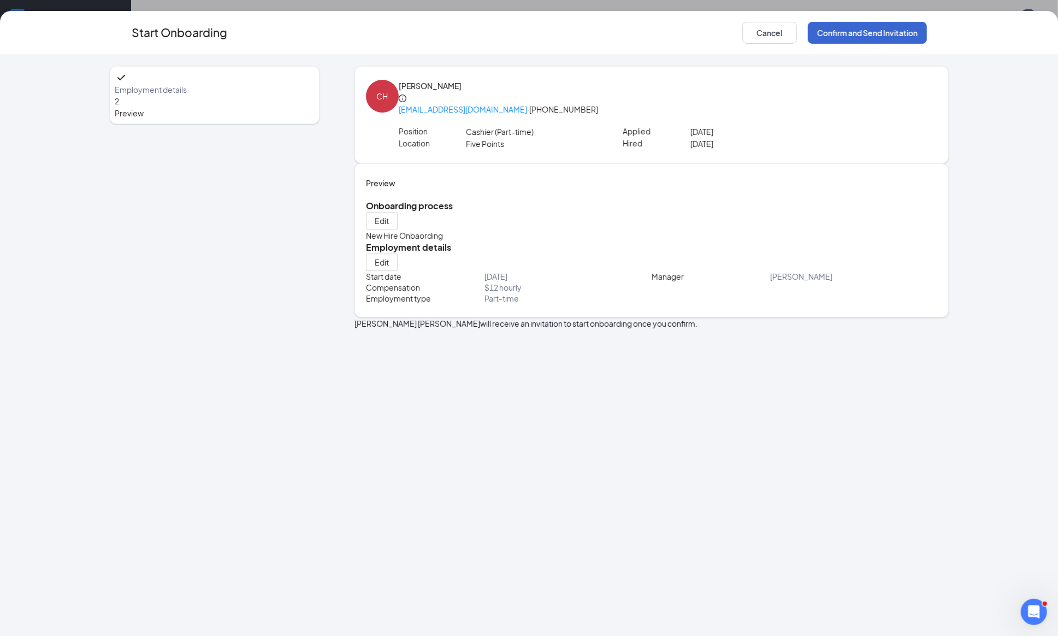
click at [854, 36] on button "Confirm and Send Invitation" at bounding box center [867, 33] width 119 height 22
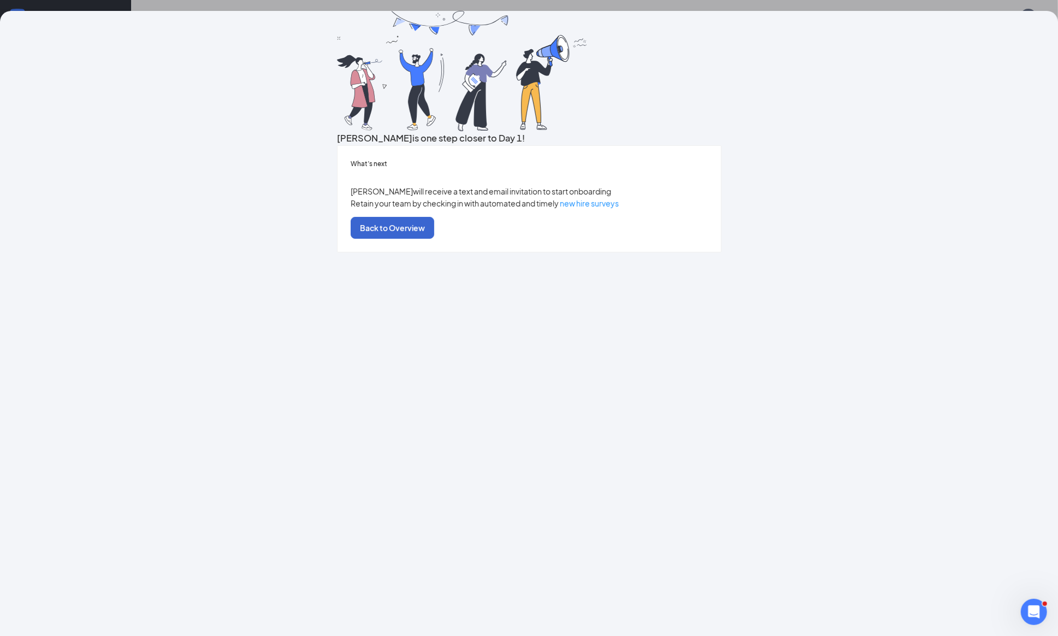
click at [434, 239] on button "Back to Overview" at bounding box center [393, 228] width 84 height 22
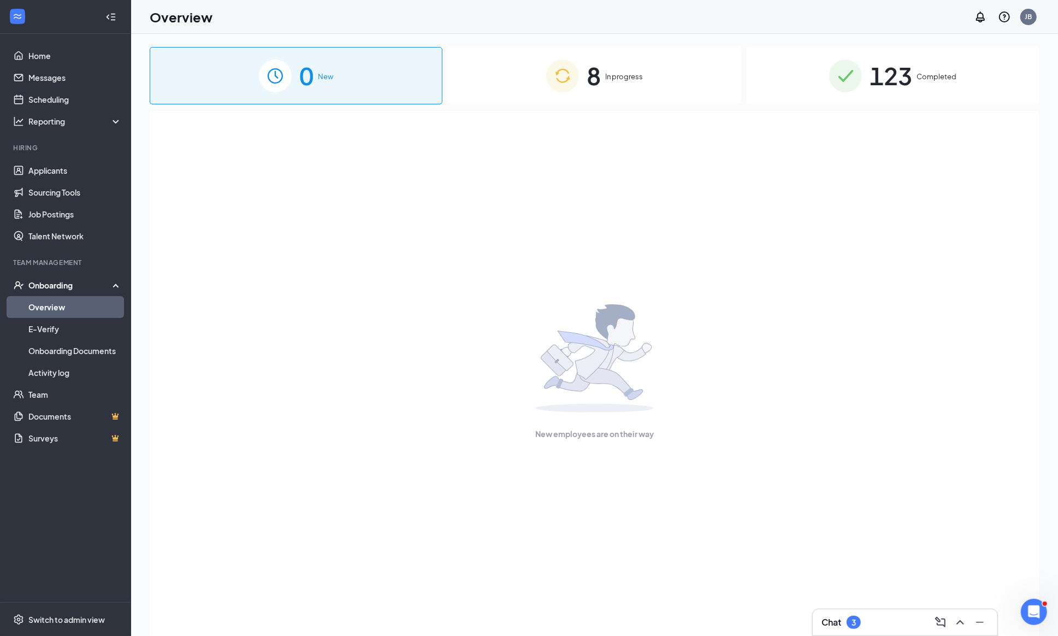
click at [51, 307] on link "Overview" at bounding box center [74, 307] width 93 height 22
click at [53, 287] on div "Onboarding" at bounding box center [70, 285] width 84 height 11
click at [43, 305] on link "Overview" at bounding box center [74, 307] width 93 height 22
click at [638, 76] on span "In progress" at bounding box center [624, 76] width 38 height 11
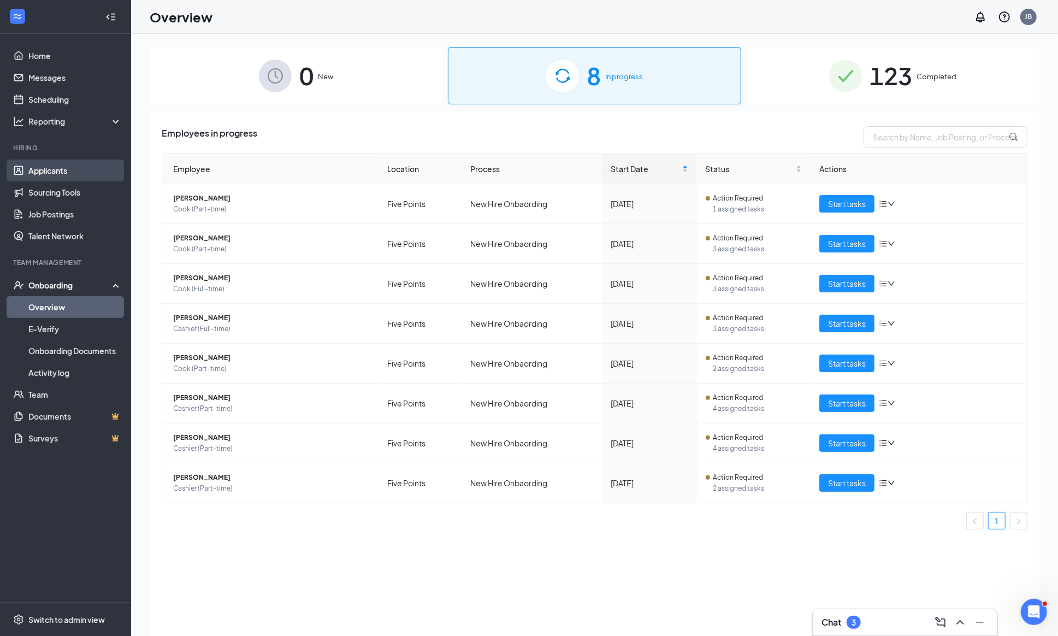
click at [57, 169] on link "Applicants" at bounding box center [74, 170] width 93 height 22
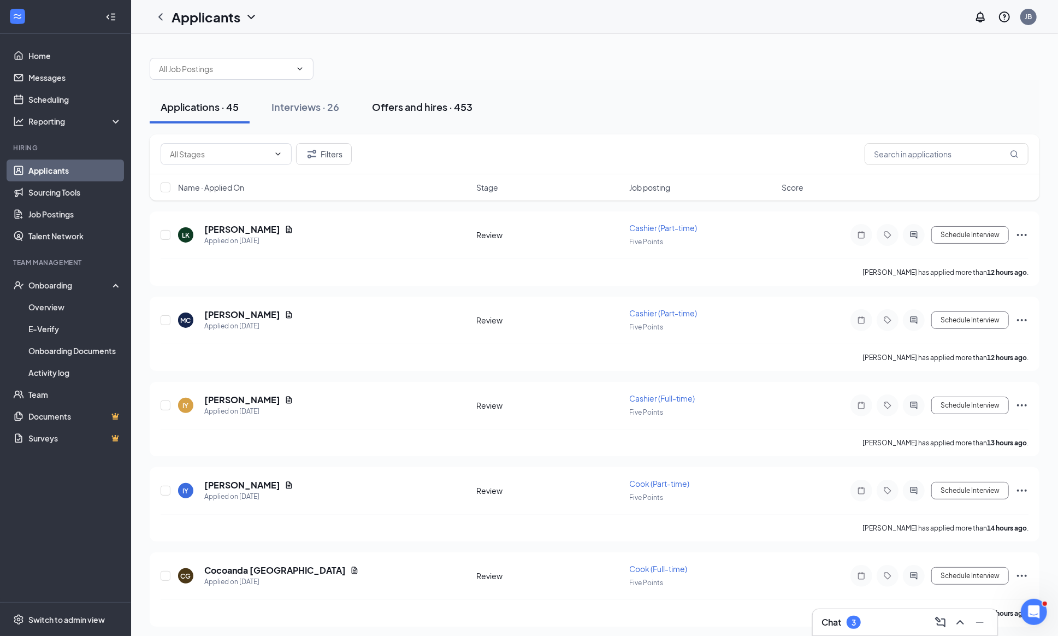
click at [413, 112] on div "Offers and hires · 453" at bounding box center [422, 107] width 100 height 14
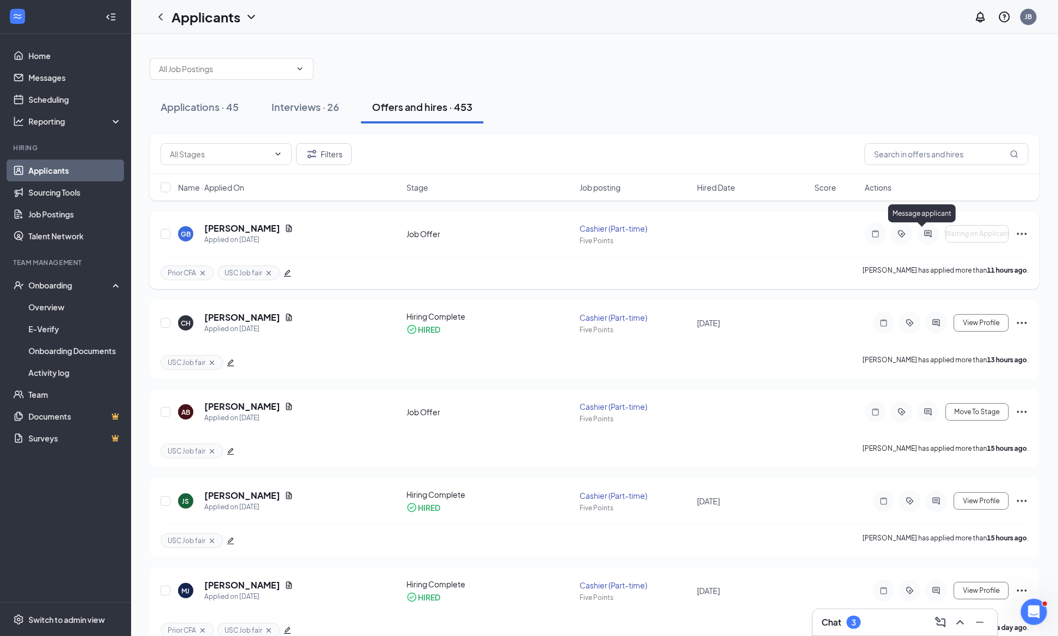
click at [927, 236] on icon "ActiveChat" at bounding box center [927, 233] width 7 height 7
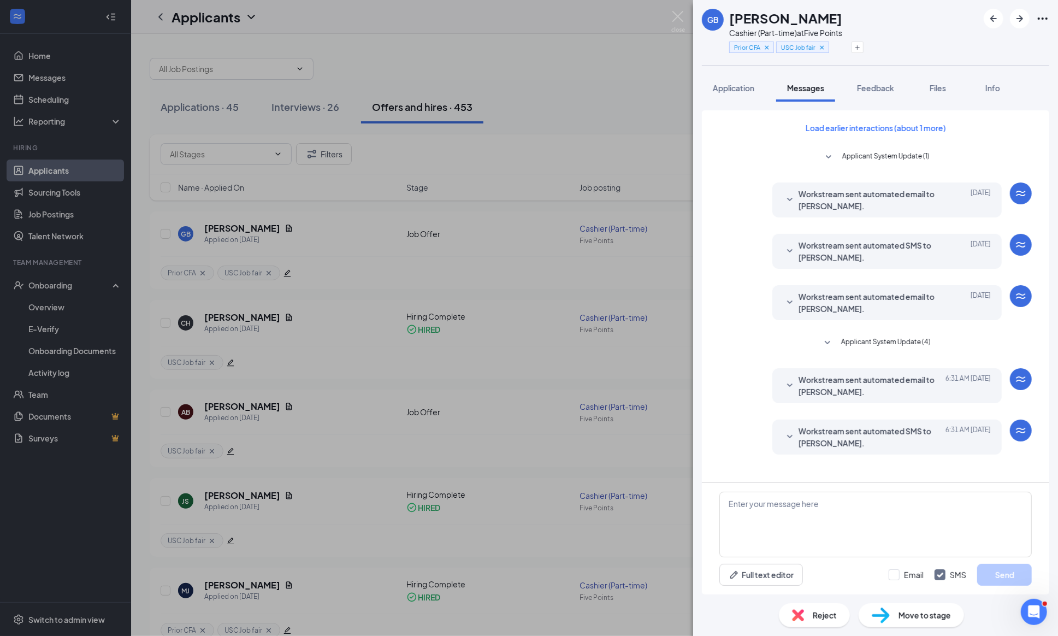
click at [821, 346] on icon "SmallChevronDown" at bounding box center [827, 342] width 13 height 13
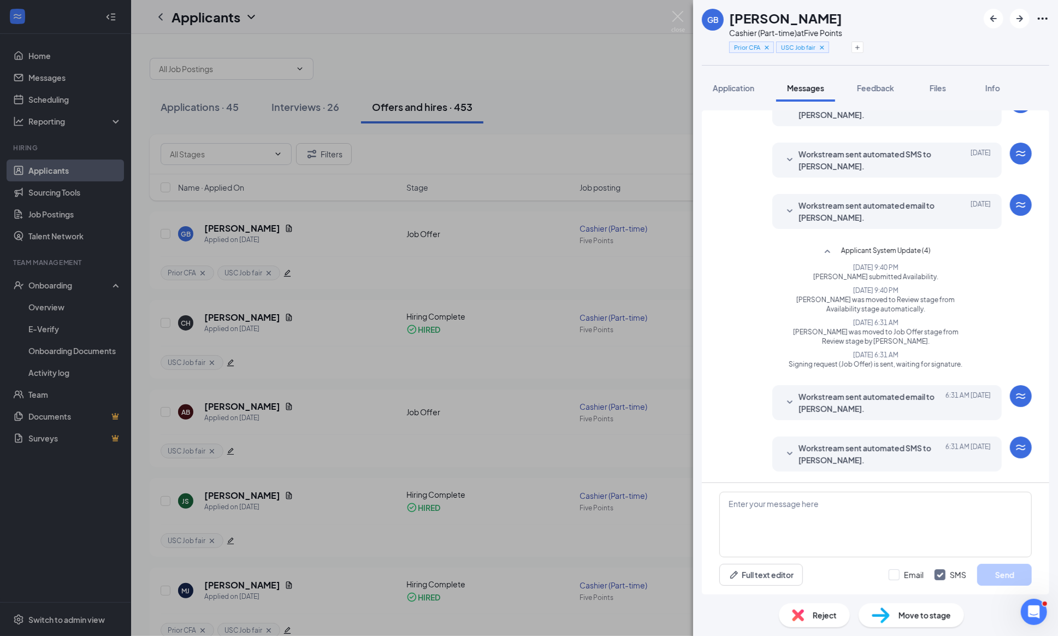
scroll to position [122, 0]
click at [794, 396] on icon "SmallChevronDown" at bounding box center [789, 402] width 13 height 13
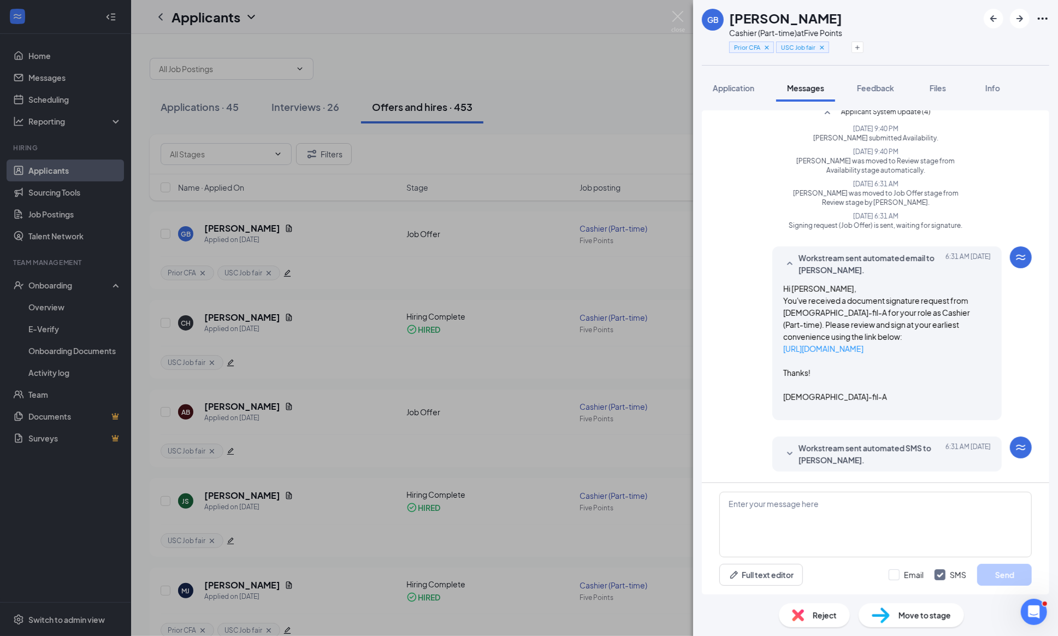
scroll to position [265, 0]
click at [675, 16] on img at bounding box center [678, 21] width 14 height 21
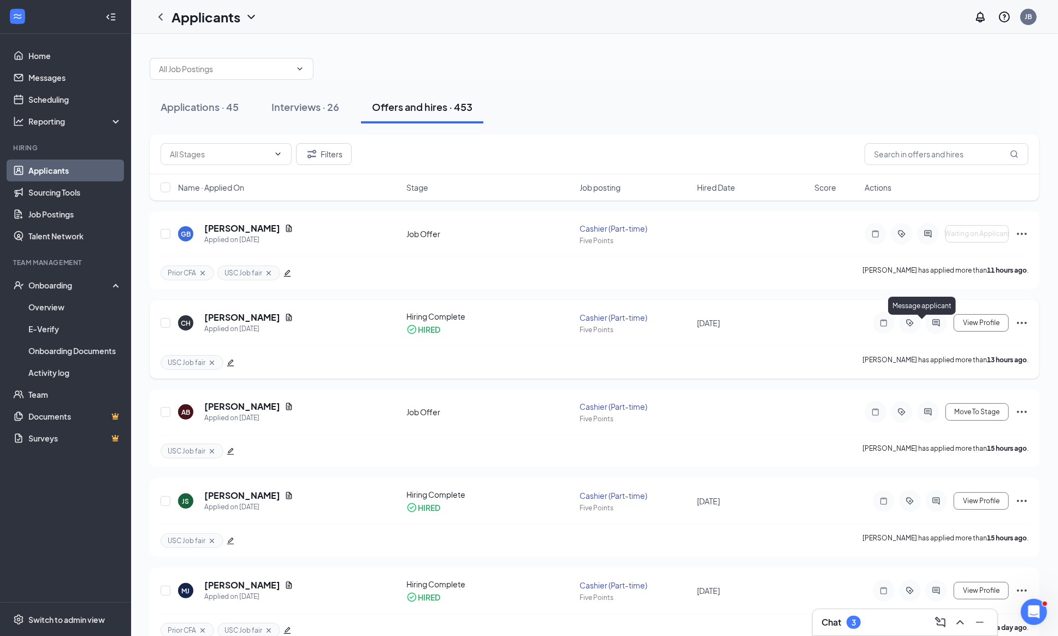
click at [929, 327] on icon "ActiveChat" at bounding box center [935, 322] width 13 height 9
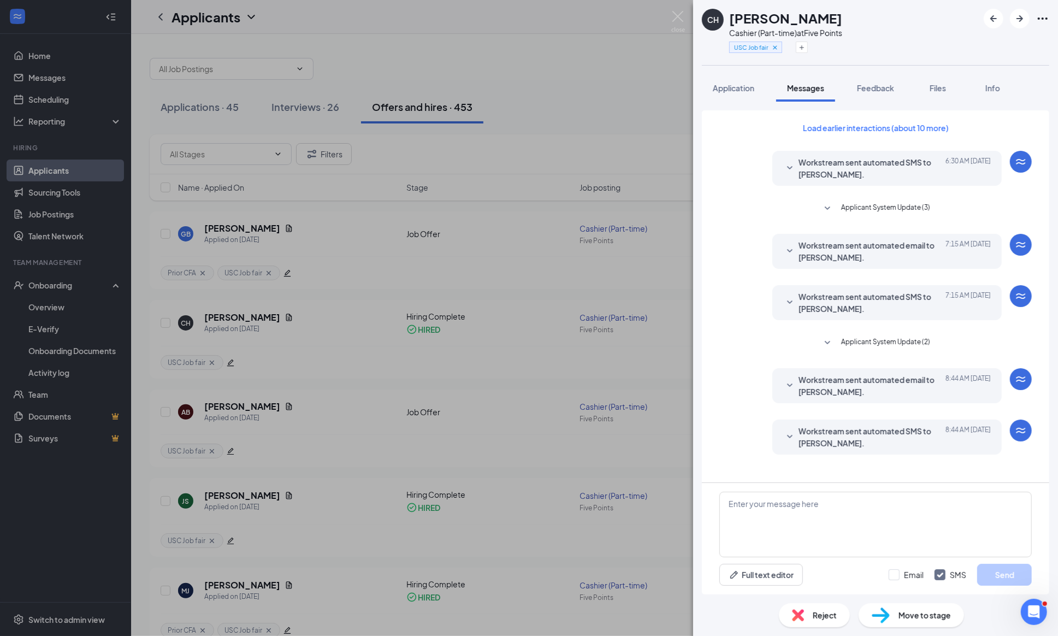
click at [821, 347] on icon "SmallChevronDown" at bounding box center [827, 342] width 13 height 13
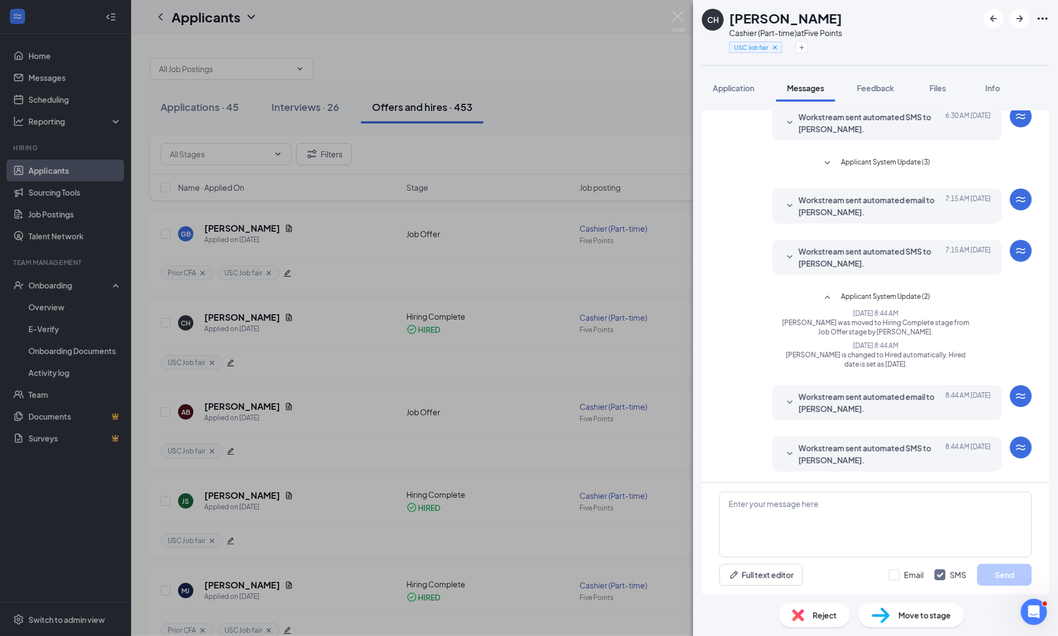
click at [793, 400] on icon "SmallChevronDown" at bounding box center [789, 402] width 13 height 13
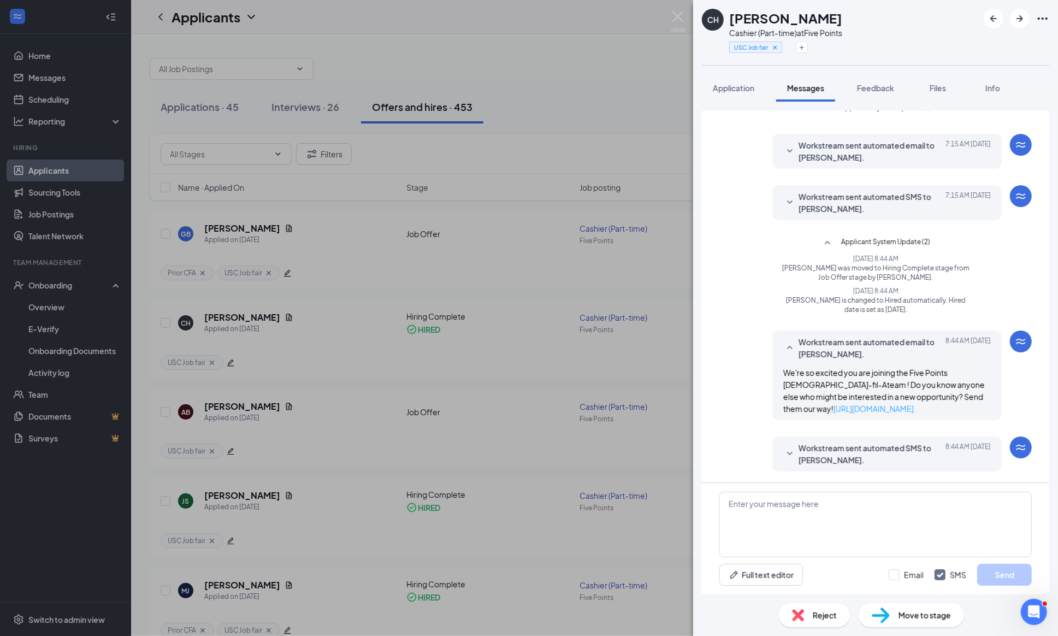
scroll to position [115, 0]
click at [785, 447] on icon "SmallChevronDown" at bounding box center [789, 453] width 13 height 13
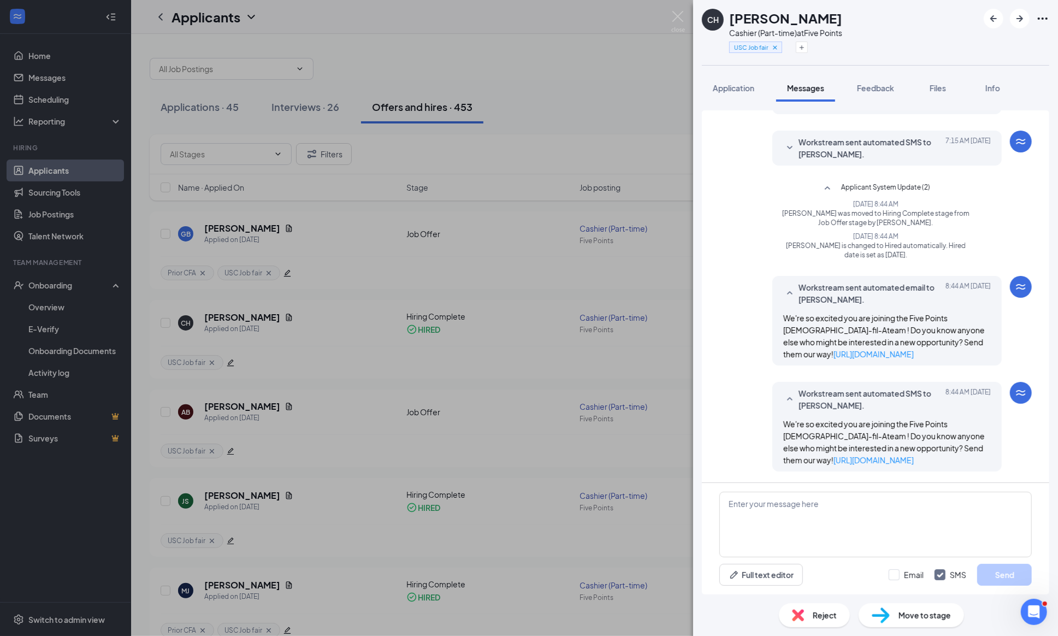
scroll to position [171, 0]
click at [683, 10] on div "CH Chloe Herrington Cashier (Part-time) at Five Points USC Job fair Application…" at bounding box center [529, 318] width 1058 height 636
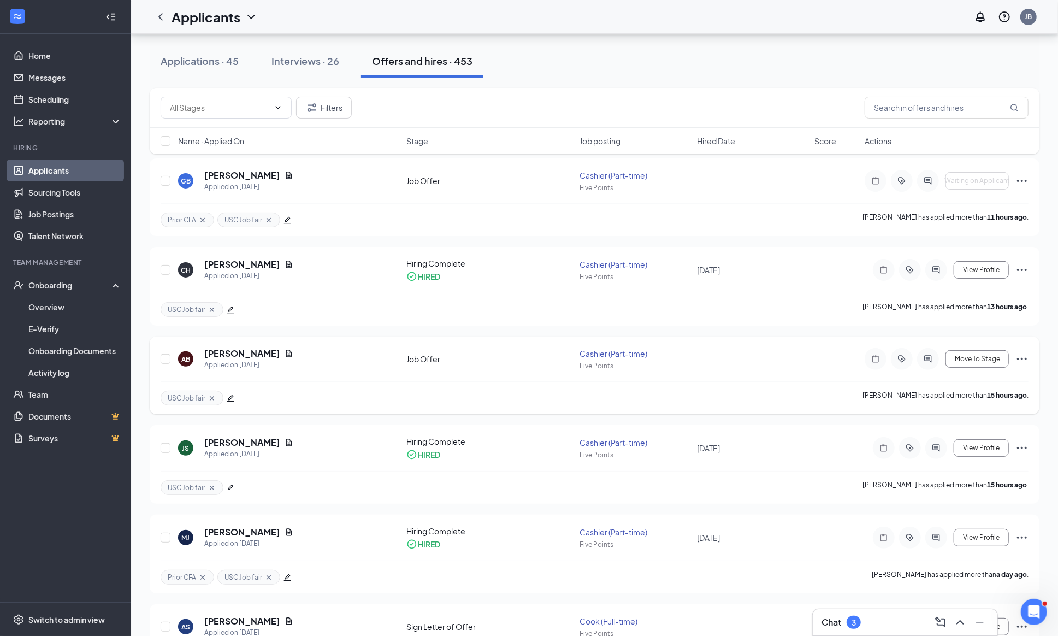
scroll to position [57, 0]
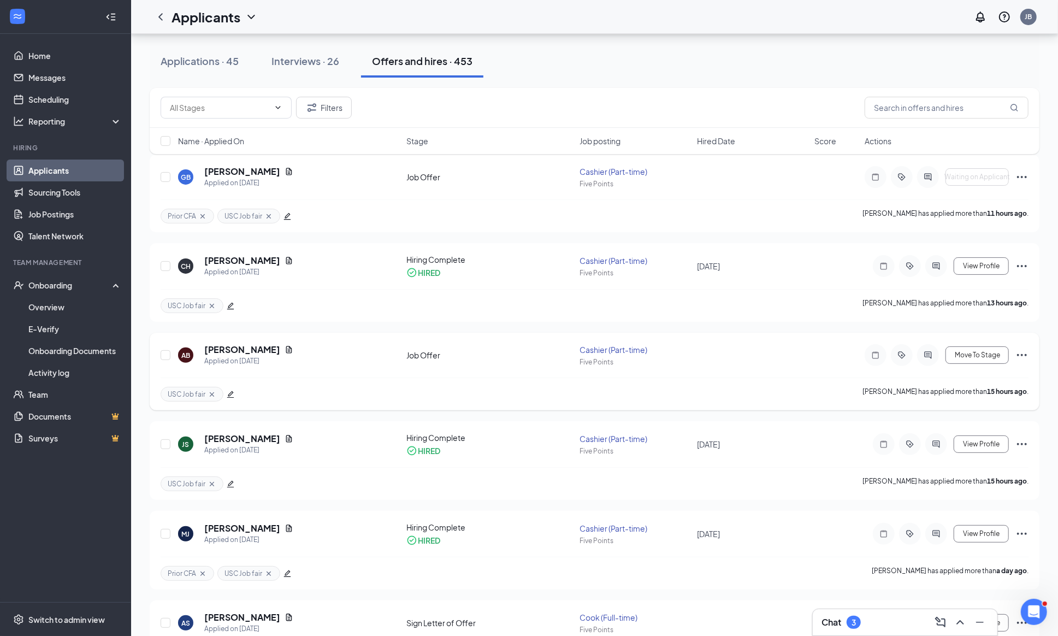
click at [933, 358] on icon "ActiveChat" at bounding box center [927, 355] width 13 height 9
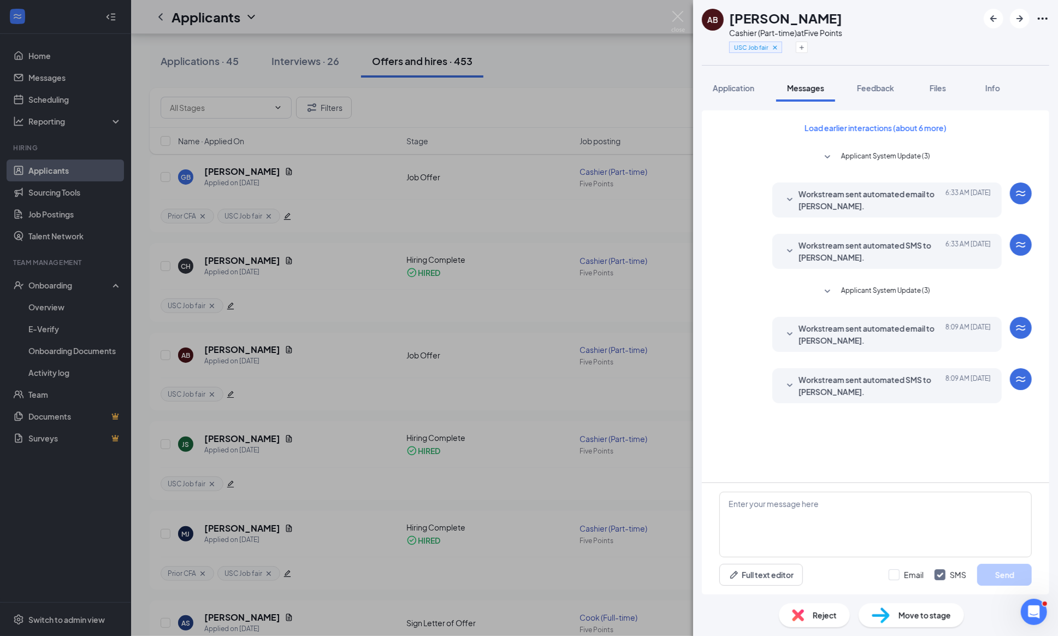
click at [821, 296] on icon "SmallChevronDown" at bounding box center [827, 291] width 13 height 13
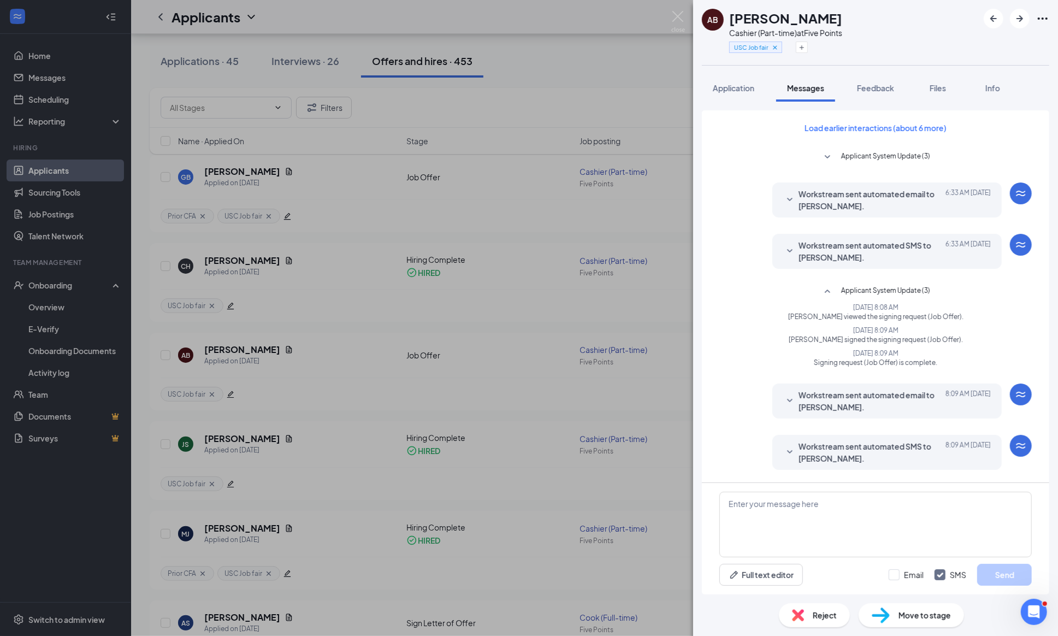
scroll to position [33, 0]
click at [784, 394] on icon "SmallChevronDown" at bounding box center [789, 400] width 13 height 13
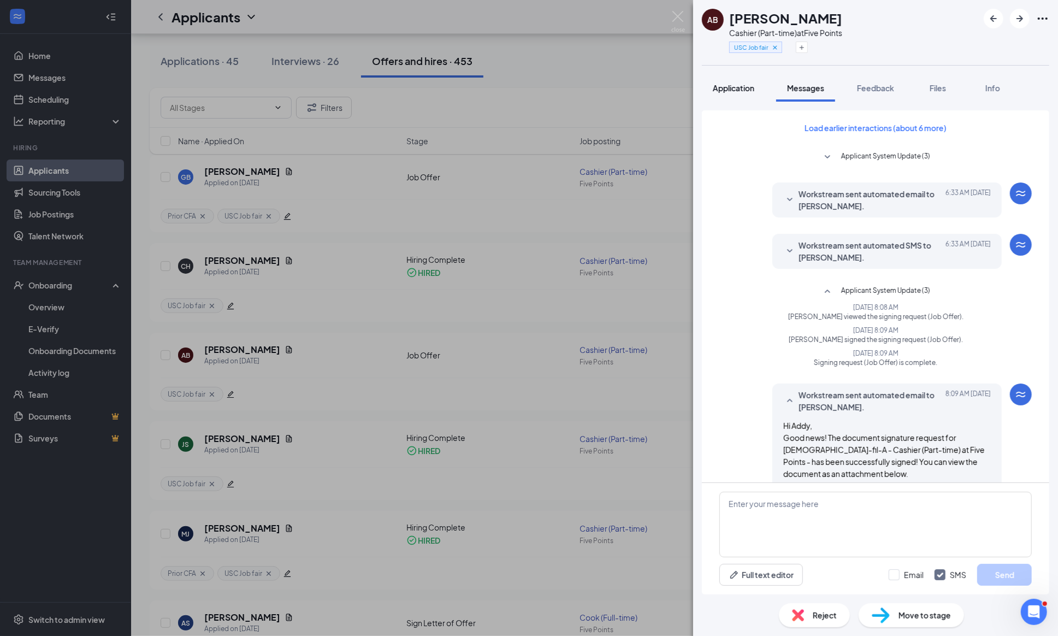
click at [723, 93] on button "Application" at bounding box center [733, 87] width 63 height 27
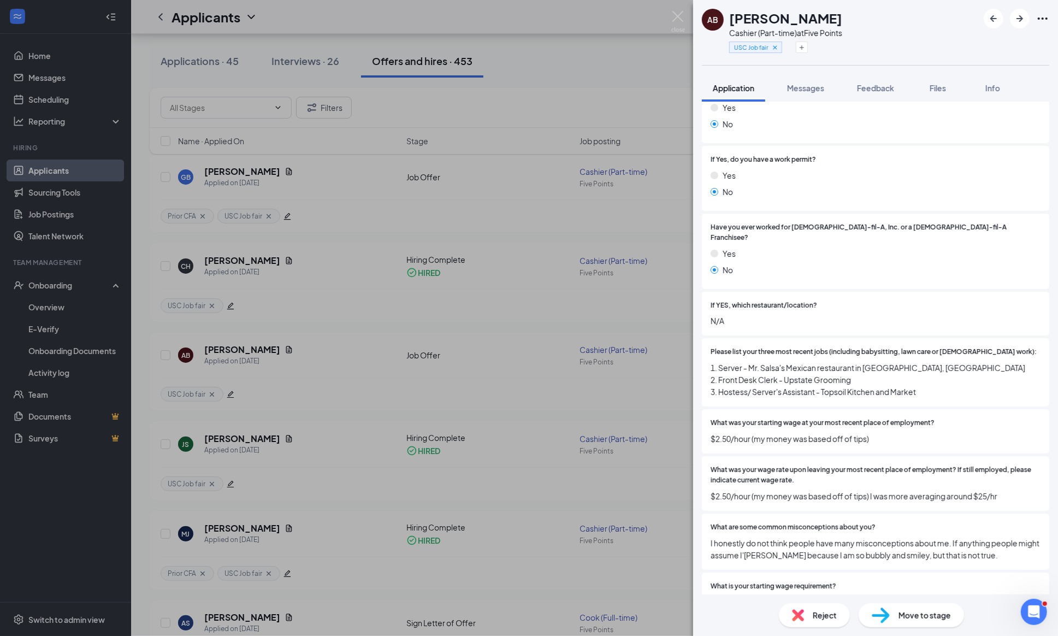
scroll to position [168, 0]
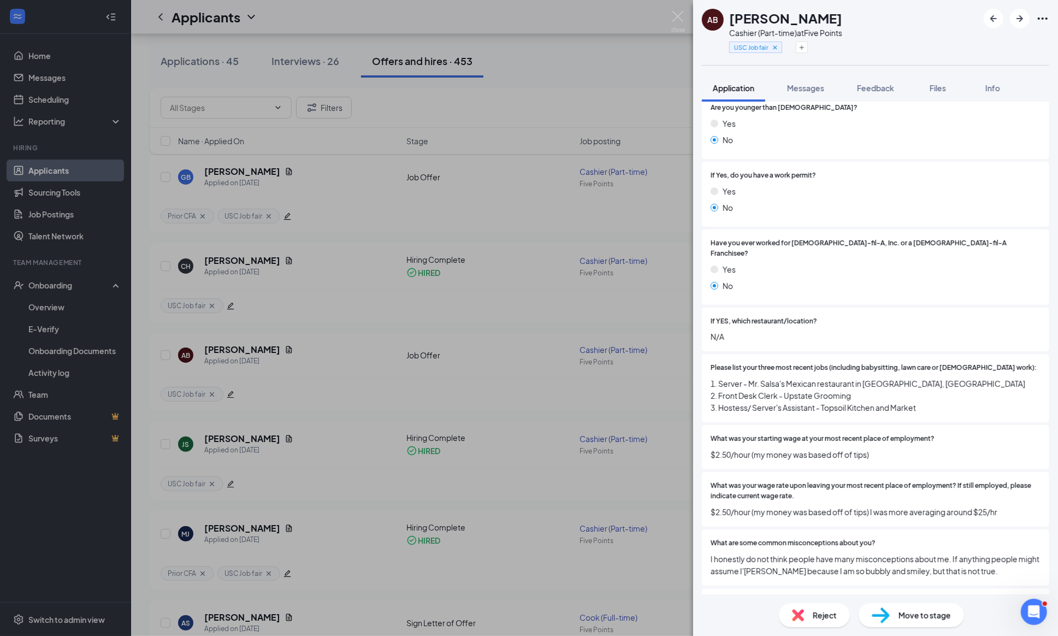
click at [900, 614] on span "Move to stage" at bounding box center [924, 615] width 52 height 12
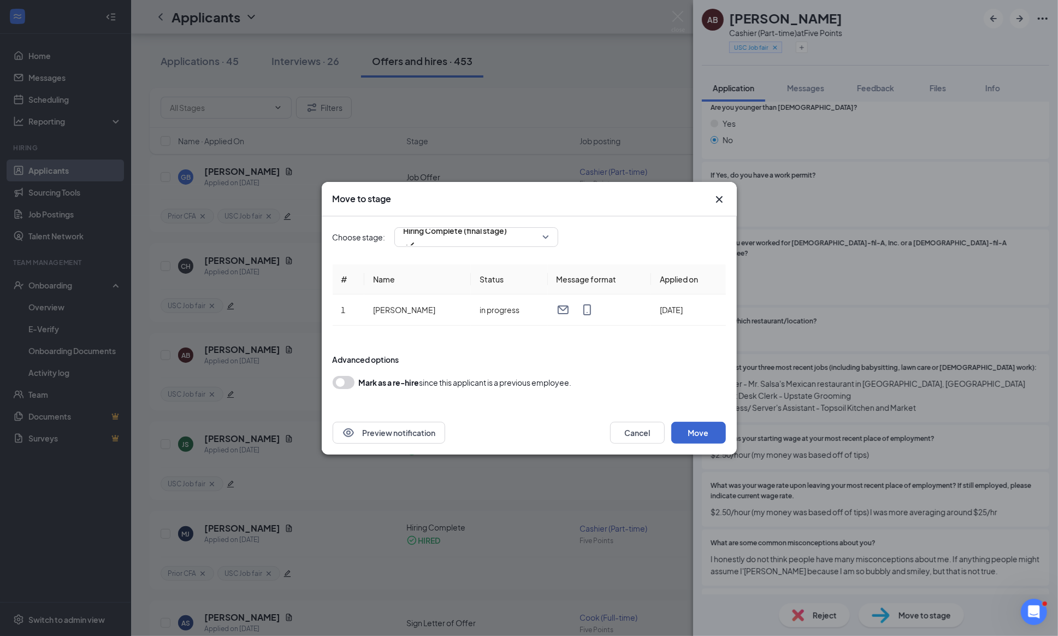
click at [698, 426] on button "Move" at bounding box center [698, 433] width 55 height 22
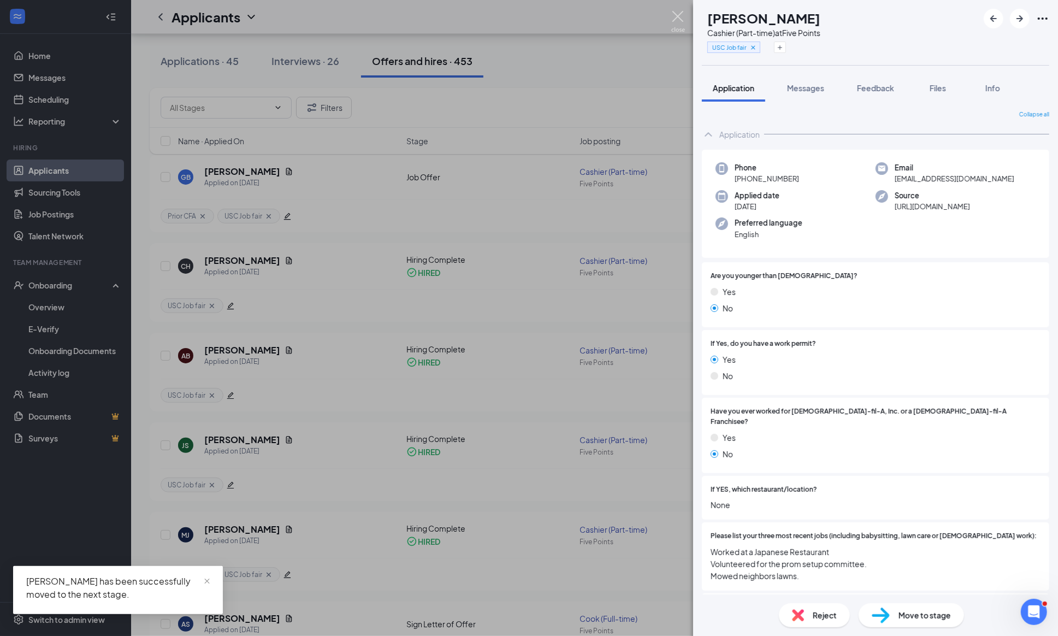
click at [680, 14] on img at bounding box center [678, 21] width 14 height 21
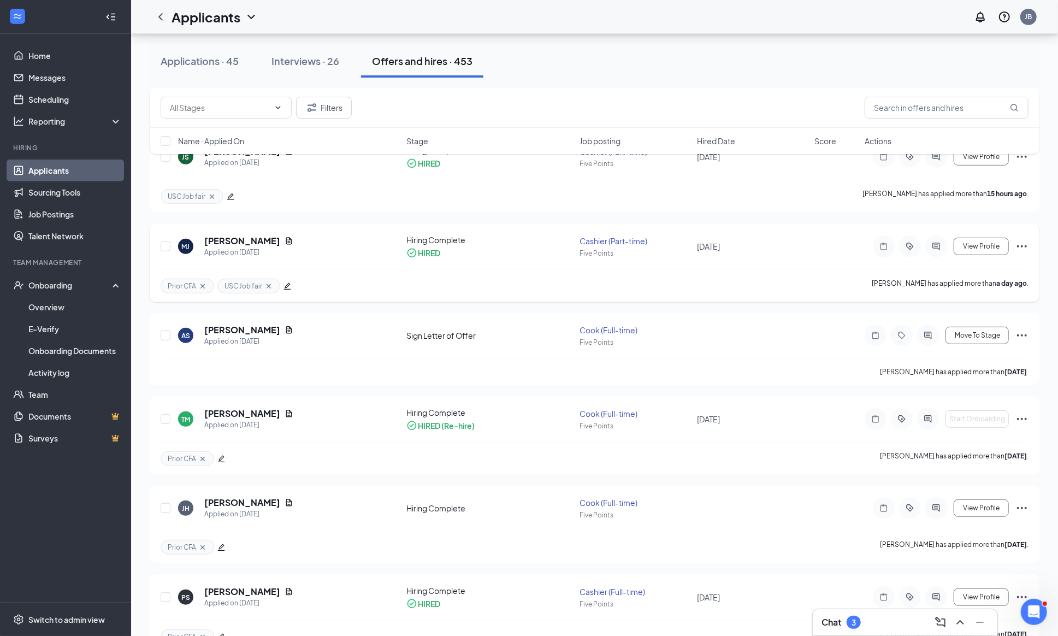
scroll to position [346, 0]
click at [931, 339] on icon "ActiveChat" at bounding box center [927, 334] width 13 height 9
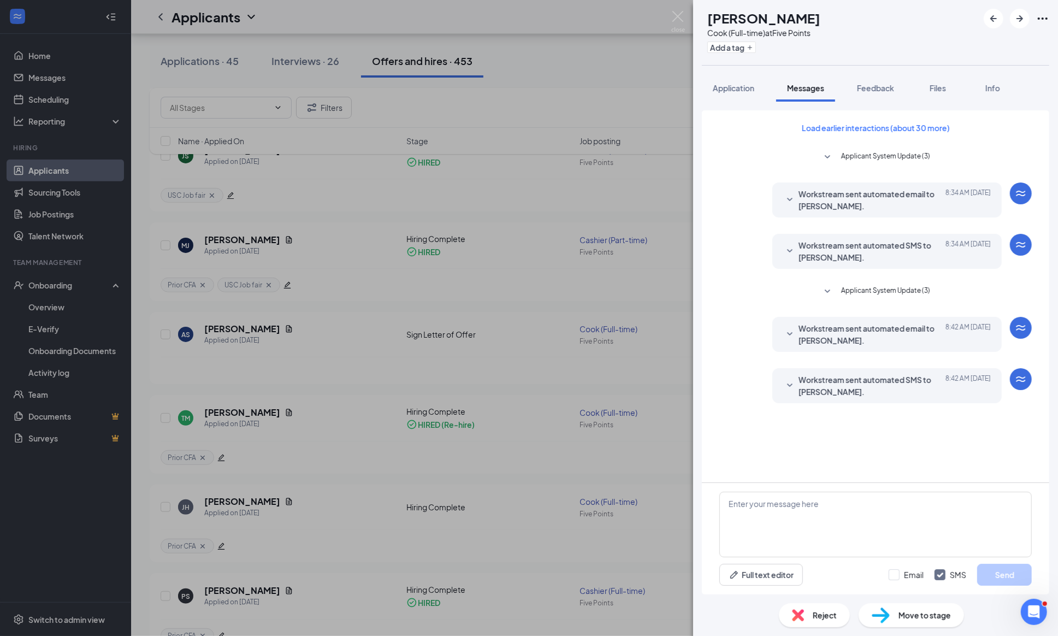
click at [821, 294] on icon "SmallChevronDown" at bounding box center [827, 291] width 13 height 13
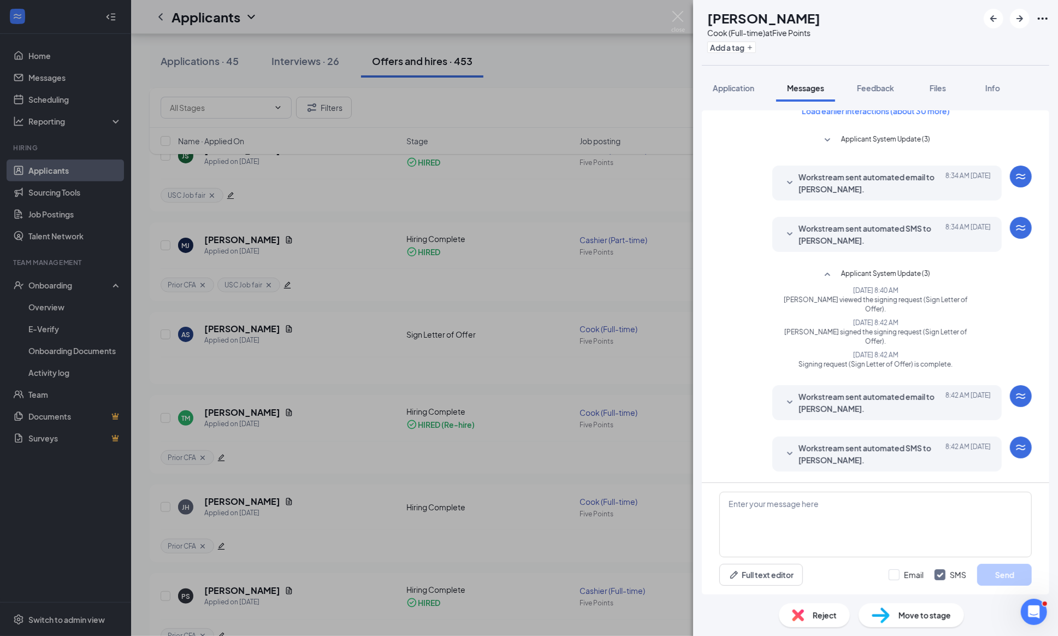
scroll to position [33, 0]
click at [780, 400] on div "Workstream sent automated email to Aldrin Serrano-Martinez. Today 8:42 AM Hi Al…" at bounding box center [886, 402] width 229 height 35
click at [786, 401] on icon "SmallChevronDown" at bounding box center [789, 402] width 13 height 13
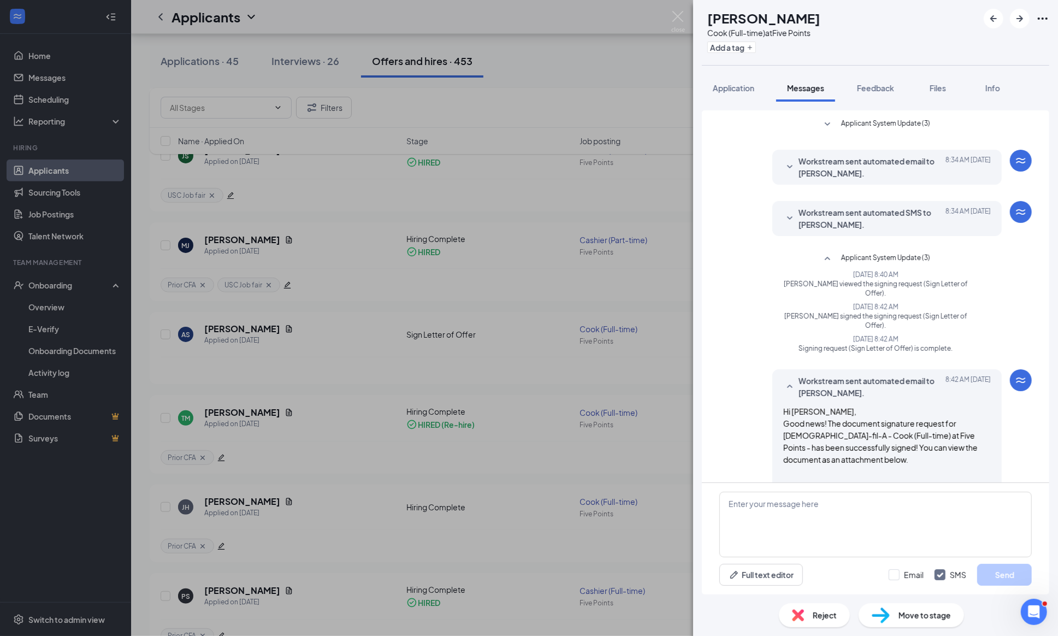
click at [901, 617] on span "Move to stage" at bounding box center [924, 615] width 52 height 12
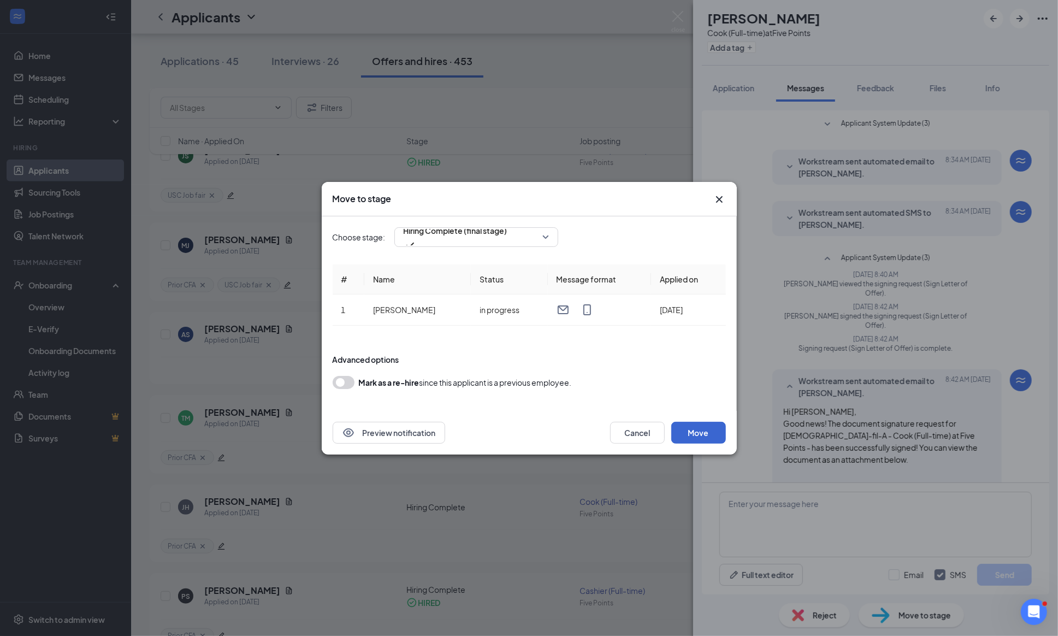
click at [710, 427] on button "Move" at bounding box center [698, 433] width 55 height 22
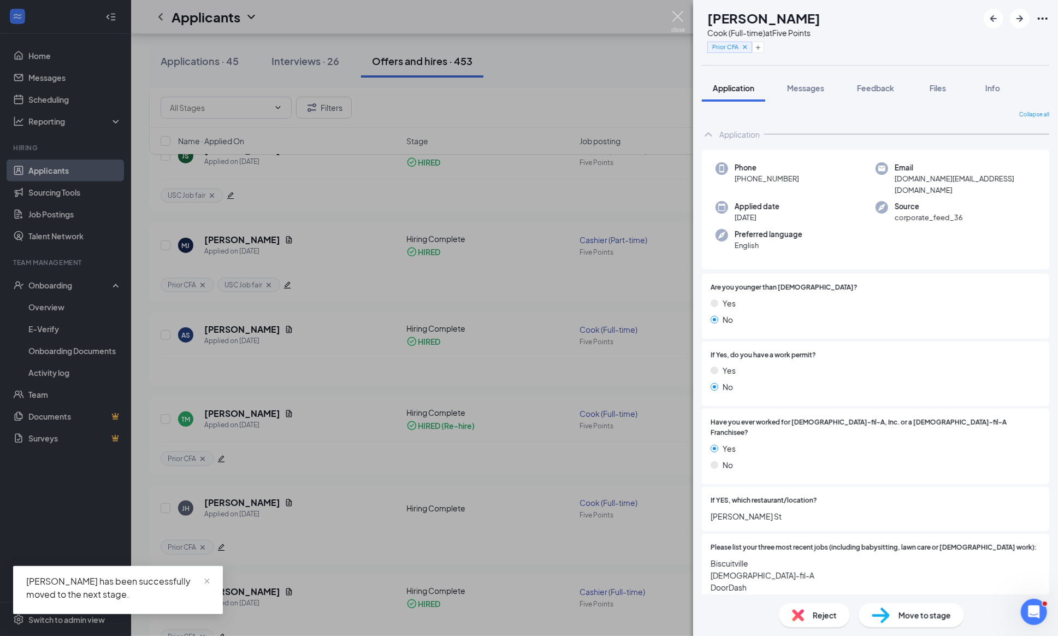
click at [675, 13] on img at bounding box center [678, 21] width 14 height 21
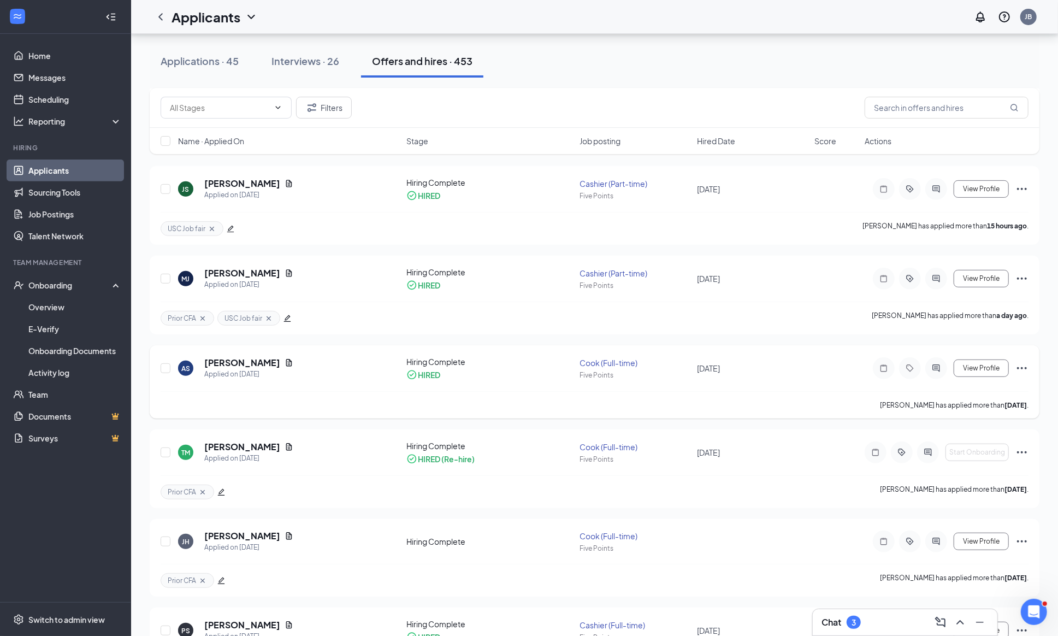
scroll to position [312, 0]
click at [927, 287] on div at bounding box center [936, 279] width 22 height 22
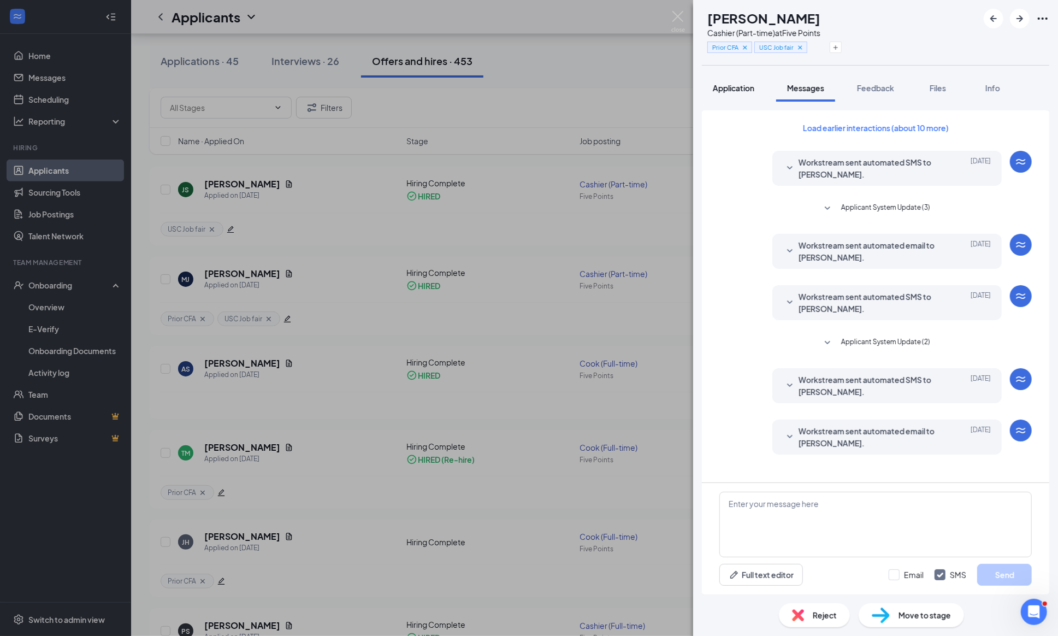
click at [725, 88] on span "Application" at bounding box center [734, 88] width 42 height 10
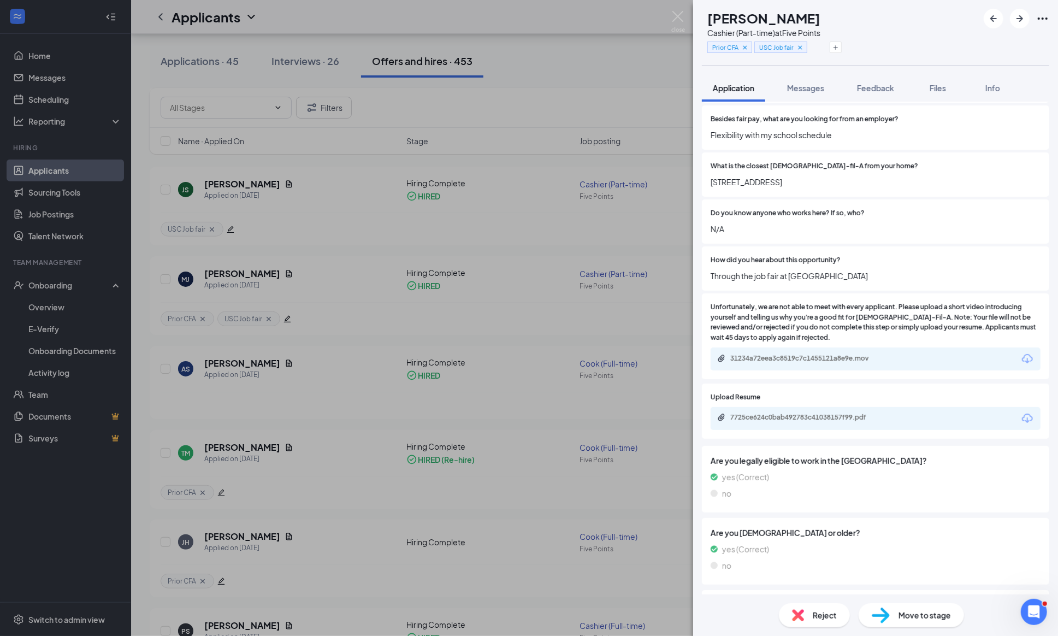
scroll to position [734, 0]
click at [675, 16] on img at bounding box center [678, 21] width 14 height 21
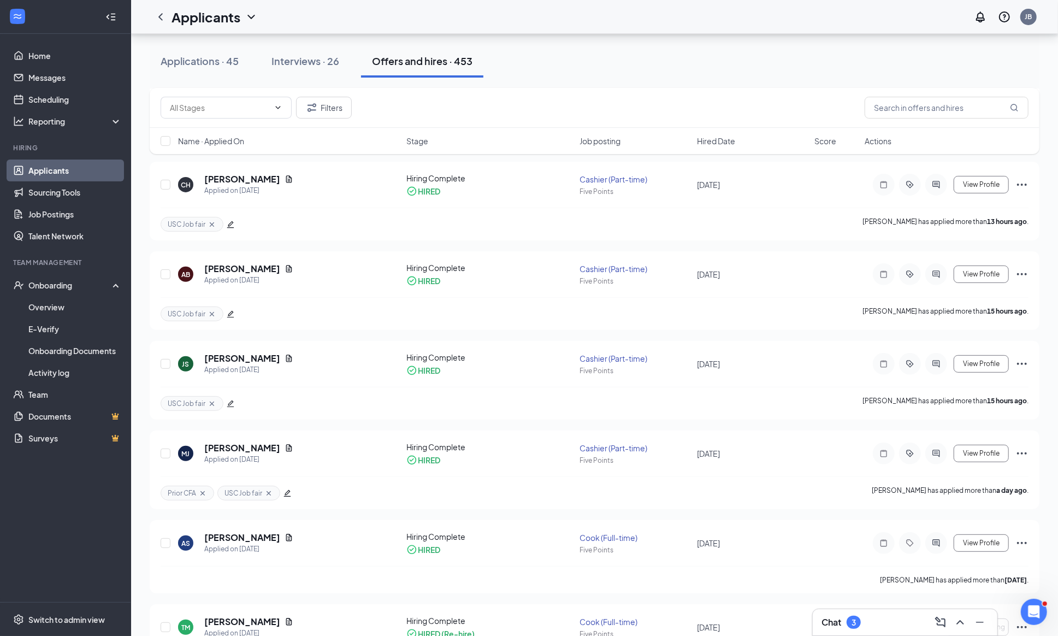
scroll to position [132, 0]
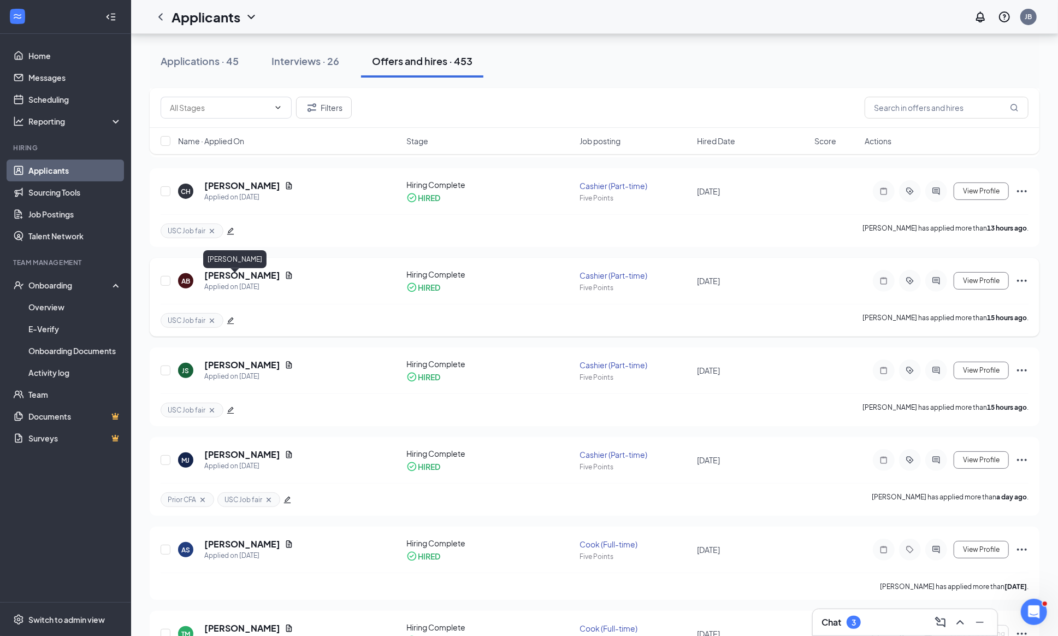
click at [228, 281] on h5 "[PERSON_NAME]" at bounding box center [242, 275] width 76 height 12
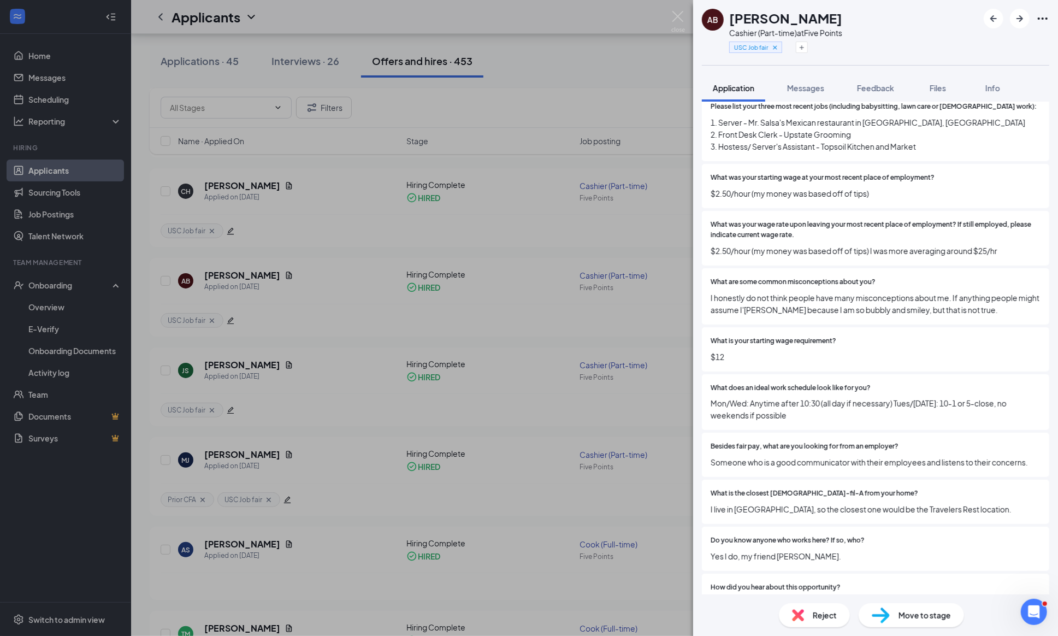
scroll to position [429, 0]
click at [678, 17] on img at bounding box center [678, 21] width 14 height 21
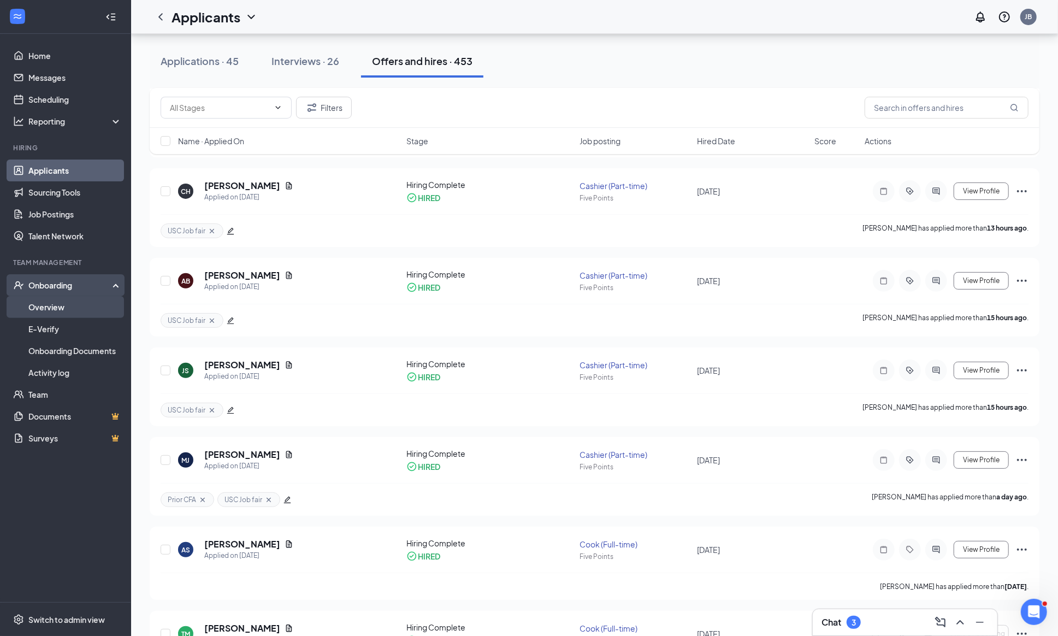
click at [54, 304] on link "Overview" at bounding box center [74, 307] width 93 height 22
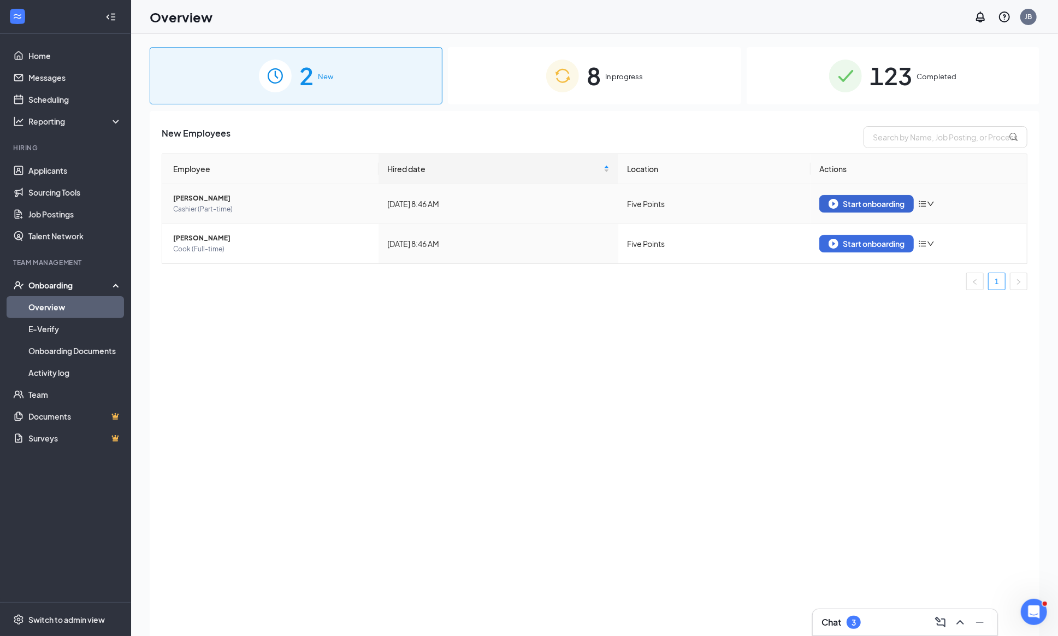
click at [861, 208] on div "Start onboarding" at bounding box center [866, 204] width 76 height 10
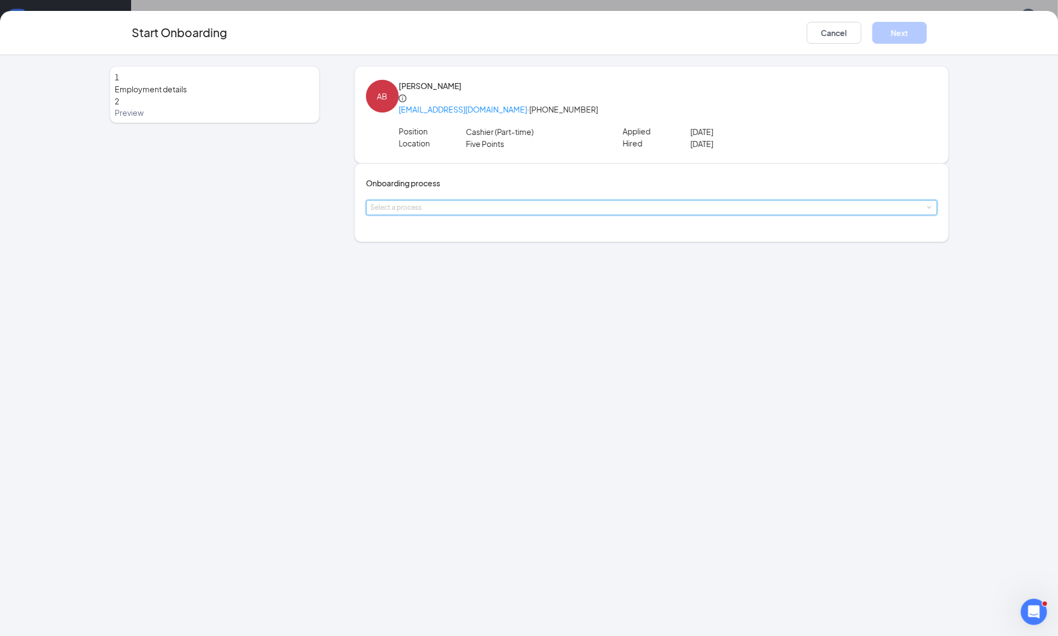
click at [548, 215] on div "Select a process" at bounding box center [651, 207] width 571 height 15
click at [424, 242] on span "New Hire Onbaording" at bounding box center [417, 245] width 77 height 10
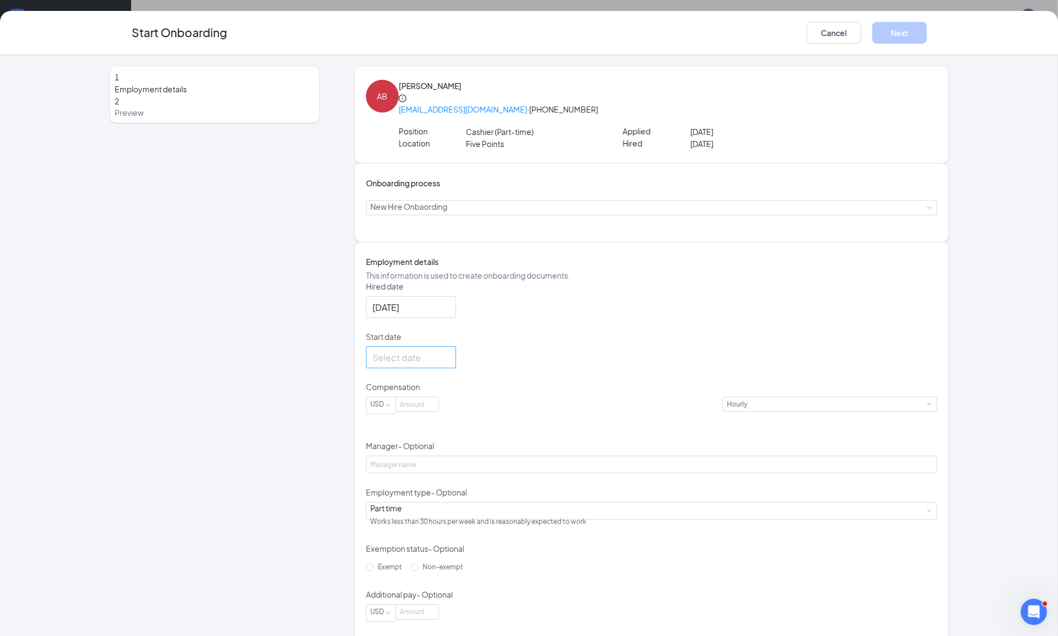
click at [449, 364] on div at bounding box center [410, 358] width 77 height 14
type input "Jul 30, 2025"
type input "Aug 6, 2025"
type input "[DATE]"
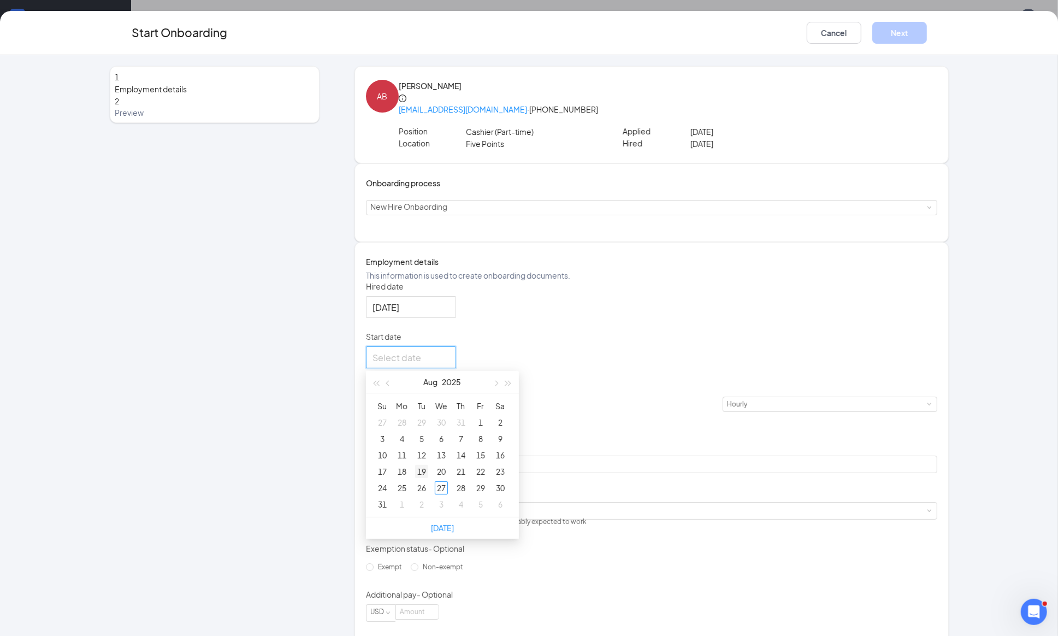
type input "[DATE]"
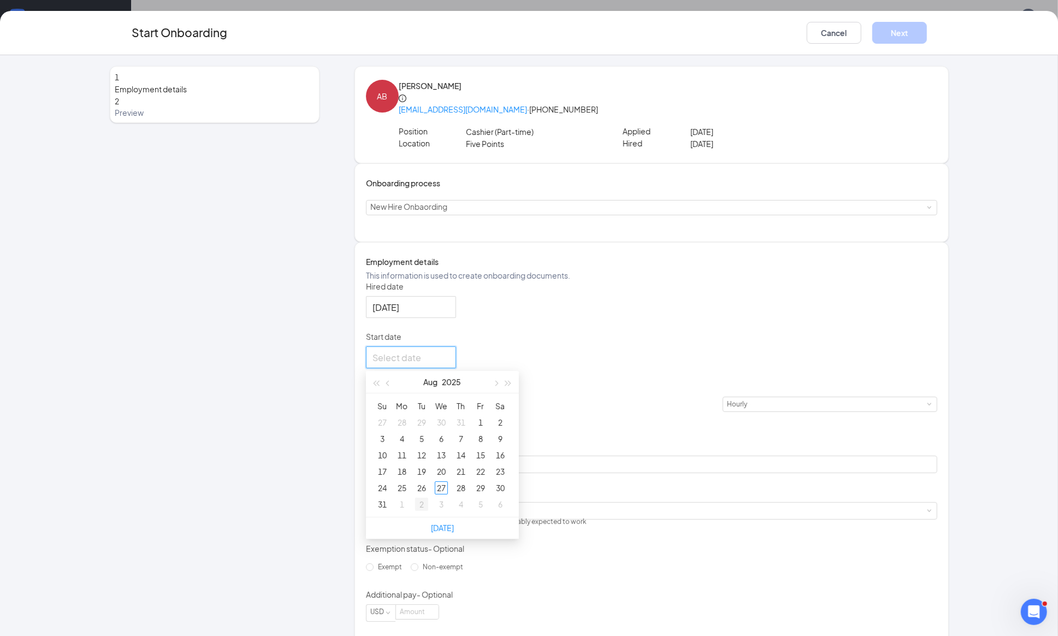
type input "[DATE]"
click at [428, 511] on div "2" at bounding box center [421, 503] width 13 height 13
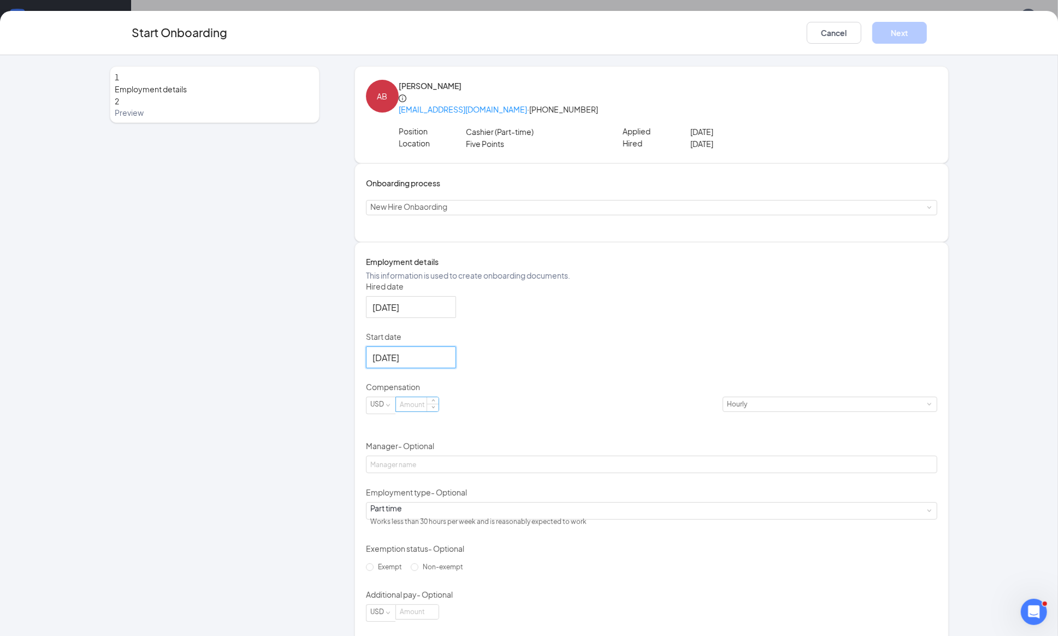
click at [438, 411] on input at bounding box center [417, 404] width 43 height 14
type input "12"
click at [647, 359] on div "Hired date Aug 27, 2025 Start date Sep 2, 2025 Sep 2025 Su Mo Tu We Th Fr Sa 31…" at bounding box center [651, 451] width 571 height 341
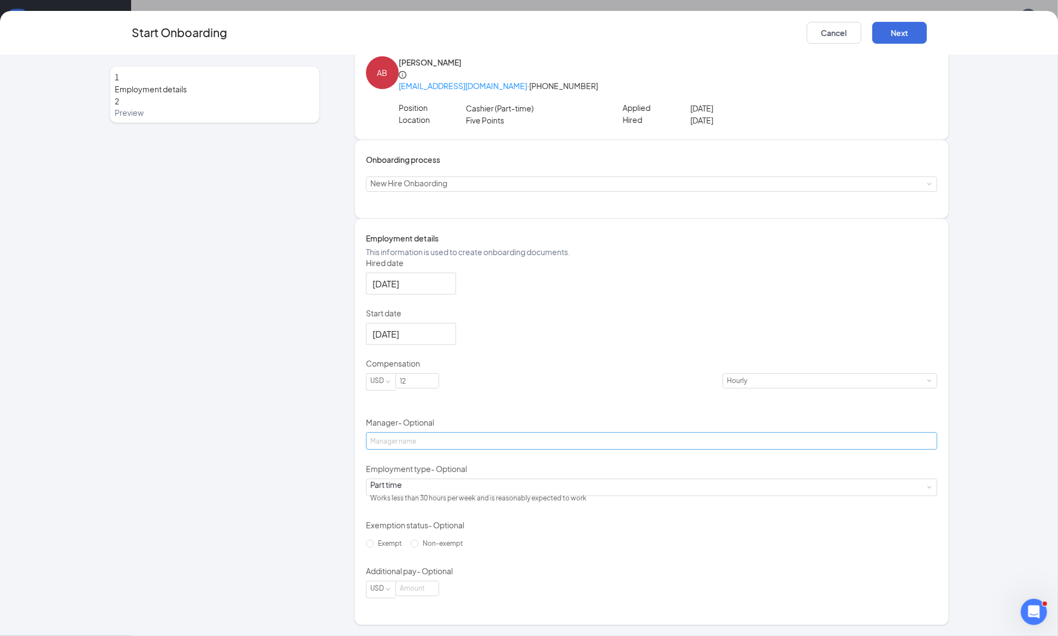
scroll to position [11, 0]
click at [503, 432] on input "Manager - Optional" at bounding box center [651, 440] width 571 height 17
type input "[PERSON_NAME]"
click at [783, 394] on div "Hired date Aug 27, 2025 Start date Sep 2, 2025 Sep 2025 Su Mo Tu We Th Fr Sa 31…" at bounding box center [651, 427] width 571 height 341
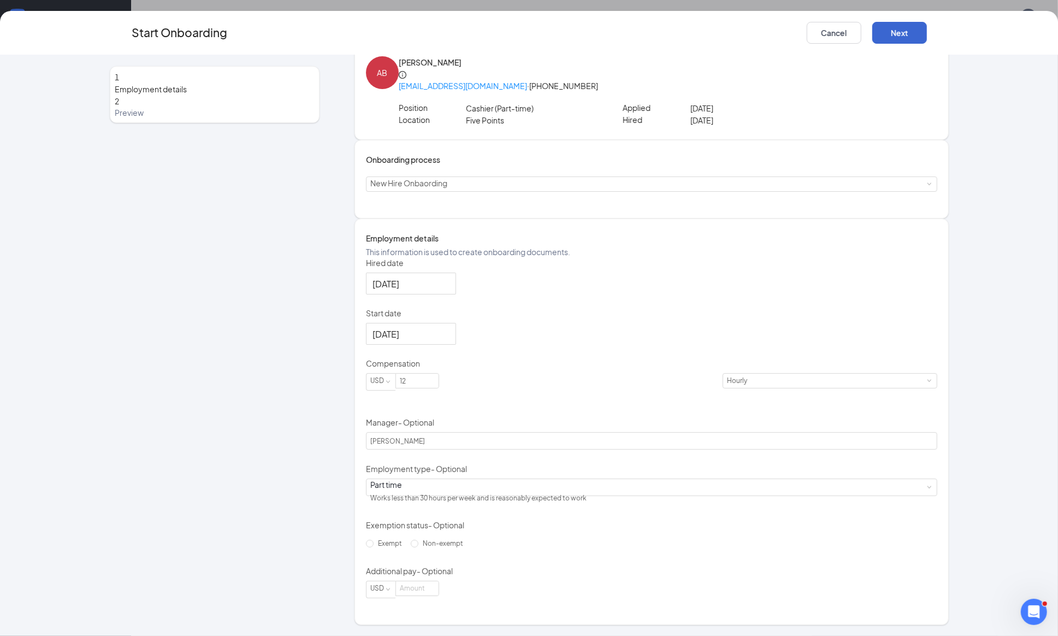
click at [903, 30] on button "Next" at bounding box center [899, 33] width 55 height 22
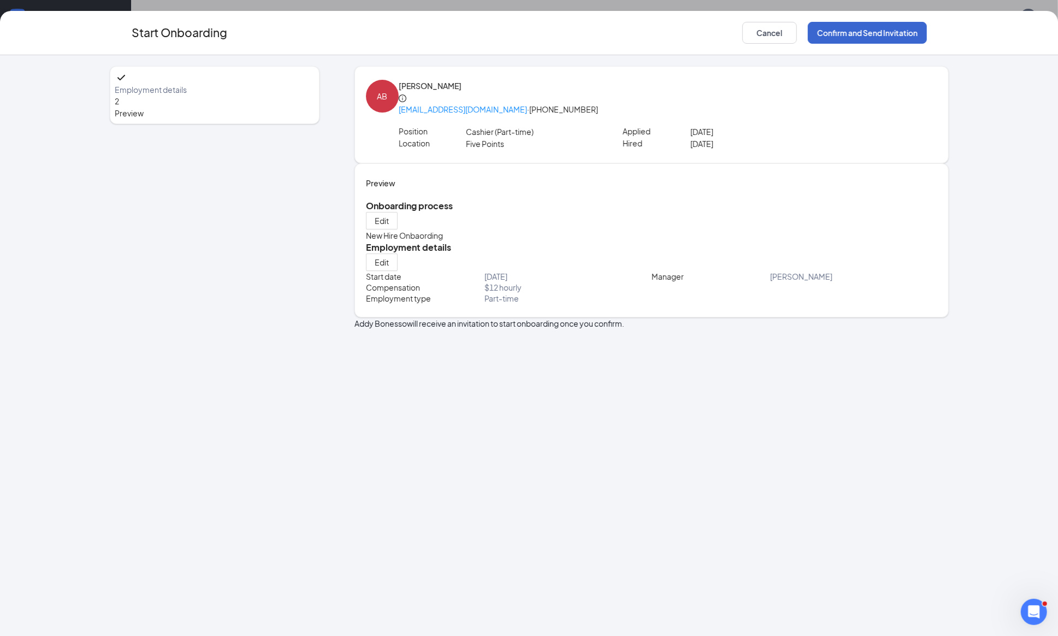
click at [903, 30] on button "Confirm and Send Invitation" at bounding box center [867, 33] width 119 height 22
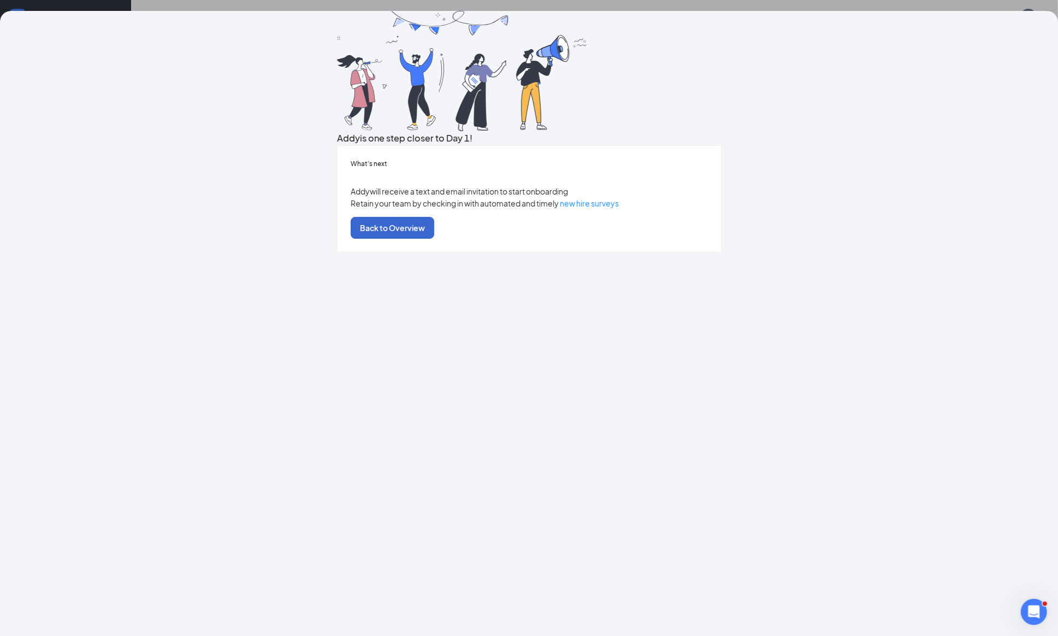
click at [434, 239] on button "Back to Overview" at bounding box center [393, 228] width 84 height 22
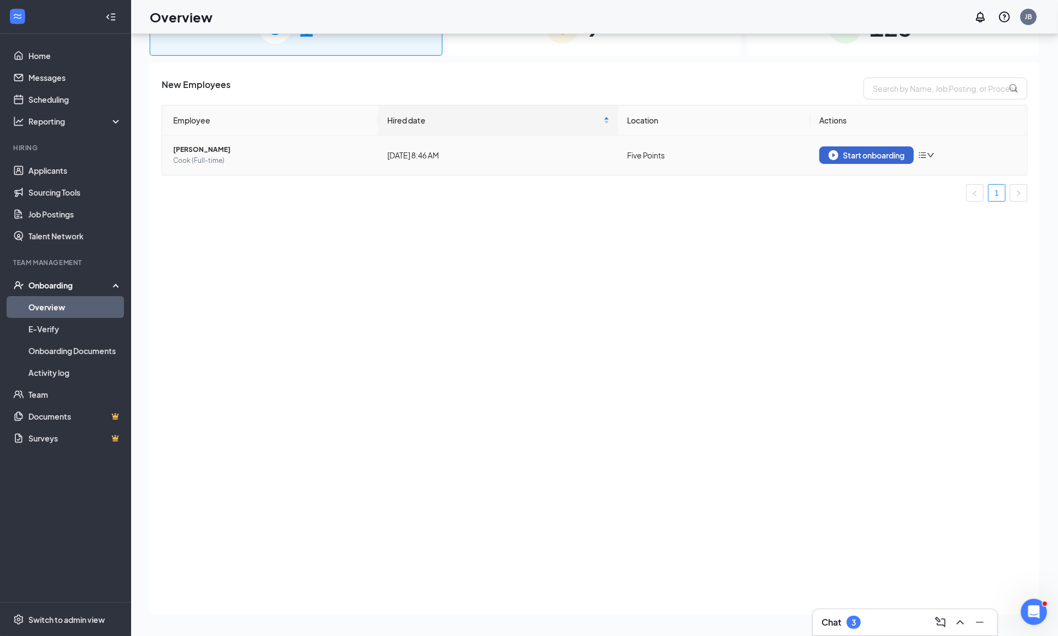
click at [861, 160] on div "Start onboarding" at bounding box center [866, 155] width 76 height 10
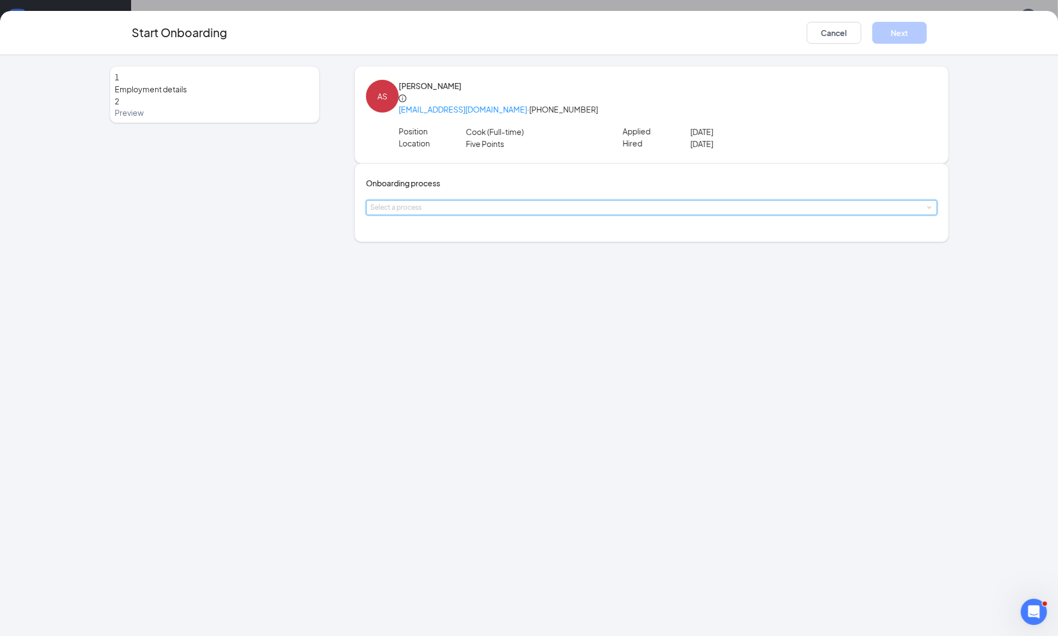
click at [926, 210] on span at bounding box center [928, 207] width 5 height 5
click at [466, 244] on li "New Hire Onbaording" at bounding box center [464, 246] width 179 height 20
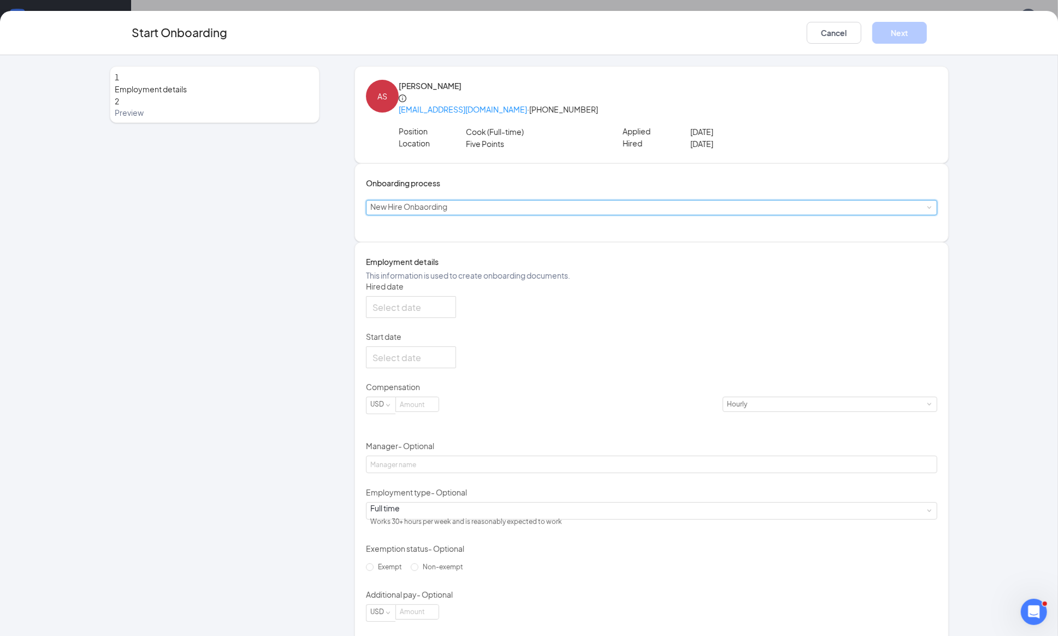
type input "[DATE]"
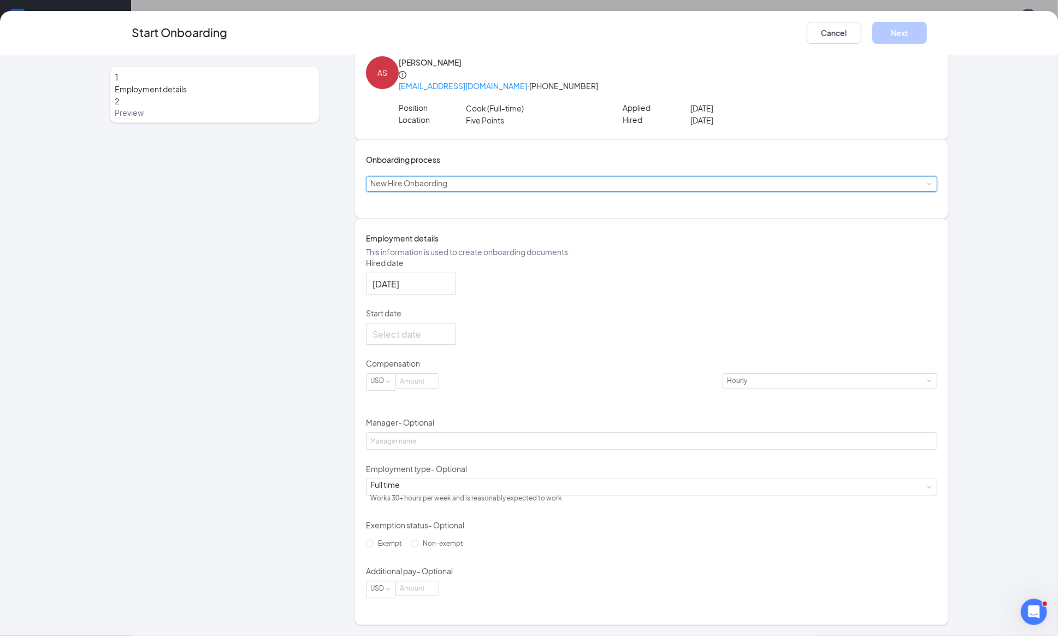
scroll to position [33, 0]
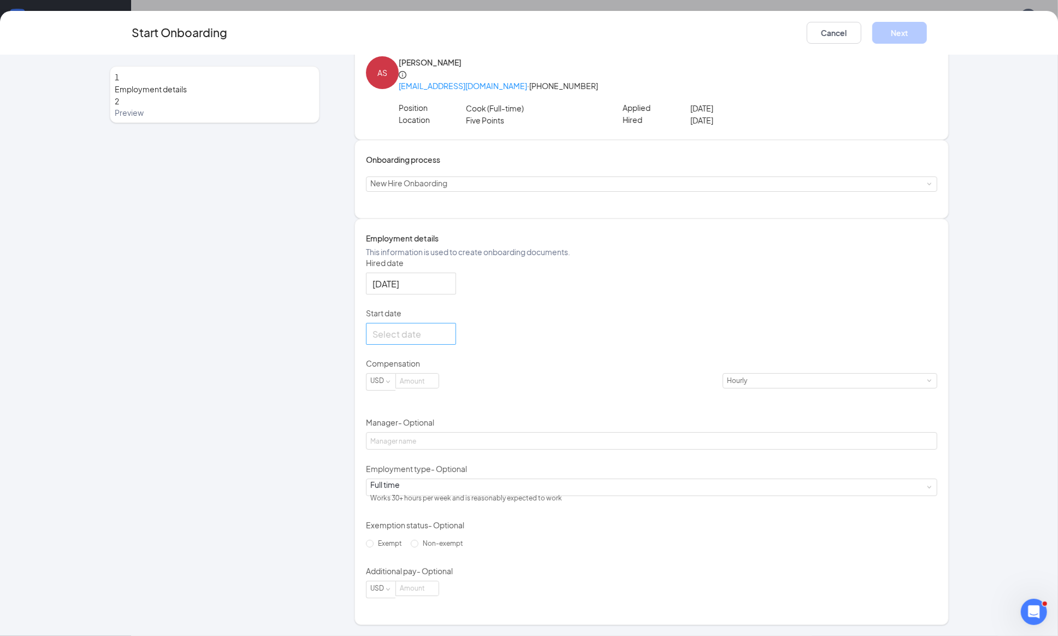
click at [449, 341] on div at bounding box center [410, 334] width 77 height 14
type input "[DATE]"
type input "Aug 6, 2025"
type input "Aug 13, 2025"
type input "Aug 14, 2025"
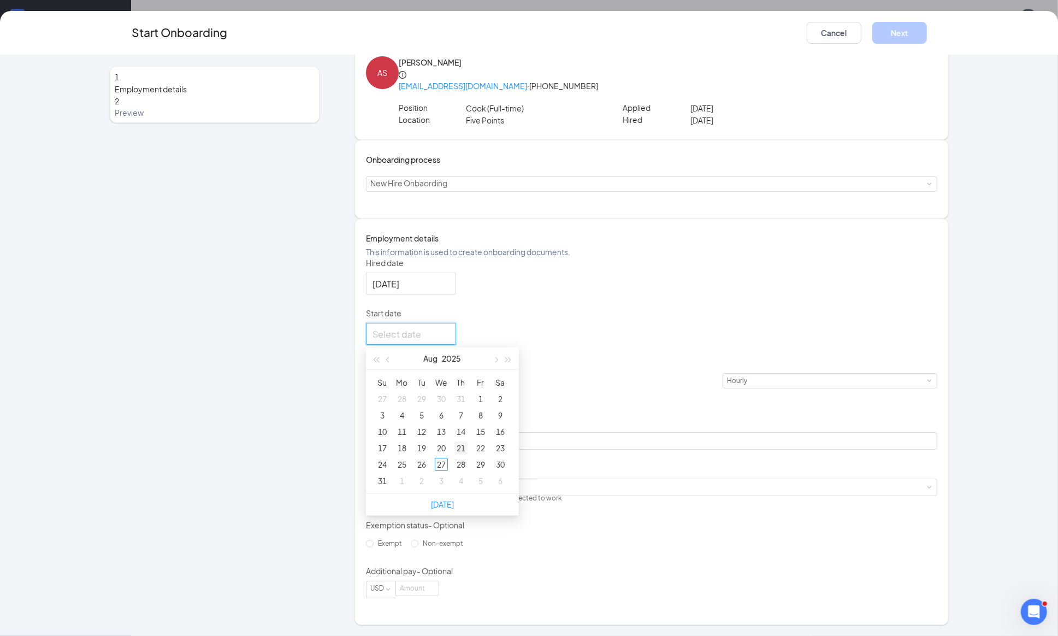
type input "Aug 21, 2025"
type input "Aug 22, 2025"
type input "[DATE]"
click at [487, 471] on div "29" at bounding box center [480, 464] width 13 height 13
click at [431, 388] on input at bounding box center [417, 381] width 43 height 14
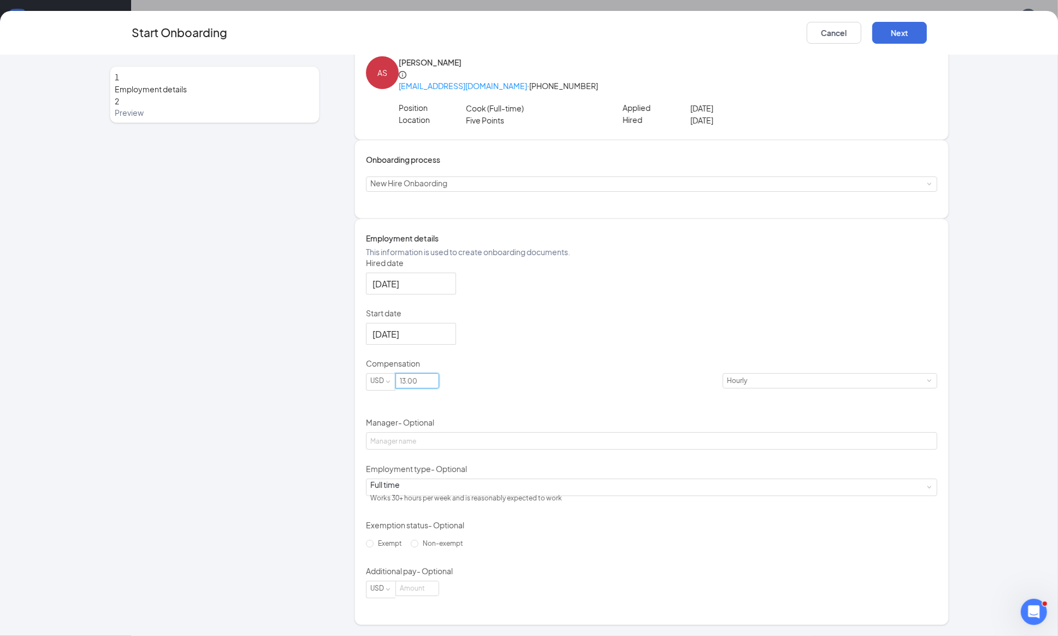
type input "13"
click at [658, 363] on div "Hired date Aug 27, 2025 Start date Aug 29, 2025 Aug 2025 Su Mo Tu We Th Fr Sa 2…" at bounding box center [651, 427] width 571 height 341
click at [415, 432] on input "Manager - Optional" at bounding box center [651, 440] width 571 height 17
type input "Ms. Lauren"
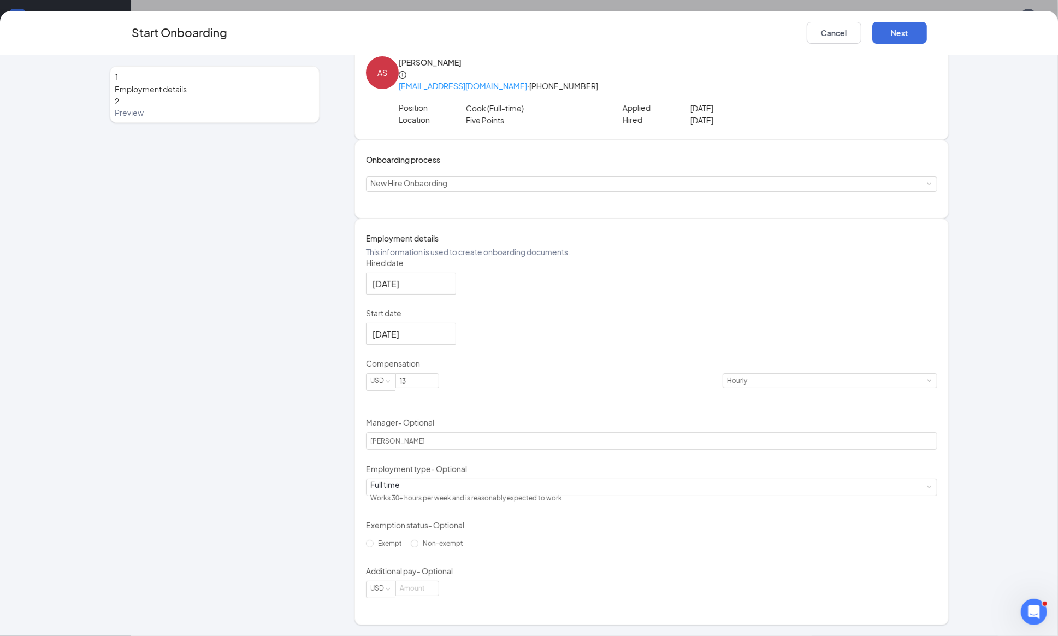
click at [719, 383] on div "Hired date Aug 27, 2025 Start date Aug 29, 2025 Aug 2025 Su Mo Tu We Th Fr Sa 2…" at bounding box center [651, 427] width 571 height 341
click at [926, 484] on span at bounding box center [928, 486] width 5 height 5
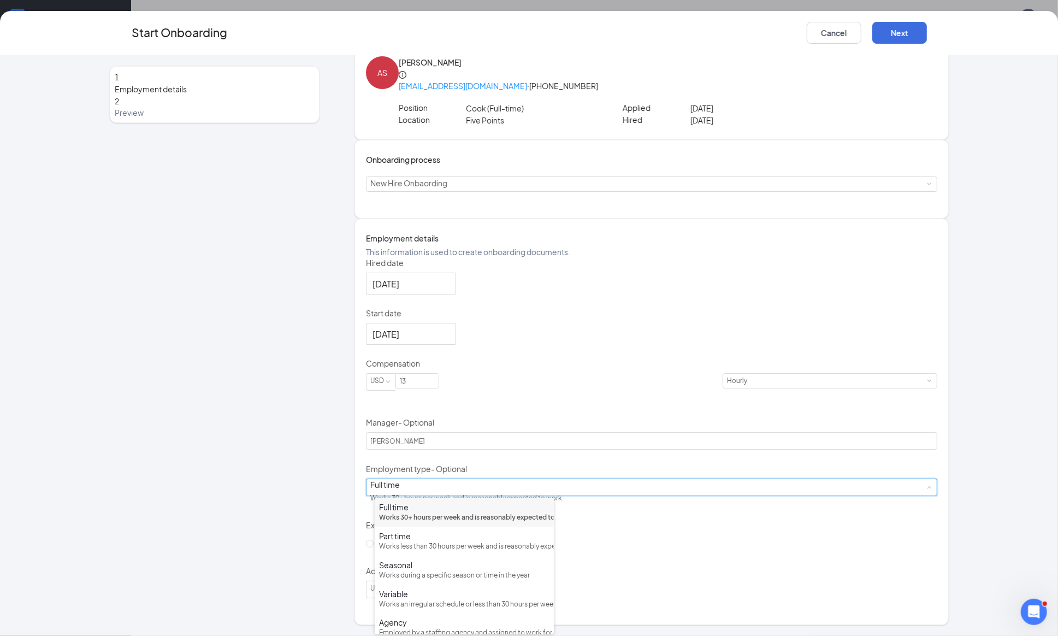
click at [466, 510] on div "Full time" at bounding box center [464, 506] width 170 height 11
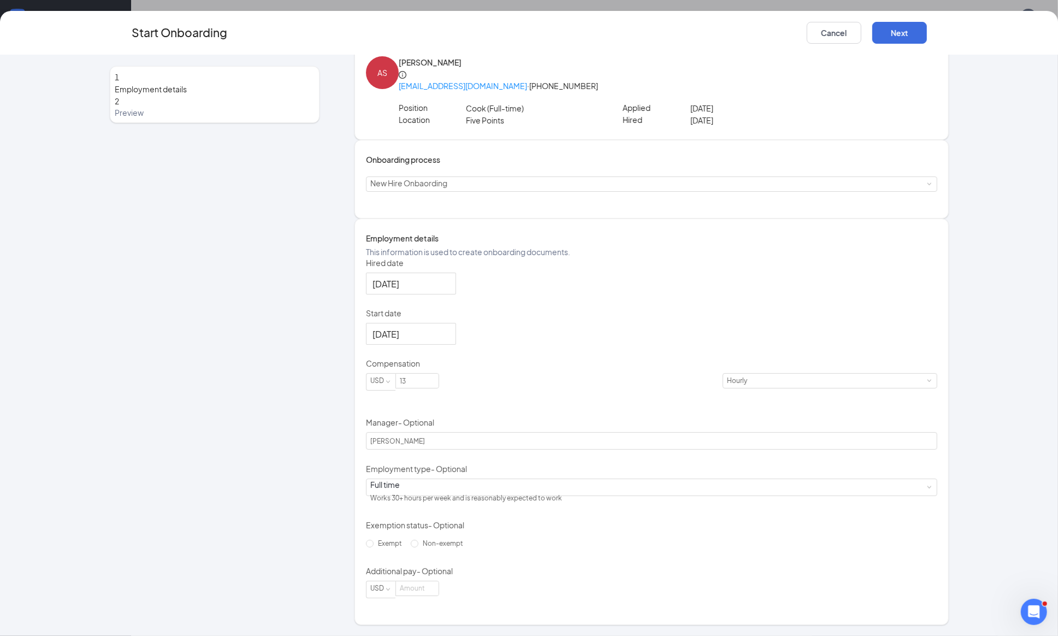
click at [716, 394] on div "Hired date Aug 27, 2025 Start date Aug 29, 2025 Aug 2025 Su Mo Tu We Th Fr Sa 2…" at bounding box center [651, 427] width 571 height 341
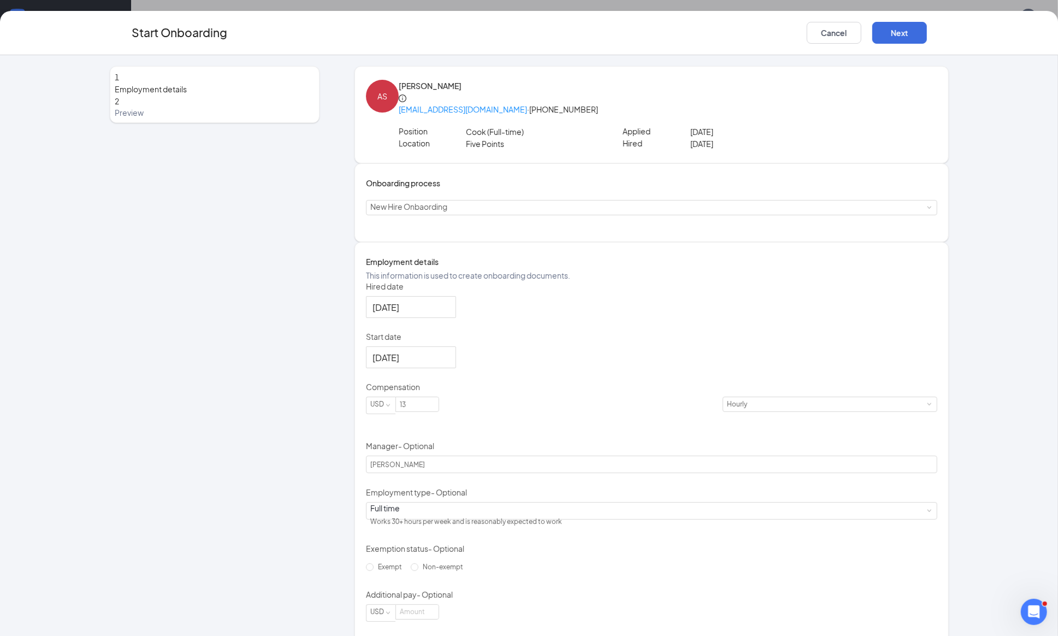
scroll to position [0, 0]
click at [900, 30] on button "Next" at bounding box center [899, 33] width 55 height 22
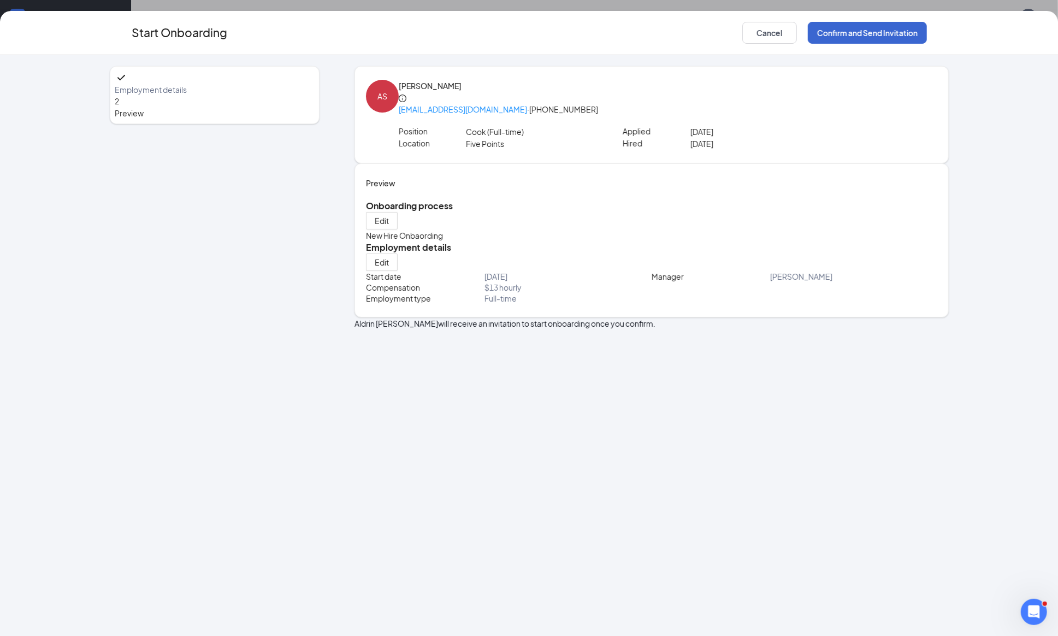
click at [900, 30] on button "Confirm and Send Invitation" at bounding box center [867, 33] width 119 height 22
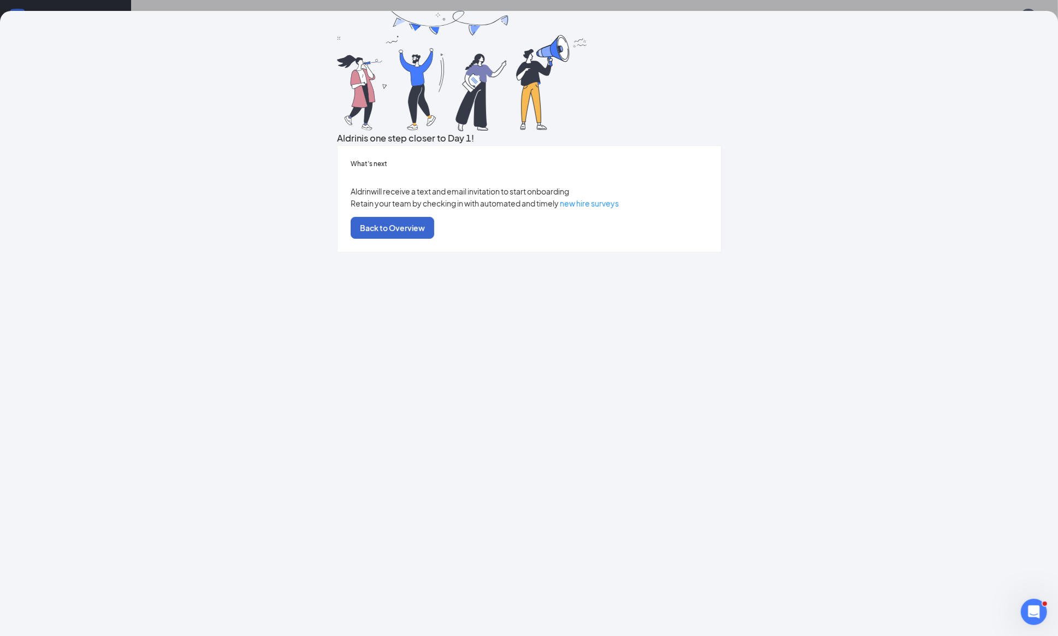
click at [434, 239] on button "Back to Overview" at bounding box center [393, 228] width 84 height 22
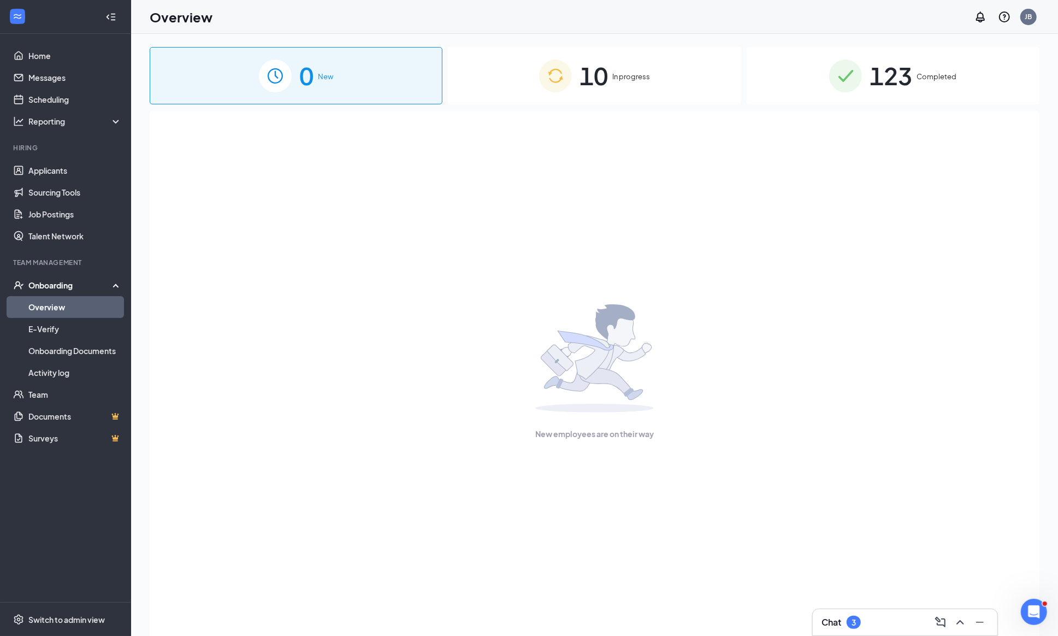
click at [590, 78] on span "10" at bounding box center [593, 76] width 28 height 38
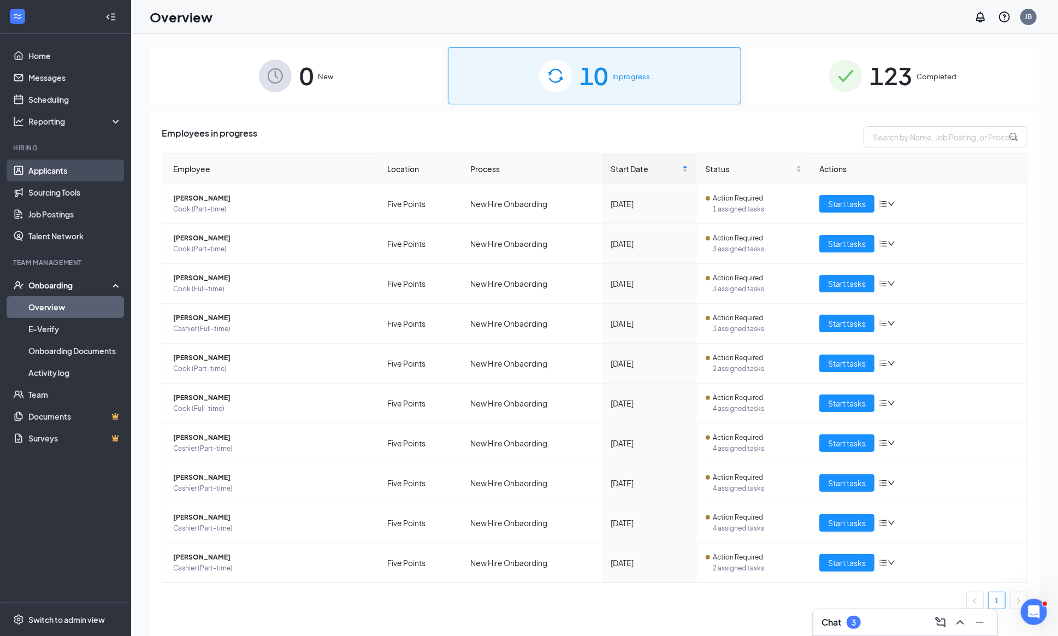
click at [56, 169] on link "Applicants" at bounding box center [74, 170] width 93 height 22
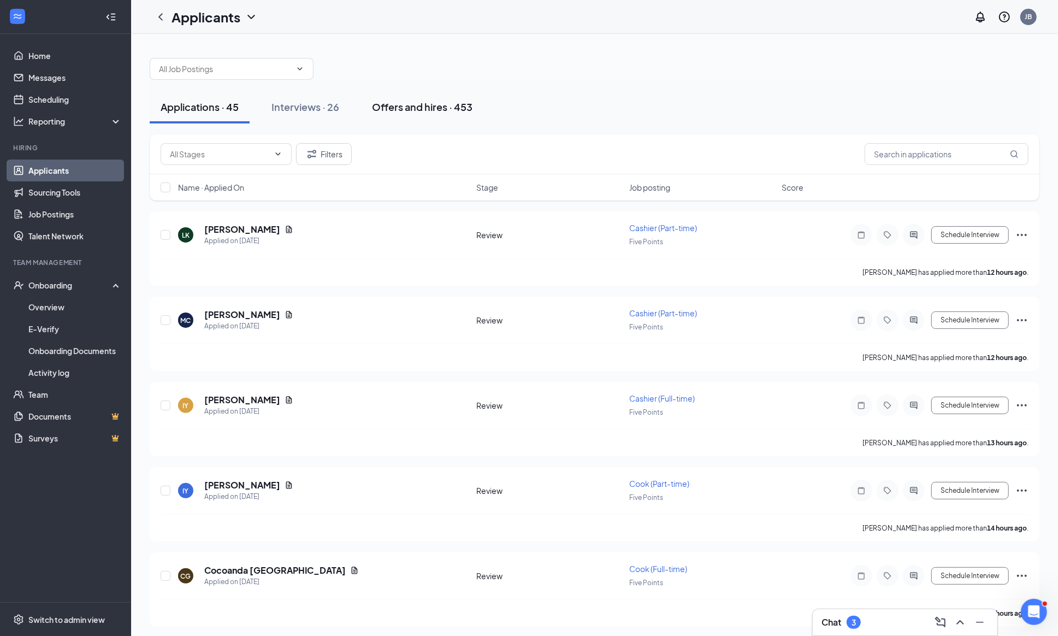
click at [423, 107] on div "Offers and hires · 453" at bounding box center [422, 107] width 100 height 14
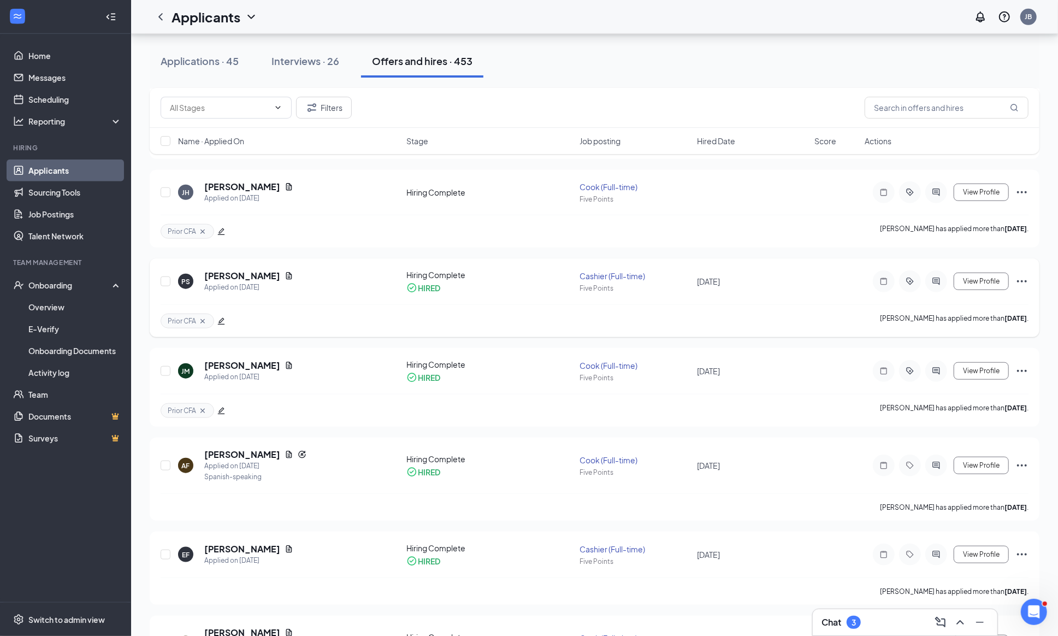
scroll to position [662, 0]
click at [1021, 198] on icon "Ellipses" at bounding box center [1021, 191] width 13 height 13
click at [828, 214] on div "JH joseph hill Applied on Aug 18 Hiring Complete Cook (Full-time) Five Points V…" at bounding box center [595, 197] width 868 height 34
click at [1021, 198] on icon "Ellipses" at bounding box center [1021, 191] width 13 height 13
click at [928, 335] on p "Reject" at bounding box center [972, 329] width 98 height 11
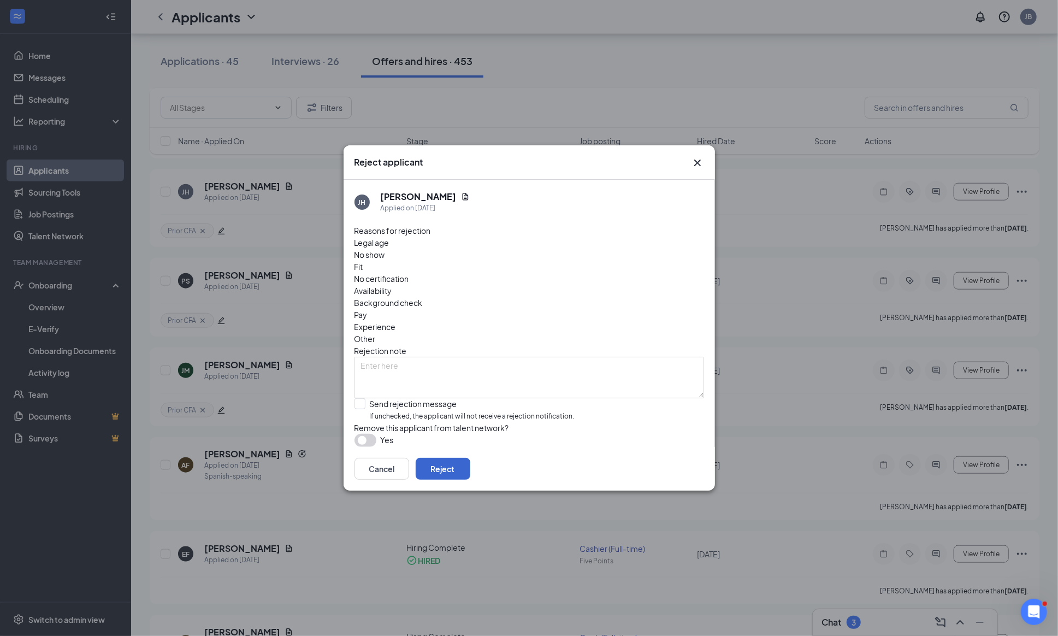
click at [470, 476] on button "Reject" at bounding box center [443, 469] width 55 height 22
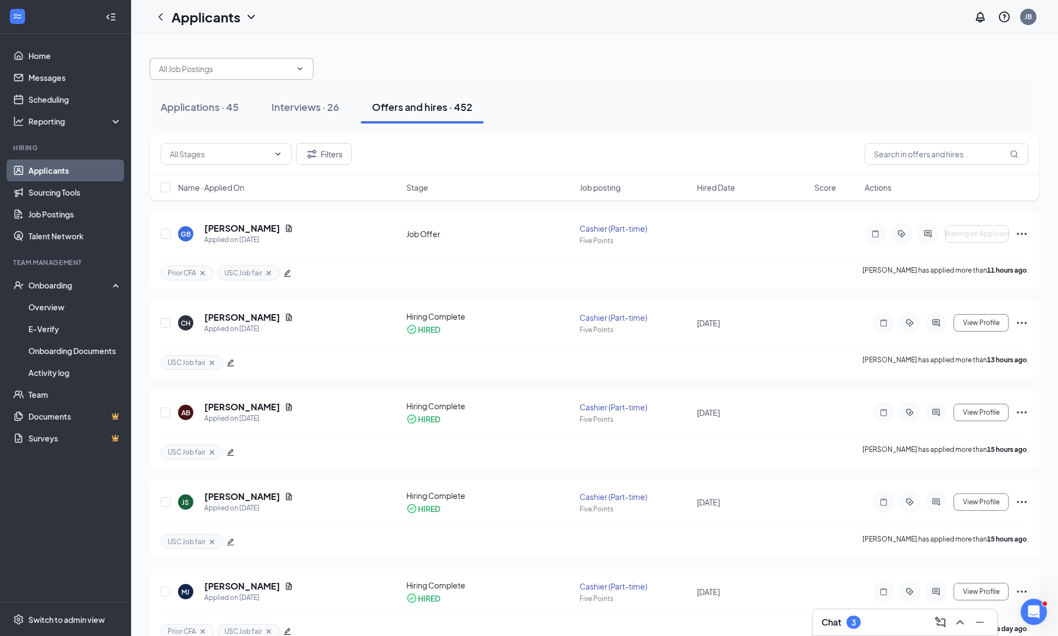
scroll to position [0, 0]
click at [202, 96] on button "Applications · 45" at bounding box center [200, 107] width 100 height 33
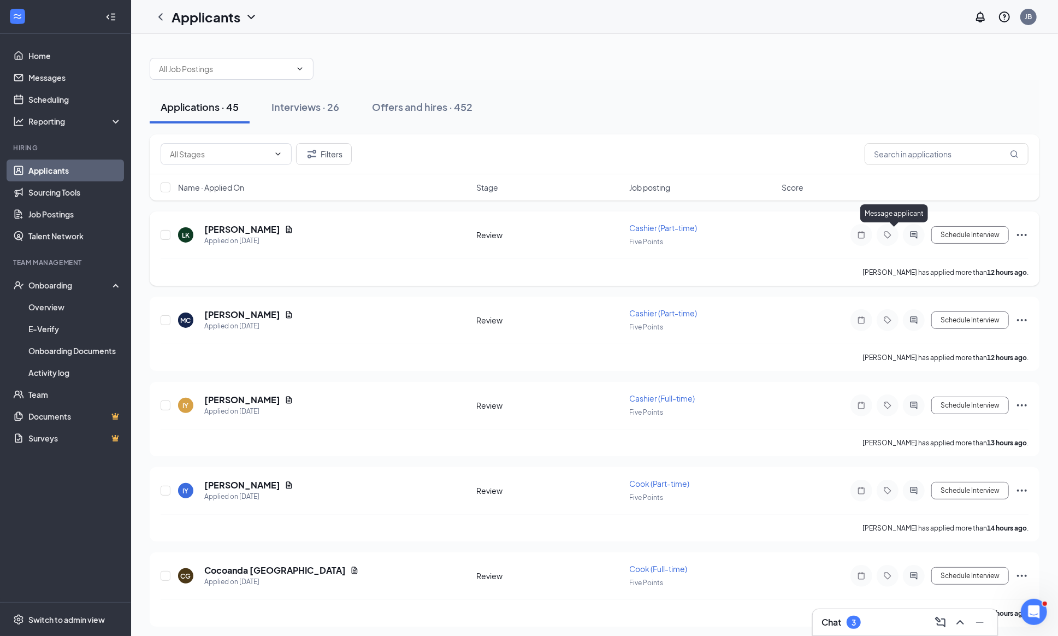
click at [907, 235] on icon "ActiveChat" at bounding box center [913, 234] width 13 height 9
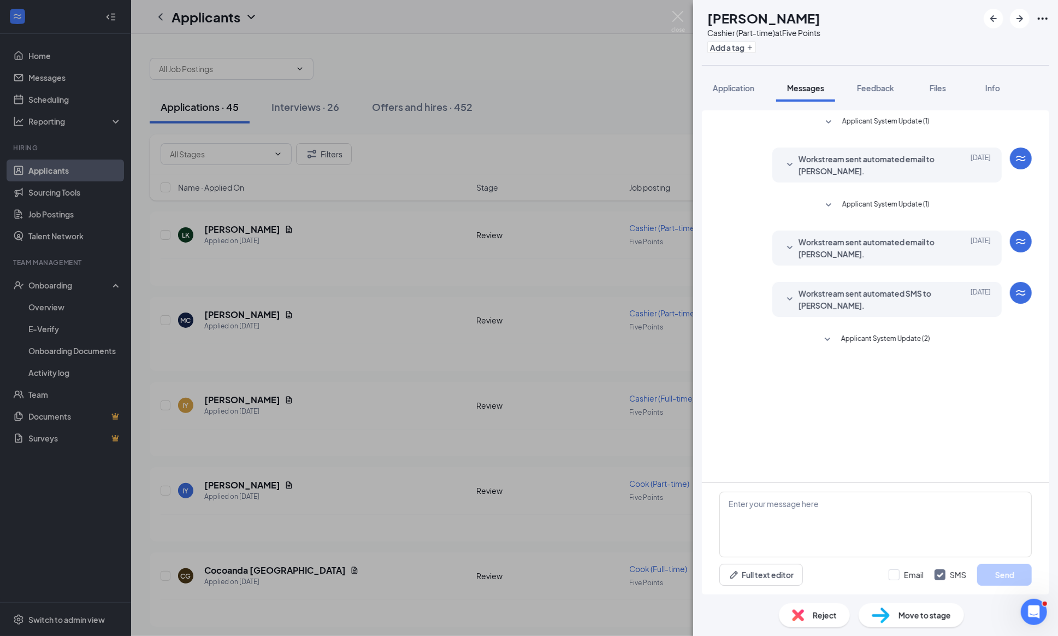
click at [831, 204] on button "Applicant System Update (1)" at bounding box center [876, 205] width 108 height 13
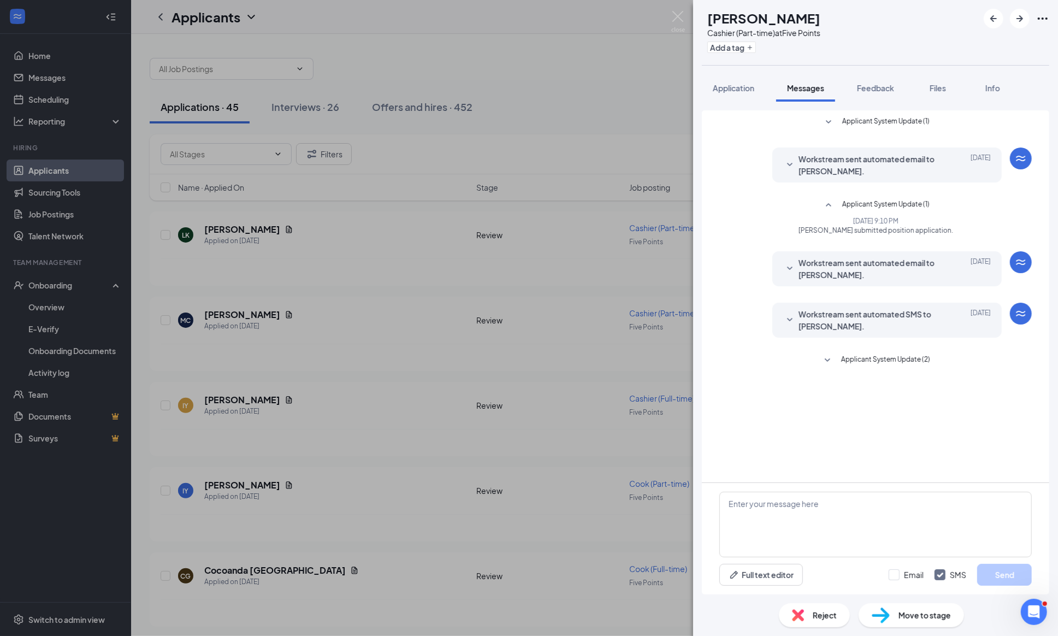
click at [807, 76] on button "Messages" at bounding box center [805, 87] width 59 height 27
click at [680, 22] on img at bounding box center [678, 21] width 14 height 21
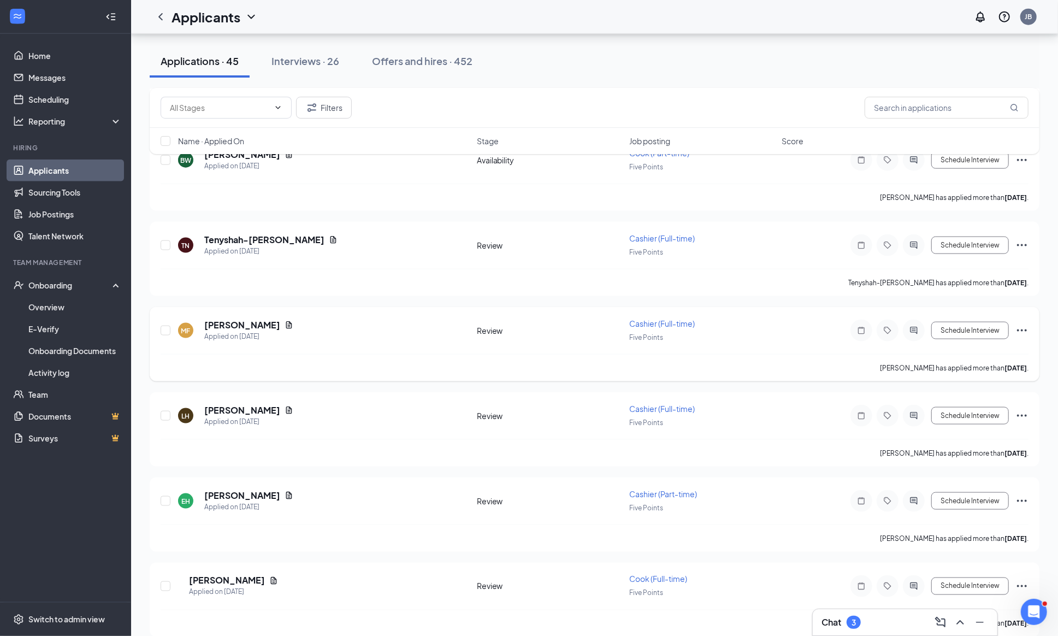
scroll to position [1017, 0]
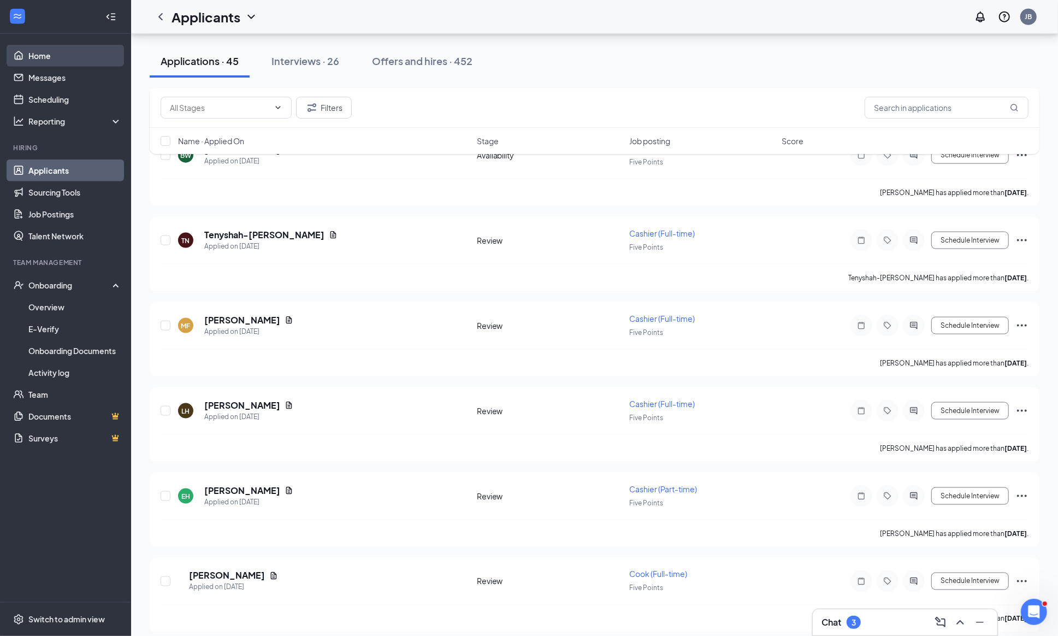
click at [42, 56] on link "Home" at bounding box center [74, 56] width 93 height 22
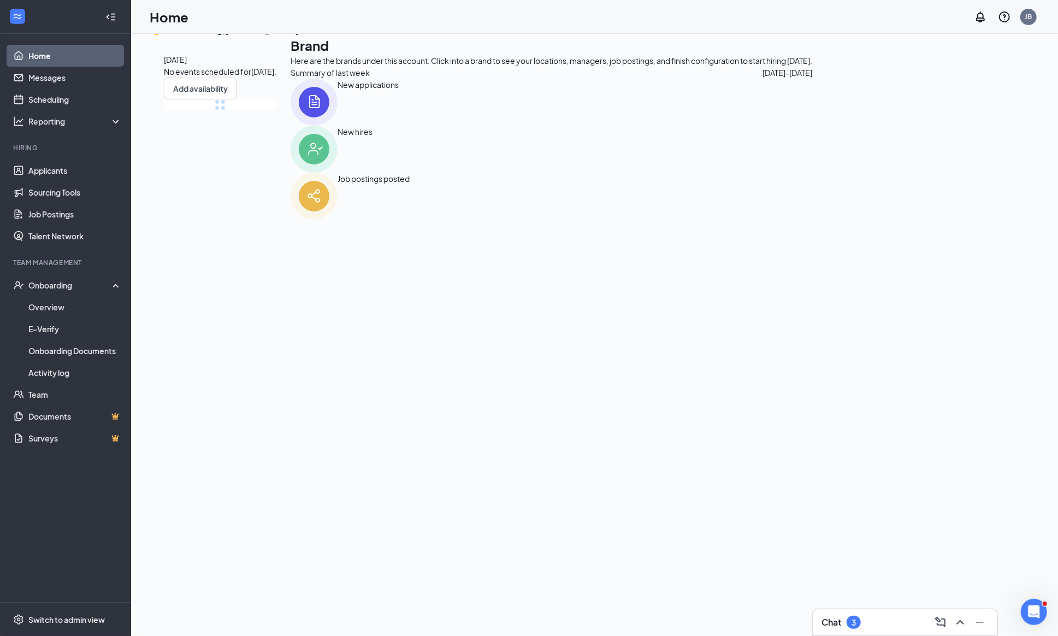
scroll to position [22, 0]
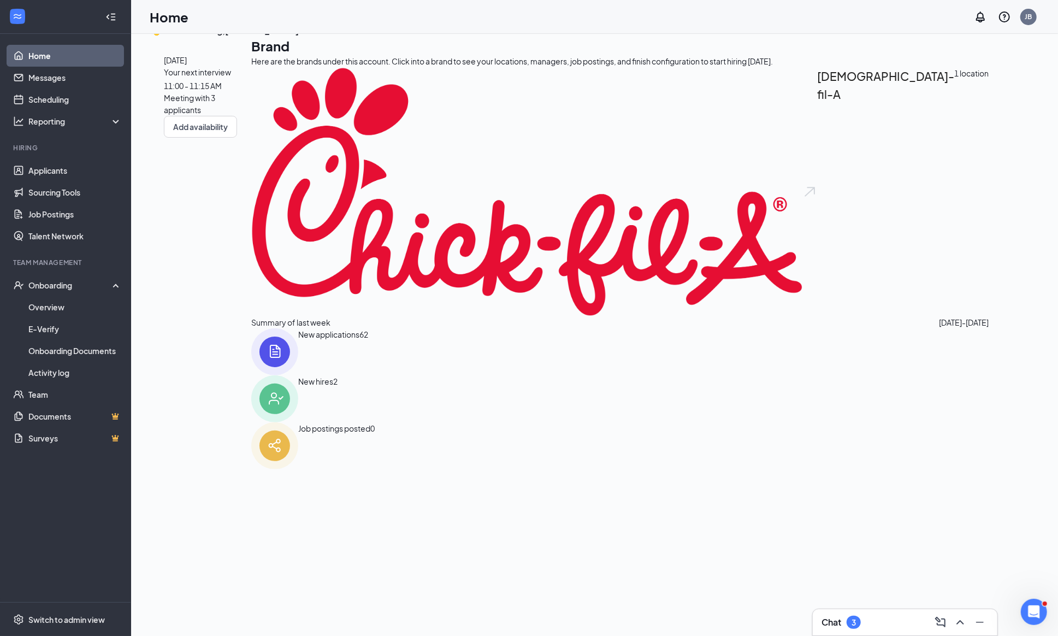
click at [217, 116] on div "Meeting with 3 applicants" at bounding box center [200, 104] width 73 height 24
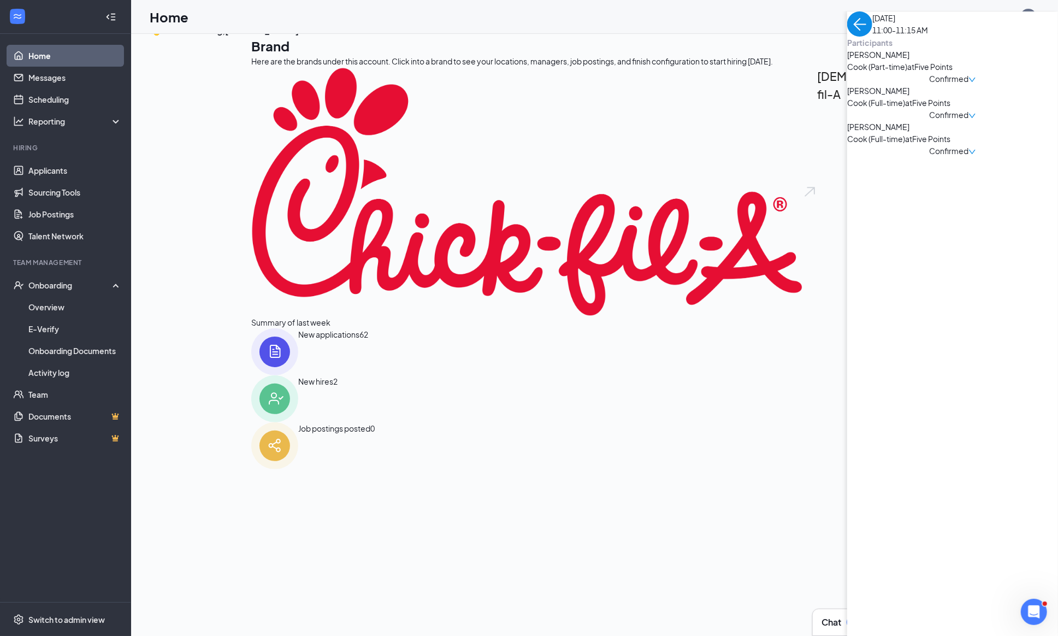
click at [847, 133] on span "[PERSON_NAME]" at bounding box center [904, 127] width 115 height 12
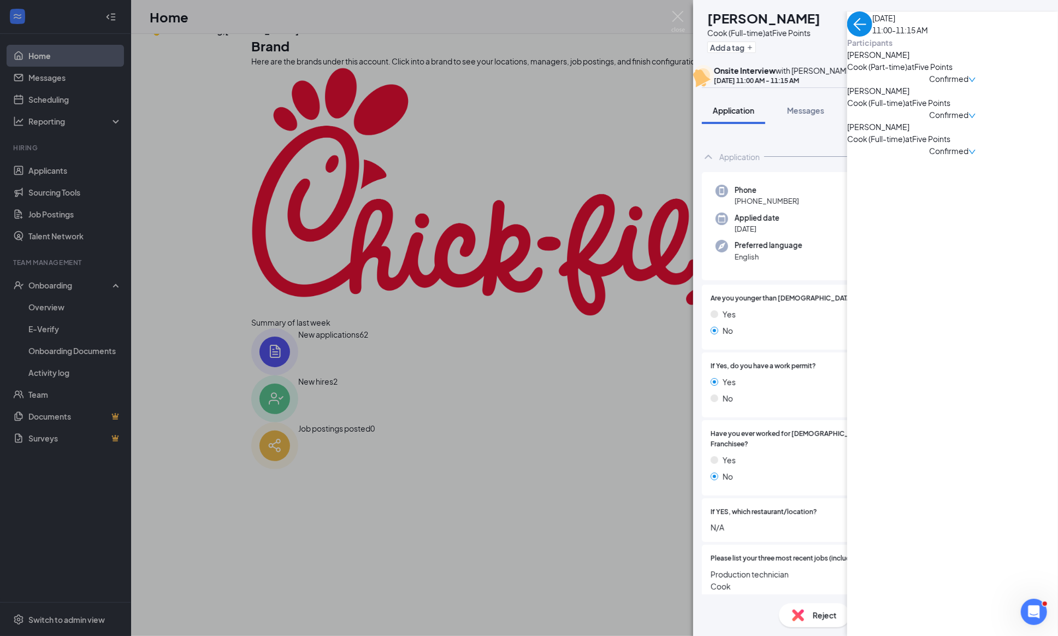
click at [948, 124] on button "Files" at bounding box center [938, 110] width 44 height 27
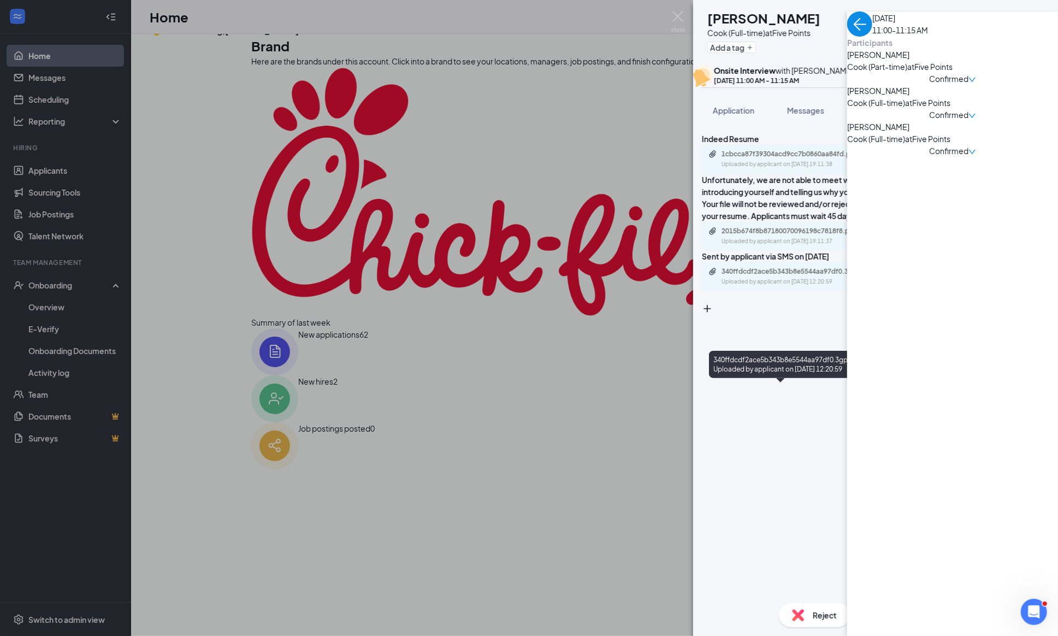
click at [780, 286] on div "340ffdcdf2ace5b343b8e5544aa97df0.3gp Uploaded by applicant on Aug 25, 2025 at 1…" at bounding box center [796, 276] width 177 height 19
click at [673, 43] on div "TW Tyrie Watson Cook (Full-time) at Five Points Add a tag Onsite Interview with…" at bounding box center [529, 318] width 1058 height 636
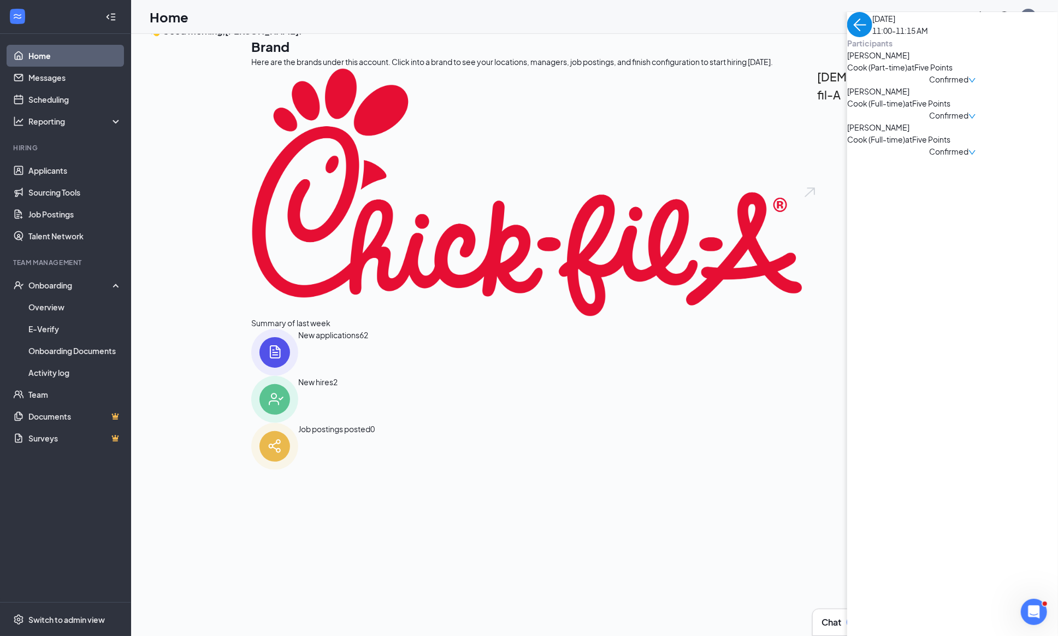
click at [847, 97] on span "[PERSON_NAME]" at bounding box center [904, 91] width 115 height 12
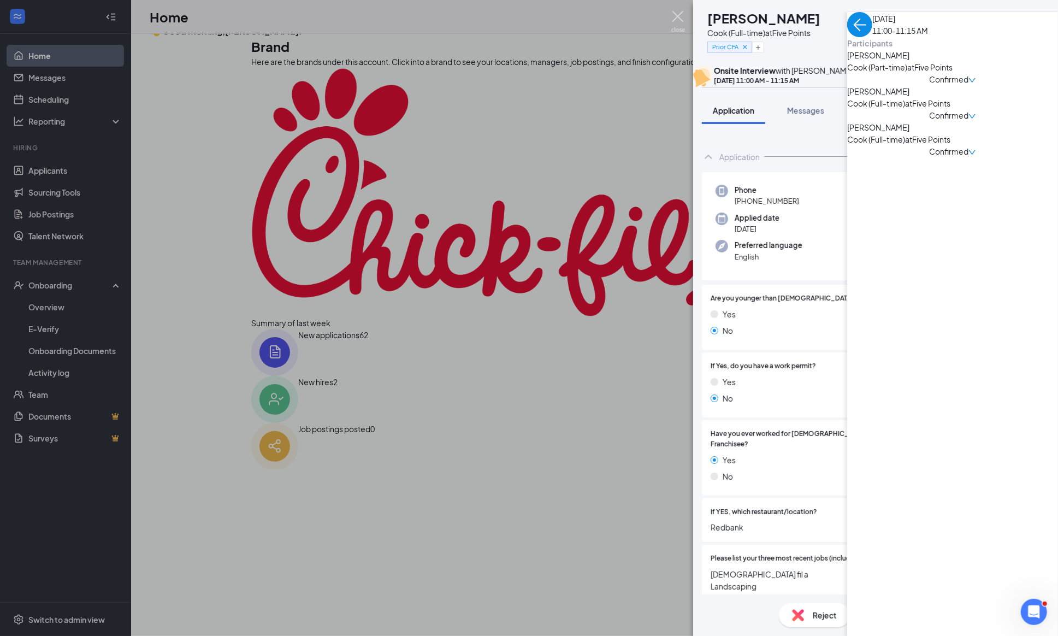
click at [679, 13] on img at bounding box center [678, 21] width 14 height 21
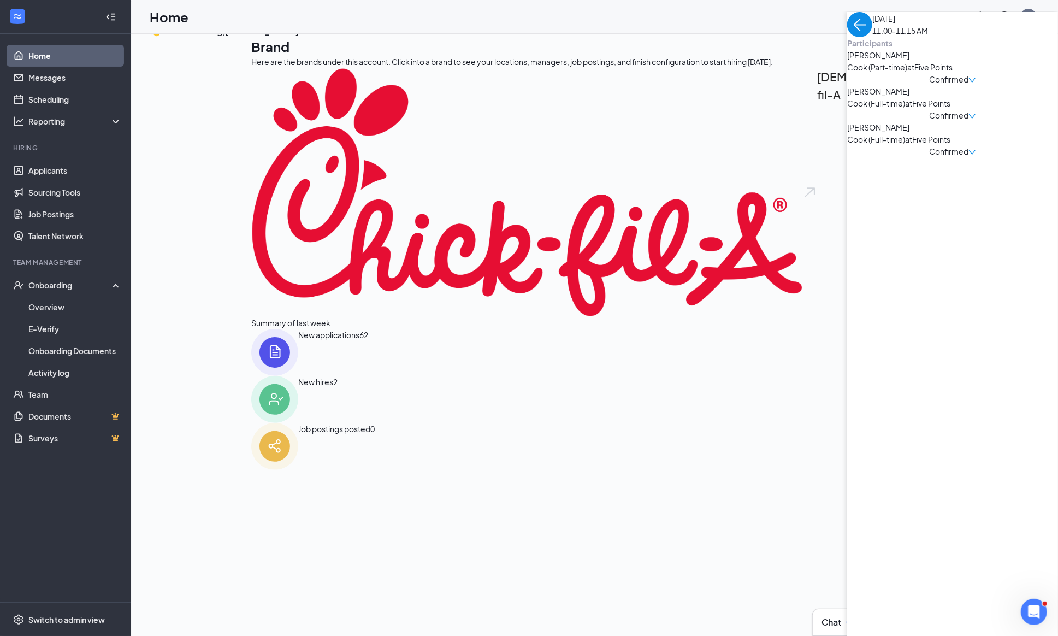
click at [847, 61] on span "Santana Roberts" at bounding box center [904, 55] width 115 height 12
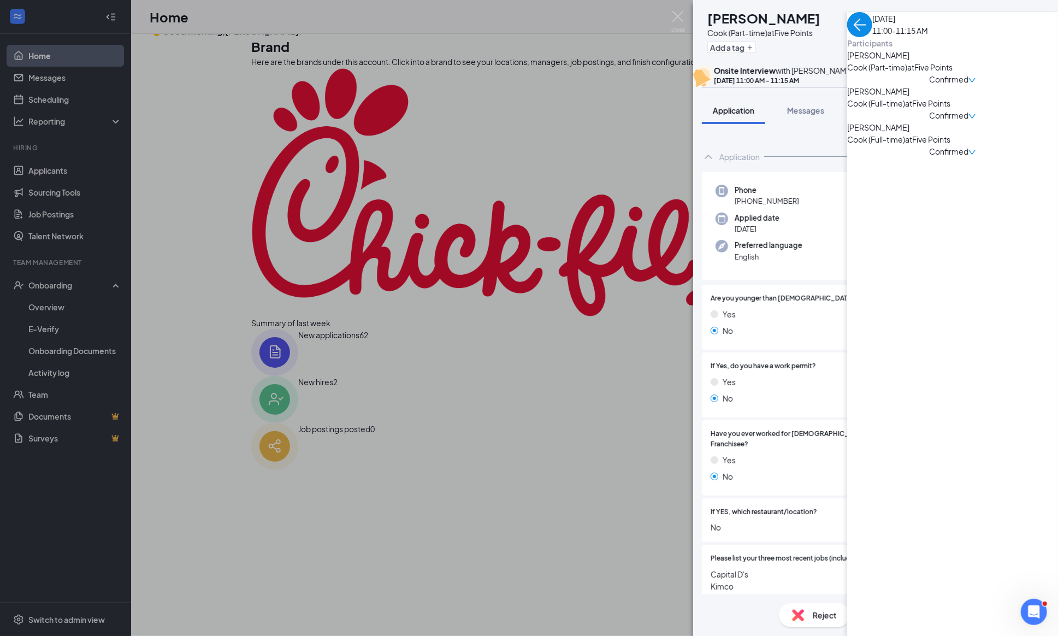
click at [940, 116] on div "Files" at bounding box center [938, 110] width 22 height 11
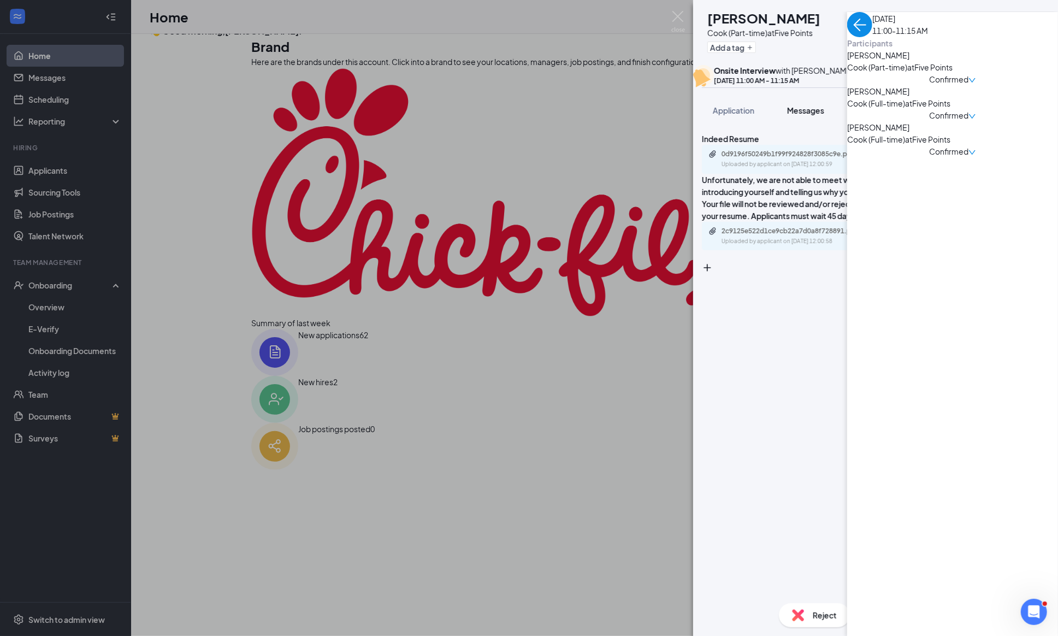
click at [811, 116] on div "Messages" at bounding box center [805, 110] width 37 height 11
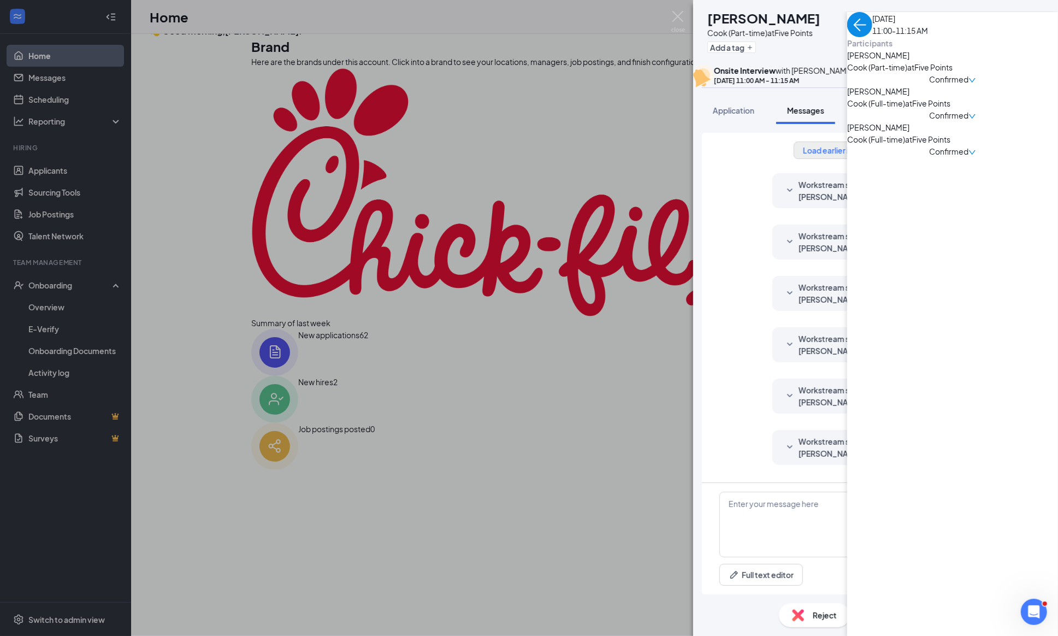
click at [832, 159] on button "Load earlier interactions (about 41 more)" at bounding box center [875, 149] width 164 height 17
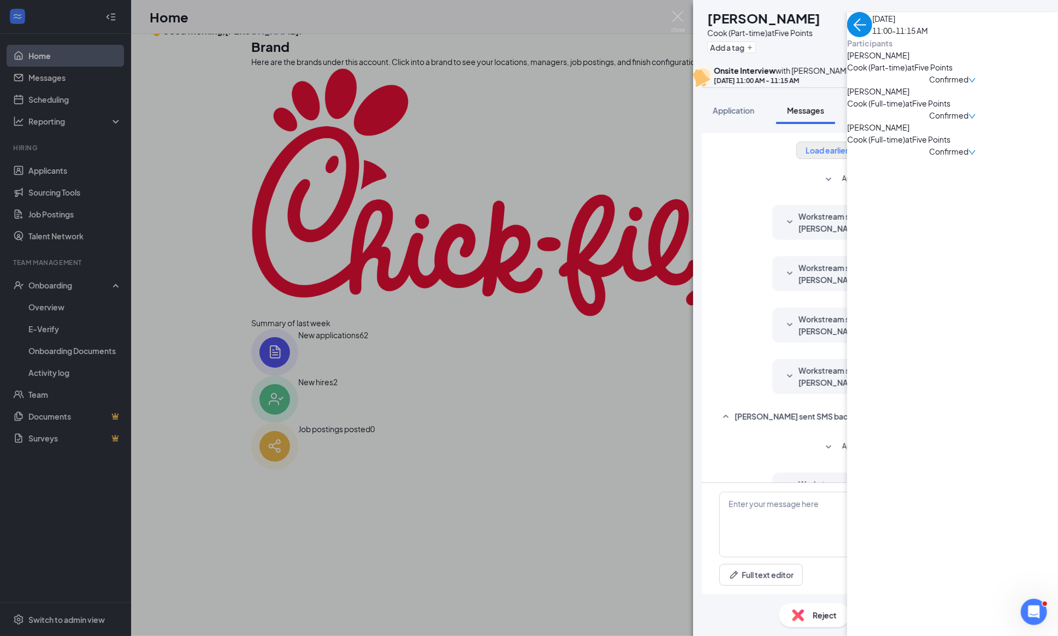
click at [835, 159] on button "Load earlier interactions (about 1 more)" at bounding box center [875, 149] width 159 height 17
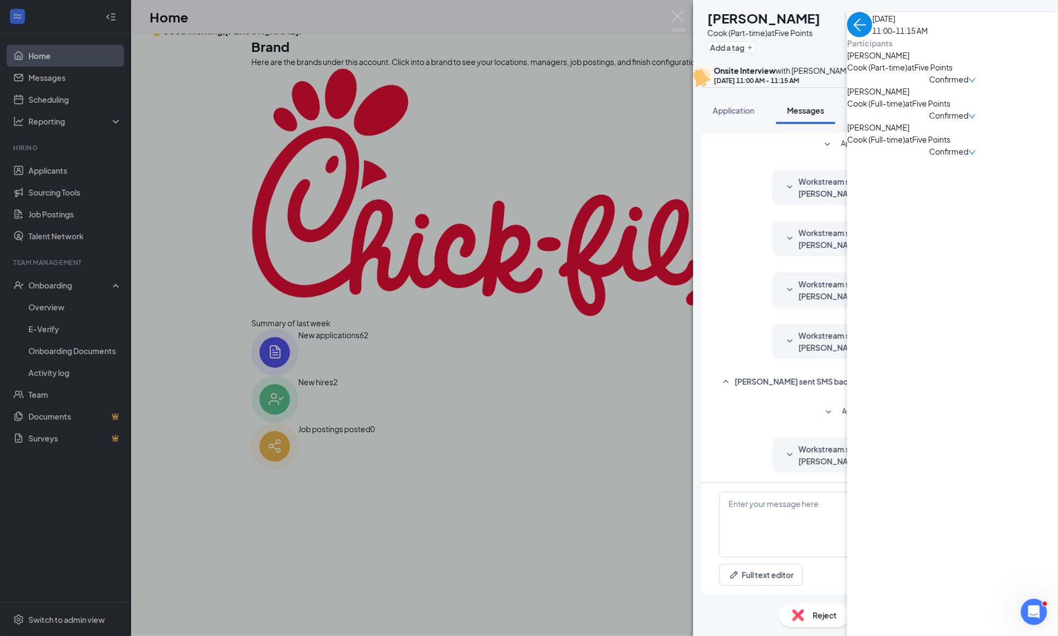
click at [843, 151] on span "Applicant System Update (2)" at bounding box center [885, 144] width 89 height 13
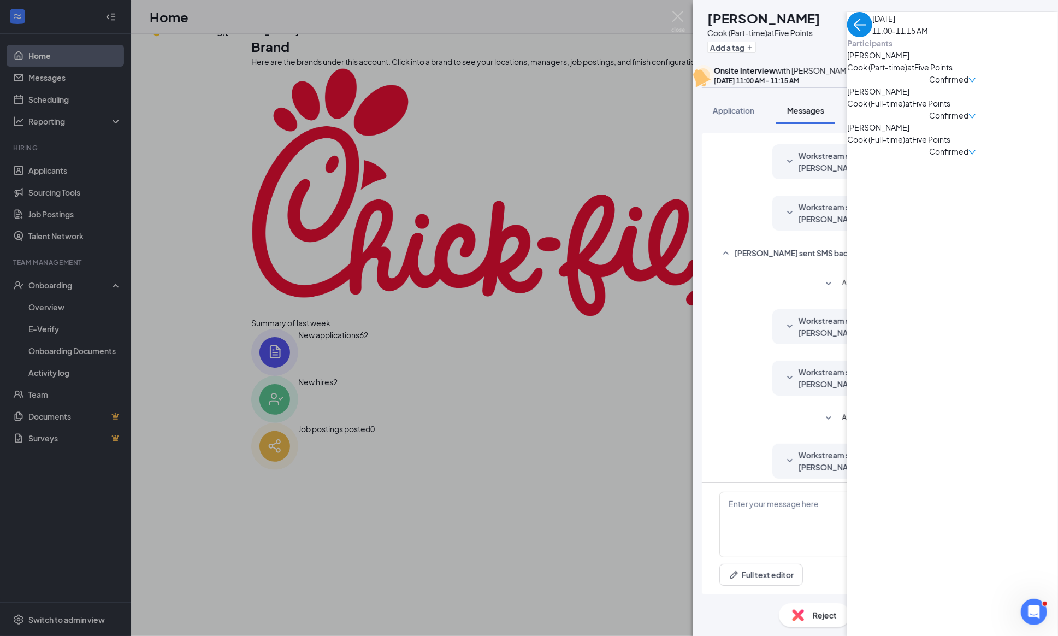
scroll to position [204, 0]
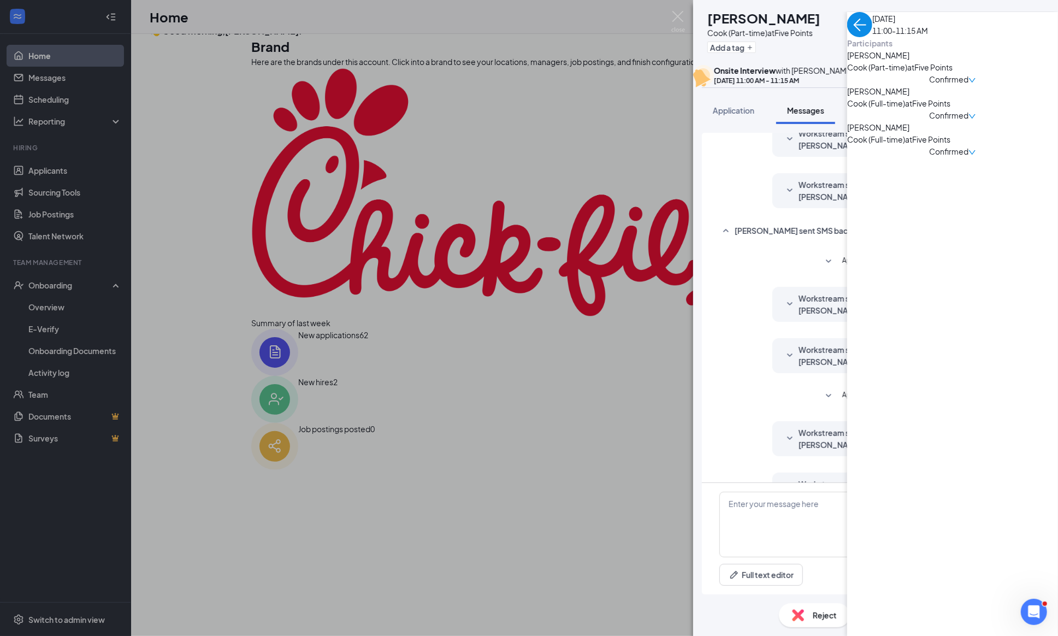
click at [822, 268] on icon "SmallChevronDown" at bounding box center [828, 261] width 13 height 13
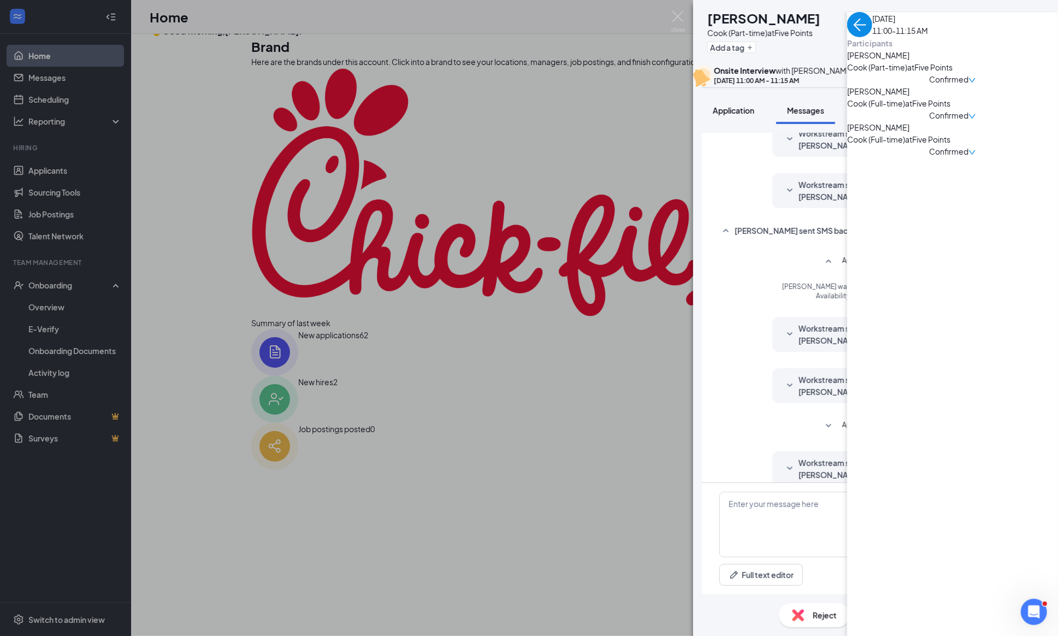
click at [730, 115] on span "Application" at bounding box center [734, 110] width 42 height 10
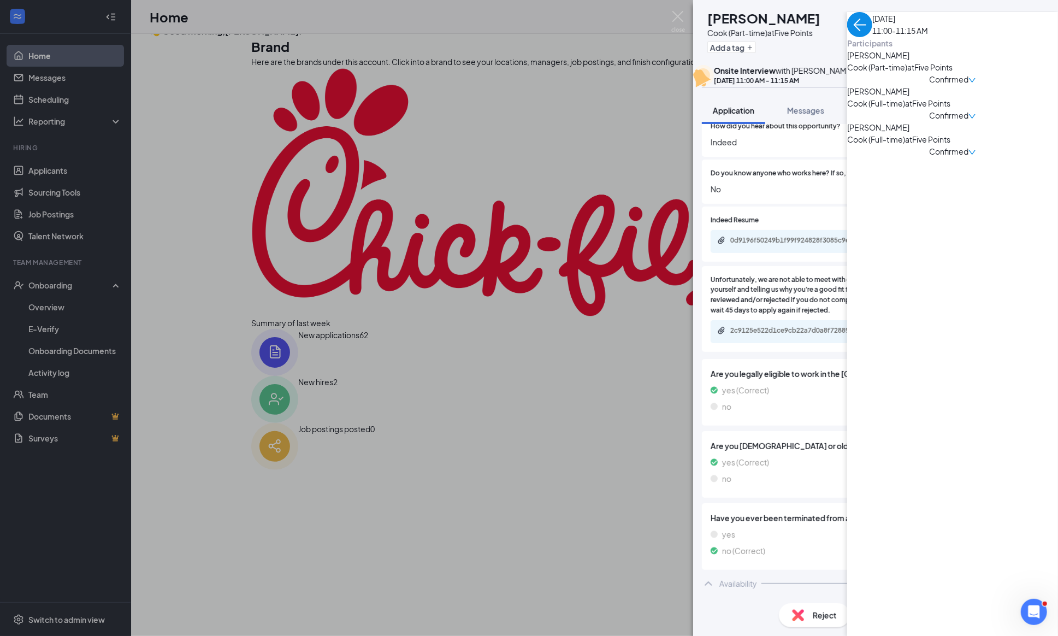
scroll to position [901, 0]
click at [747, 335] on div "2c9125e522d1ce9cb22a7d0a8f728891.pdf" at bounding box center [806, 330] width 153 height 9
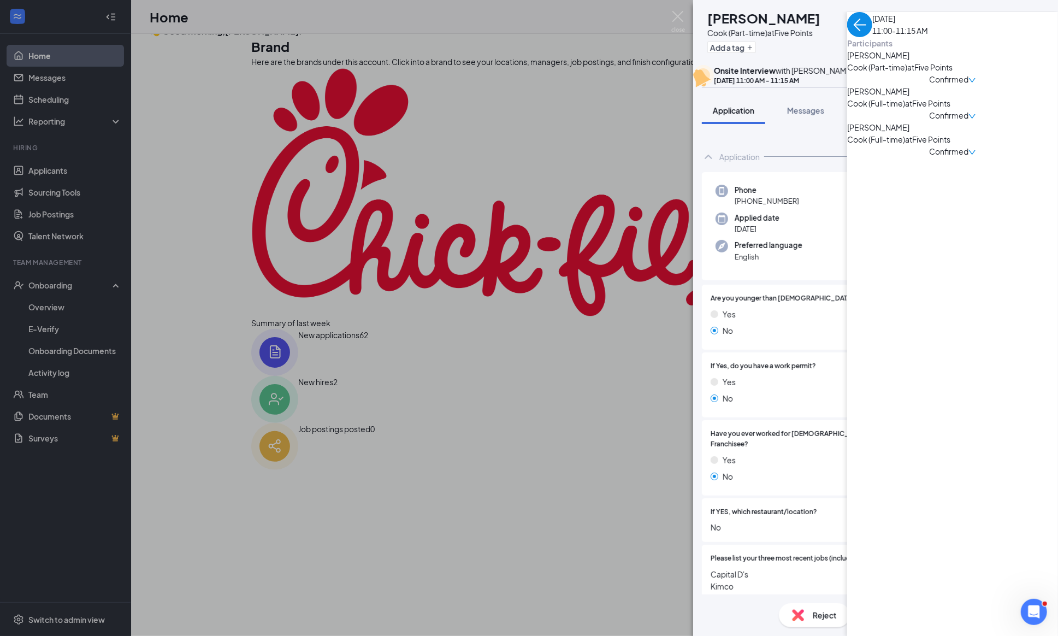
scroll to position [0, 0]
click at [33, 61] on div "SR Santana Roberts Cook (Part-time) at Five Points Add a tag Onsite Interview w…" at bounding box center [529, 318] width 1058 height 636
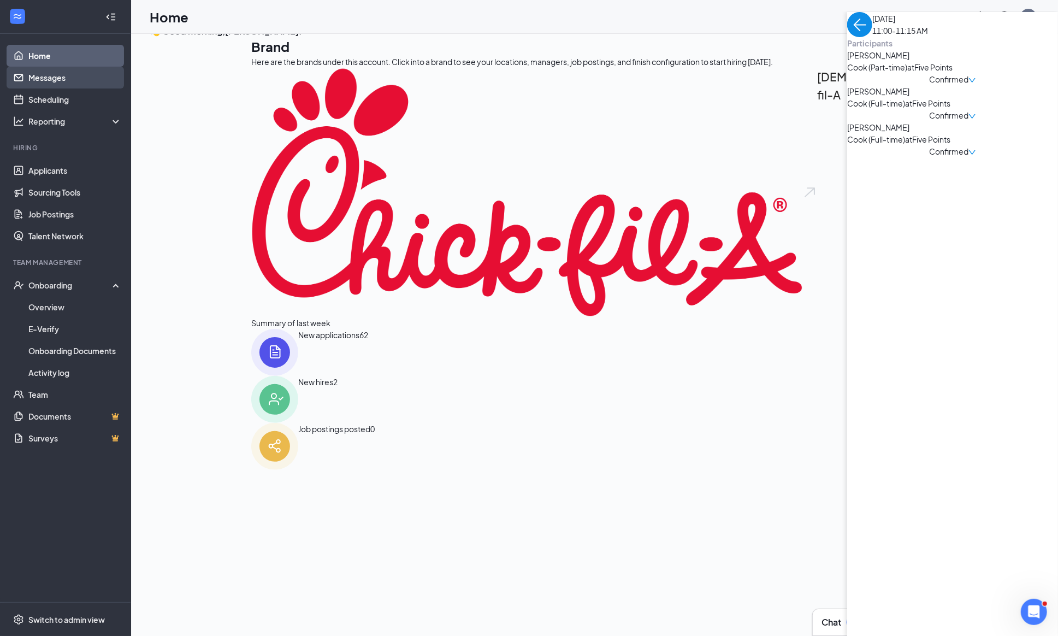
click at [47, 81] on link "Messages" at bounding box center [74, 78] width 93 height 22
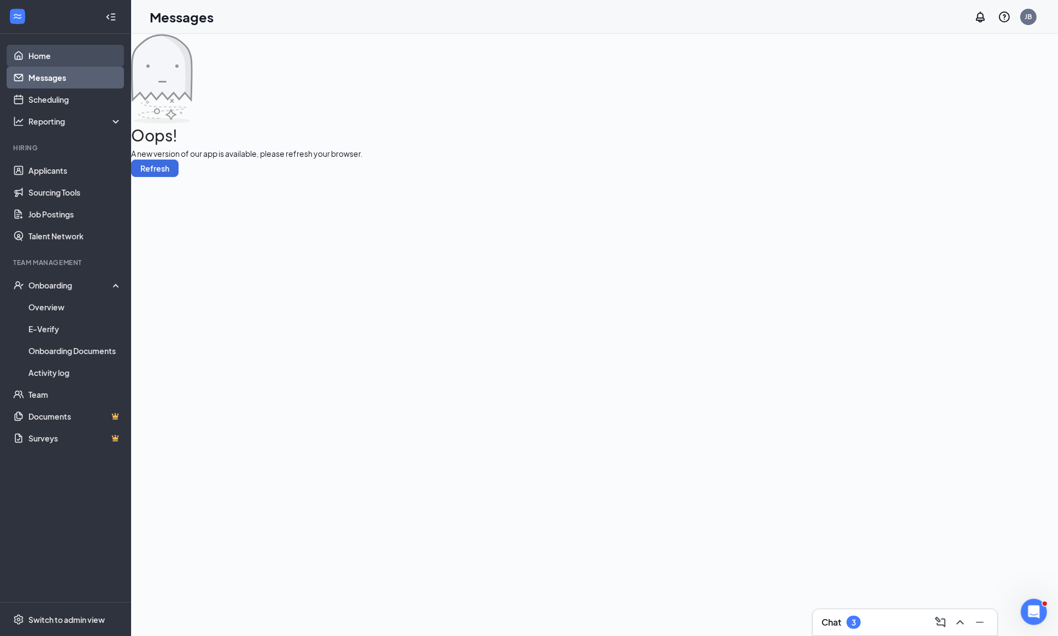
click at [42, 55] on link "Home" at bounding box center [74, 56] width 93 height 22
click at [46, 76] on link "Messages" at bounding box center [74, 78] width 93 height 22
click at [36, 51] on link "Home" at bounding box center [74, 56] width 93 height 22
click at [37, 84] on link "Messages" at bounding box center [74, 78] width 93 height 22
click at [28, 57] on link "Home" at bounding box center [74, 56] width 93 height 22
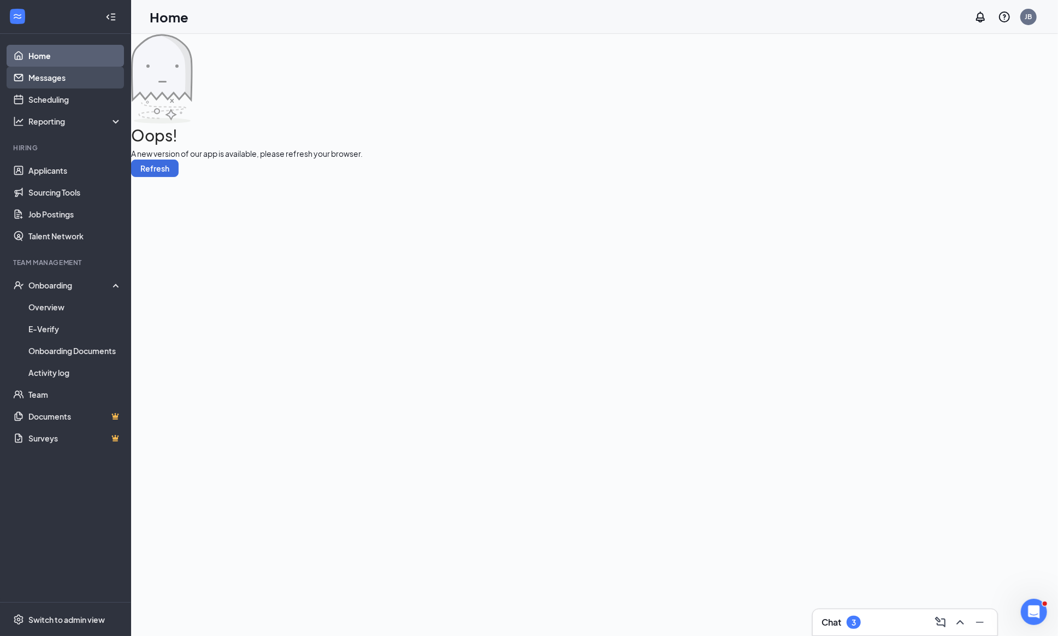
click at [29, 77] on link "Messages" at bounding box center [74, 78] width 93 height 22
click at [29, 56] on link "Home" at bounding box center [74, 56] width 93 height 22
click at [31, 77] on link "Messages" at bounding box center [74, 78] width 93 height 22
click at [29, 66] on link "Home" at bounding box center [74, 56] width 93 height 22
click at [28, 70] on link "Messages" at bounding box center [74, 78] width 93 height 22
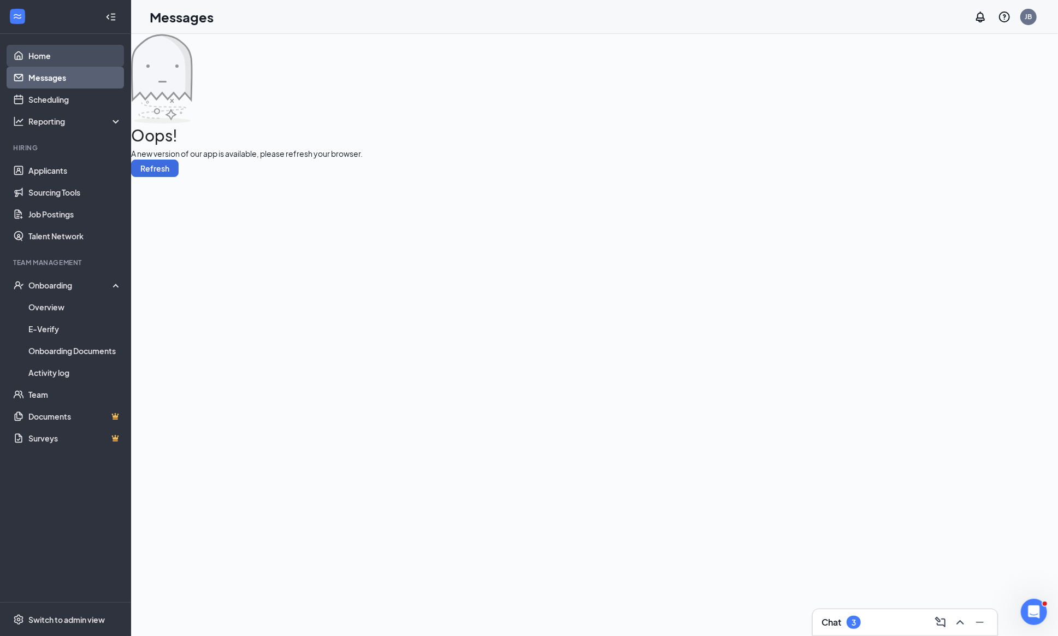
click at [29, 57] on link "Home" at bounding box center [74, 56] width 93 height 22
click at [33, 83] on link "Messages" at bounding box center [74, 78] width 93 height 22
click at [32, 61] on link "Home" at bounding box center [74, 56] width 93 height 22
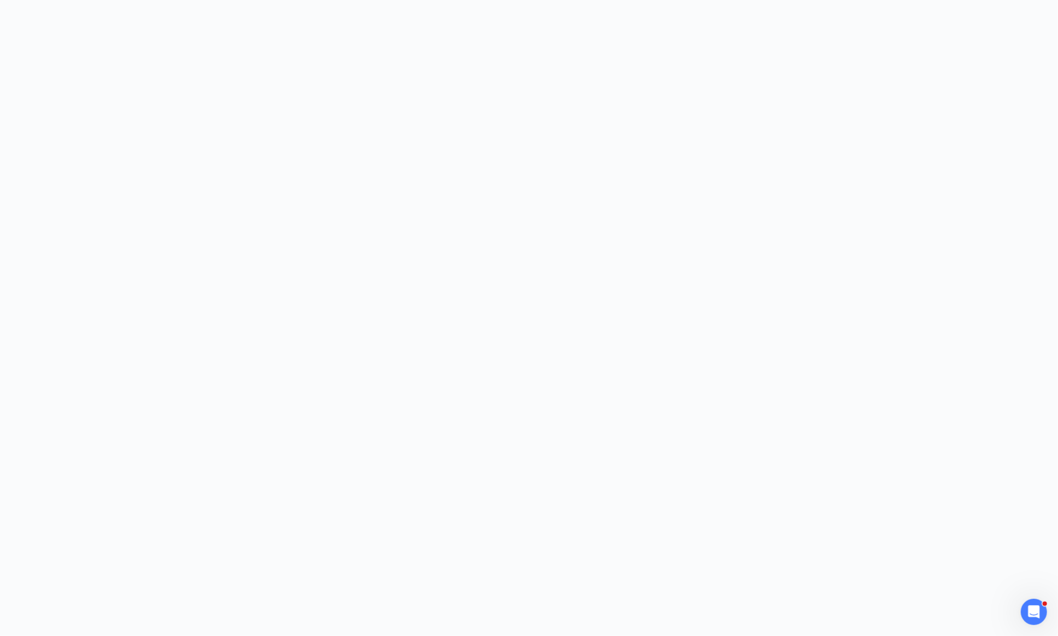
click at [150, 107] on body at bounding box center [529, 318] width 1058 height 636
